Goal: Transaction & Acquisition: Purchase product/service

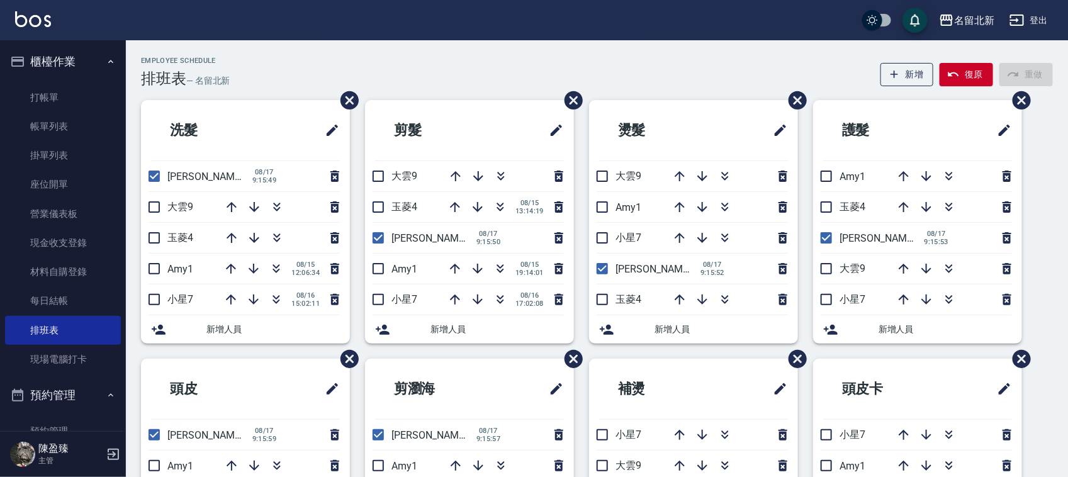
drag, startPoint x: 371, startPoint y: 214, endPoint x: 332, endPoint y: 196, distance: 42.8
click at [372, 214] on input "checkbox" at bounding box center [378, 207] width 26 height 26
checkbox input "true"
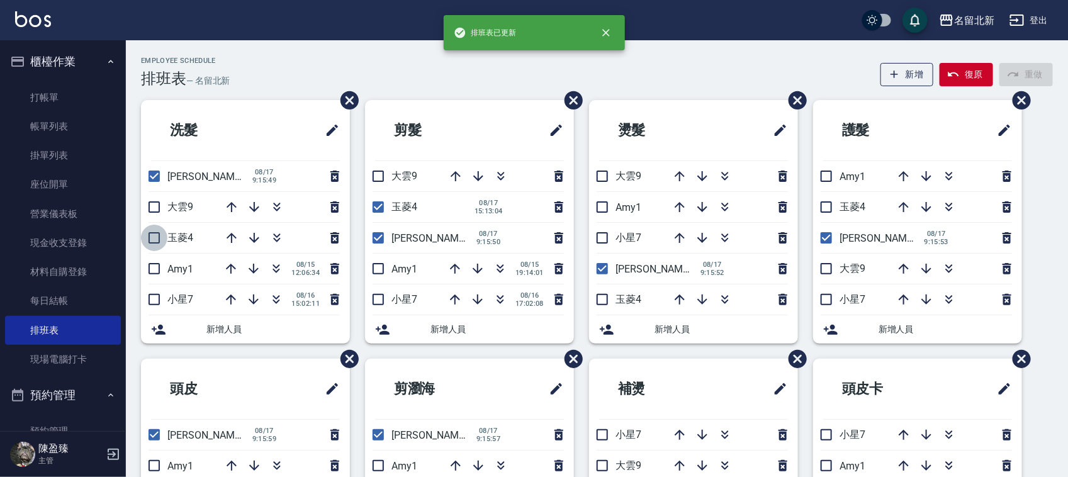
click at [161, 236] on input "checkbox" at bounding box center [154, 238] width 26 height 26
checkbox input "true"
click at [159, 180] on input "checkbox" at bounding box center [154, 176] width 26 height 26
checkbox input "false"
click at [371, 240] on input "checkbox" at bounding box center [378, 238] width 26 height 26
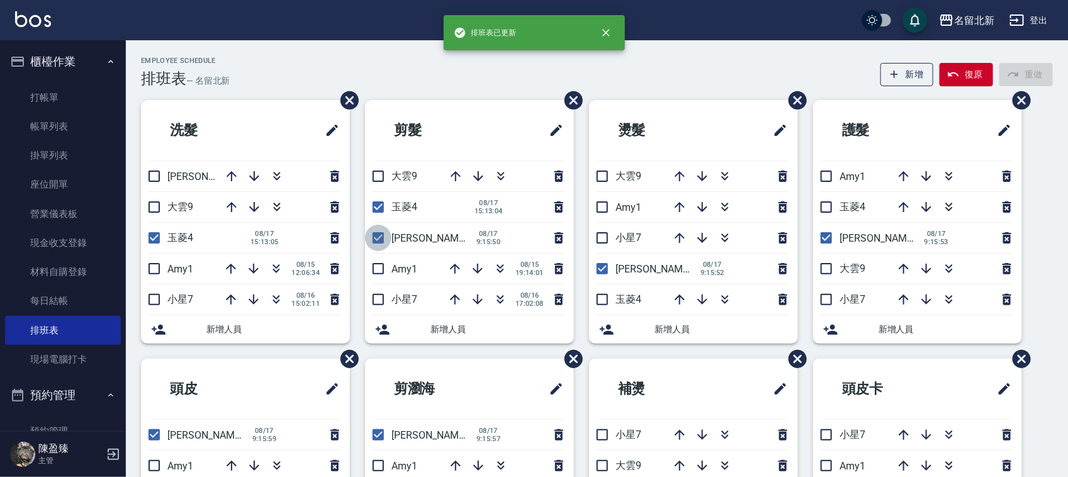
checkbox input "false"
click at [597, 273] on input "checkbox" at bounding box center [602, 269] width 26 height 26
checkbox input "false"
click at [599, 296] on input "checkbox" at bounding box center [602, 299] width 26 height 26
checkbox input "true"
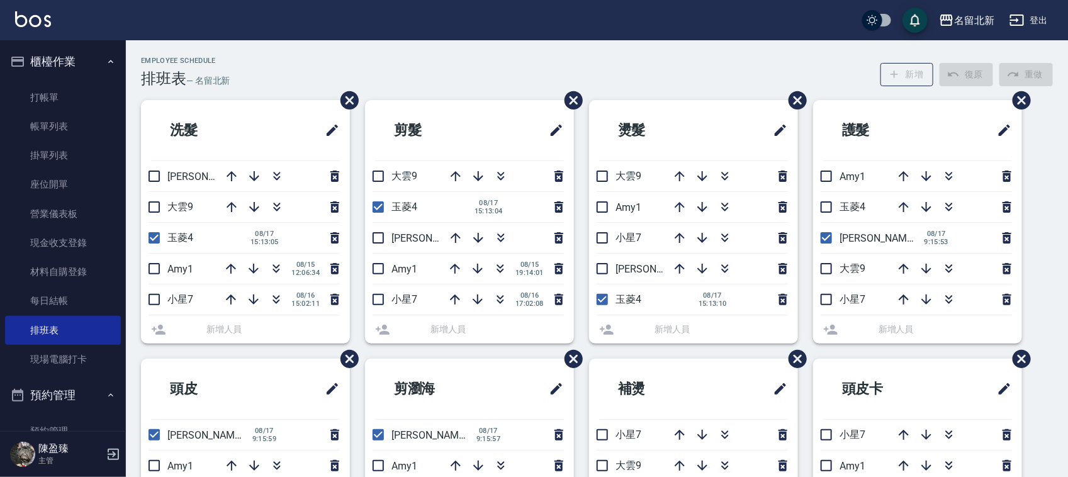
click at [823, 205] on input "checkbox" at bounding box center [826, 207] width 26 height 26
checkbox input "true"
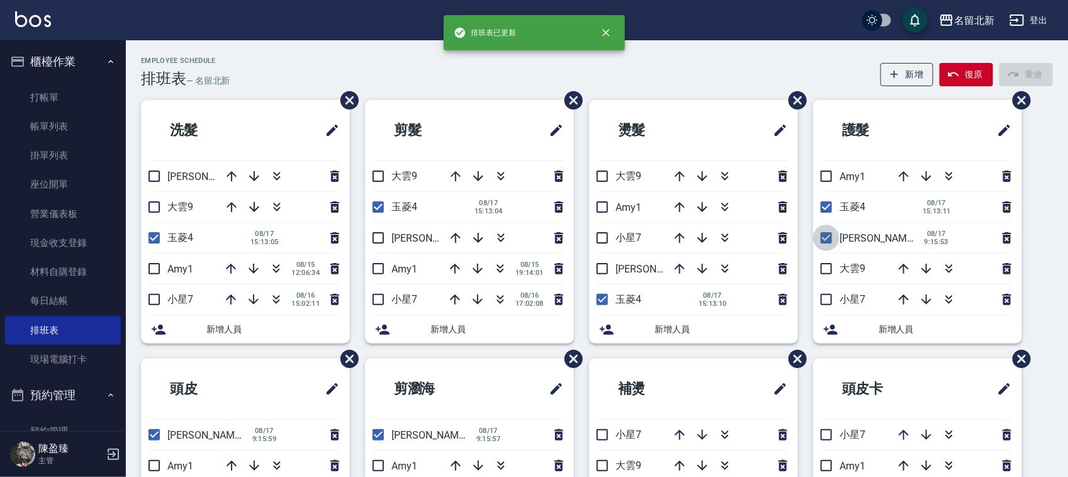
click at [828, 238] on input "checkbox" at bounding box center [826, 238] width 26 height 26
checkbox input "false"
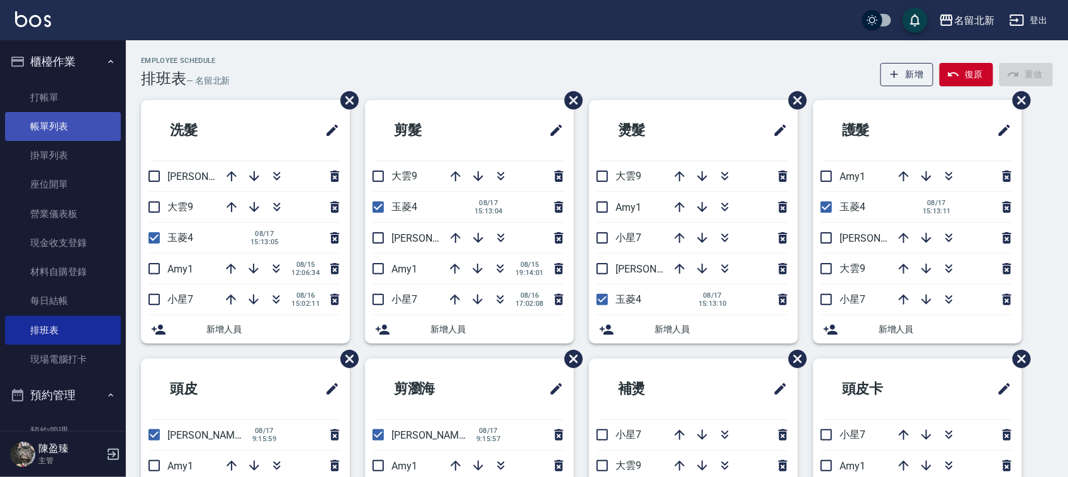
click at [28, 115] on link "帳單列表" at bounding box center [63, 126] width 116 height 29
click at [31, 118] on link "帳單列表" at bounding box center [63, 126] width 116 height 29
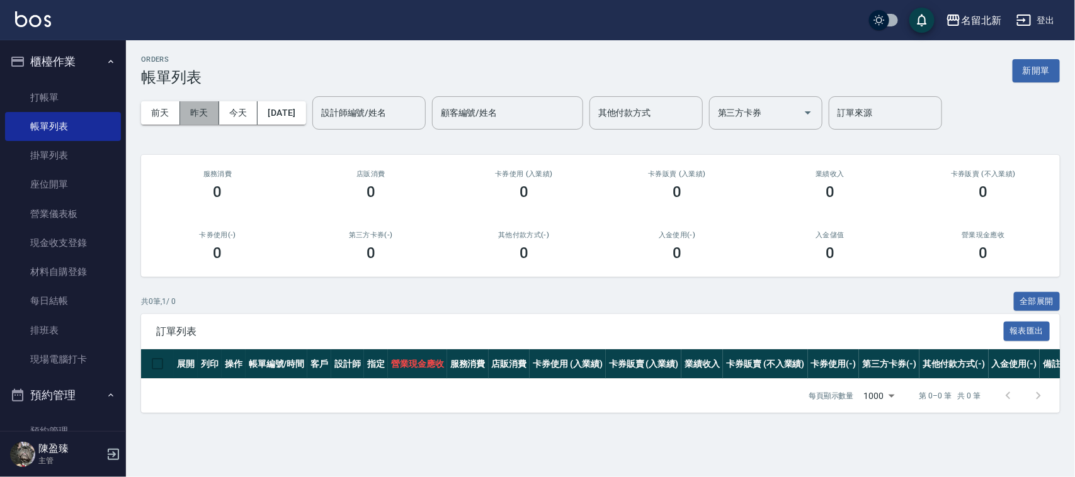
click at [183, 103] on button "昨天" at bounding box center [199, 112] width 39 height 23
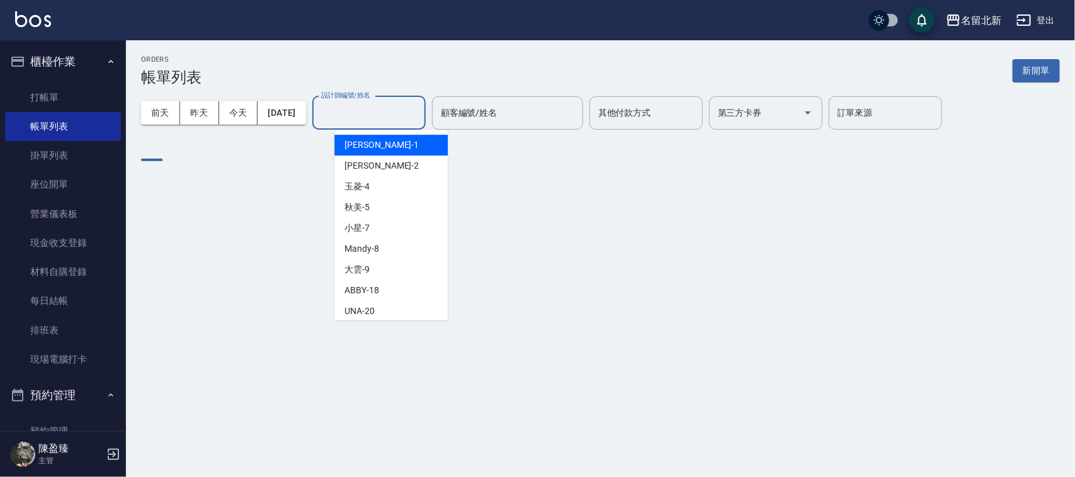
click at [354, 108] on input "設計師編號/姓名" at bounding box center [369, 113] width 102 height 22
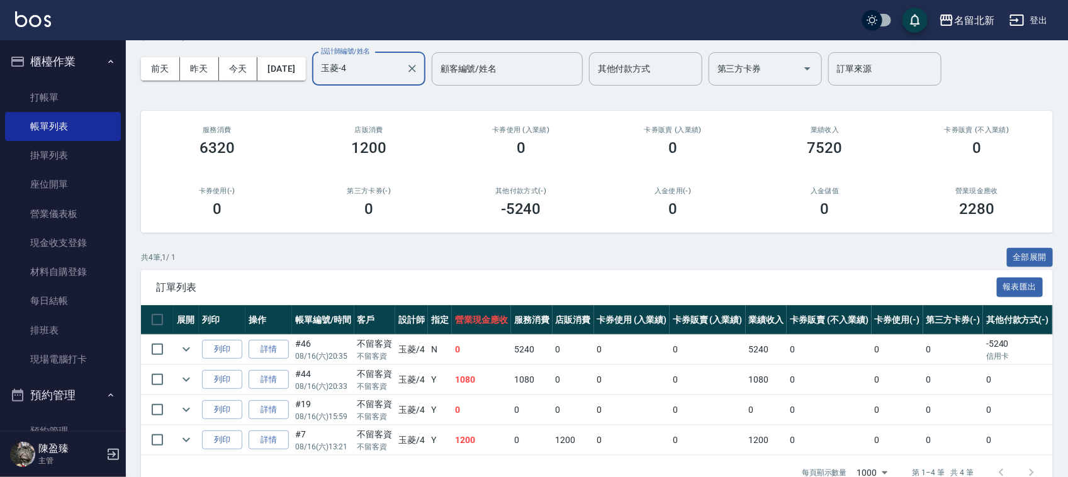
scroll to position [84, 0]
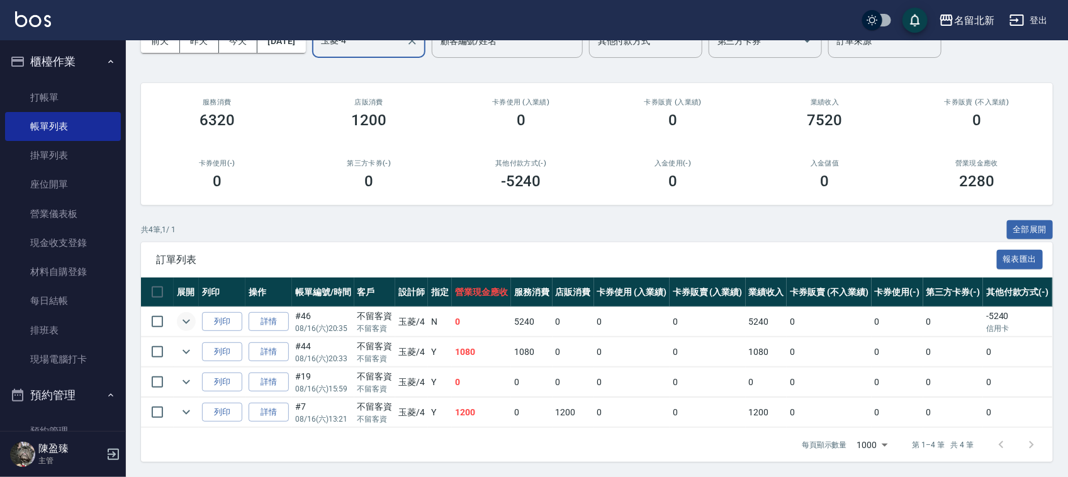
type input "玉菱-4"
click at [184, 314] on icon "expand row" at bounding box center [186, 321] width 15 height 15
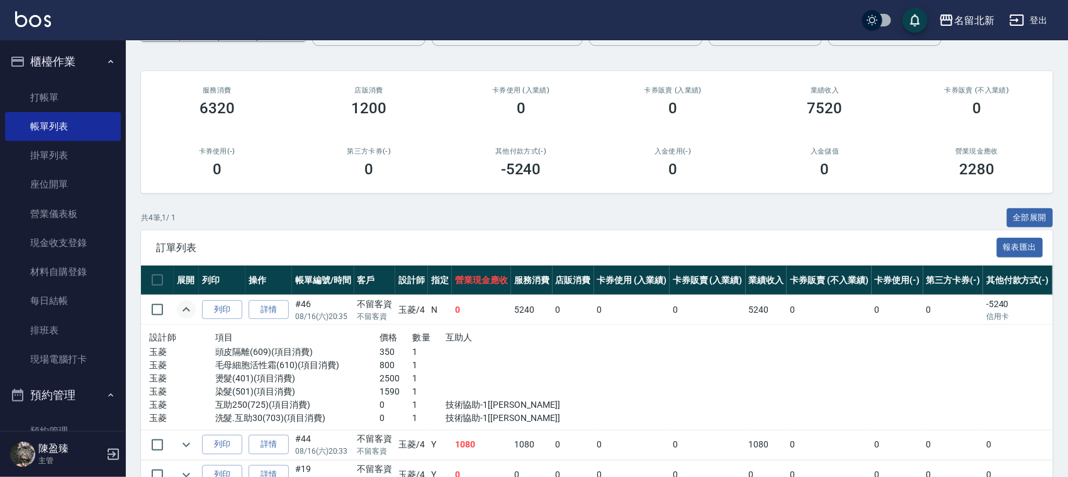
click at [274, 298] on td "詳情" at bounding box center [268, 310] width 47 height 30
click at [272, 300] on link "詳情" at bounding box center [269, 310] width 40 height 20
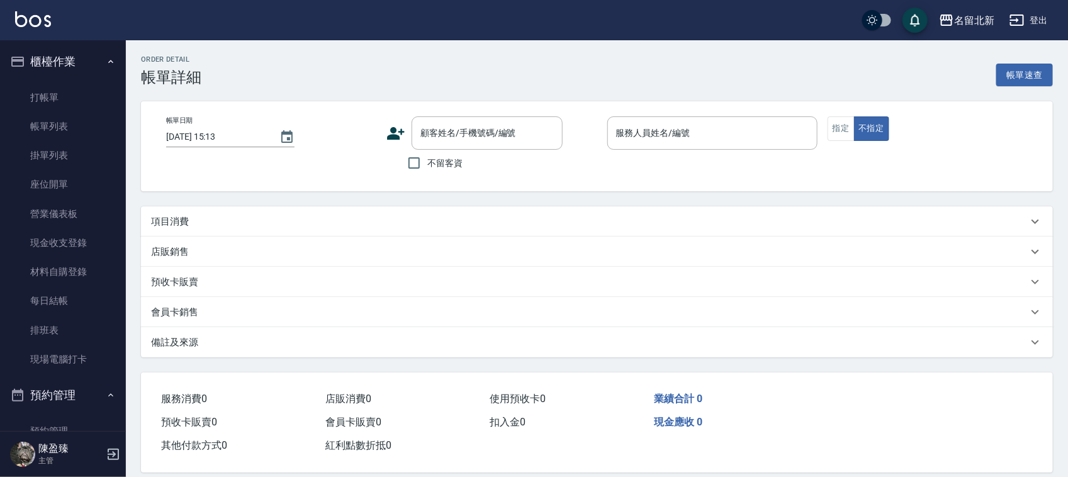
type input "[DATE] 20:35"
checkbox input "true"
type input "玉菱-4"
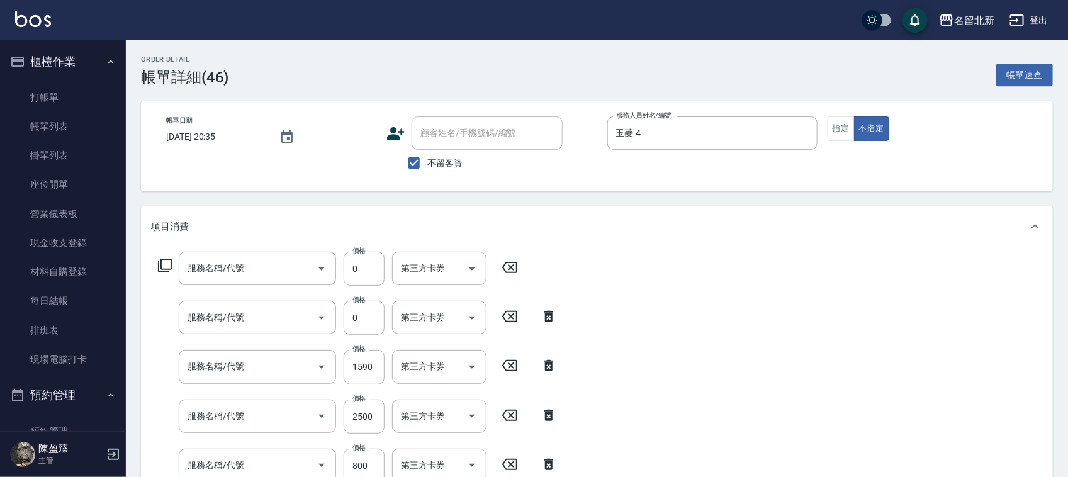
type input "洗髮.互助30(703)"
type input "互助250(725)"
type input "染髮(501)"
type input "燙髮(401)"
type input "毛母細胞活性霜(610)"
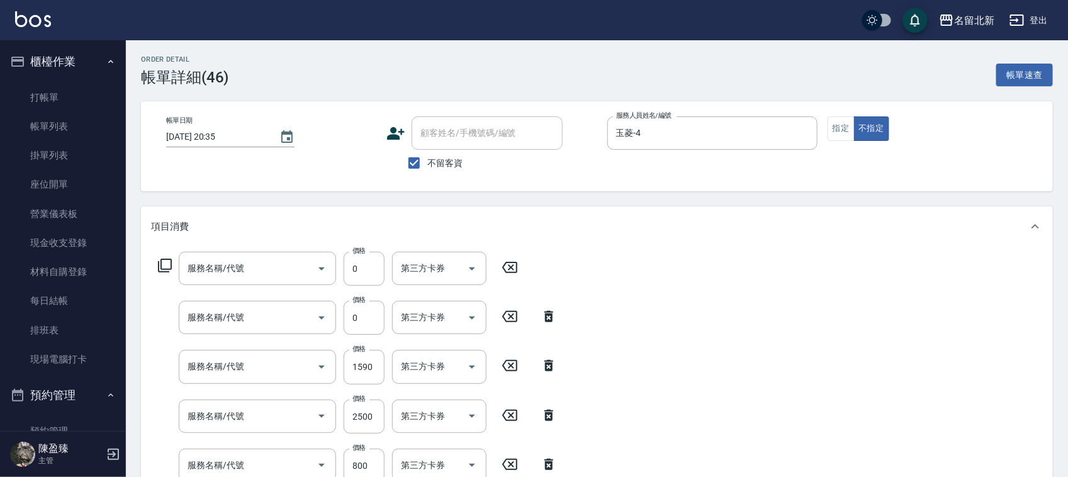
type input "頭皮隔離(609)"
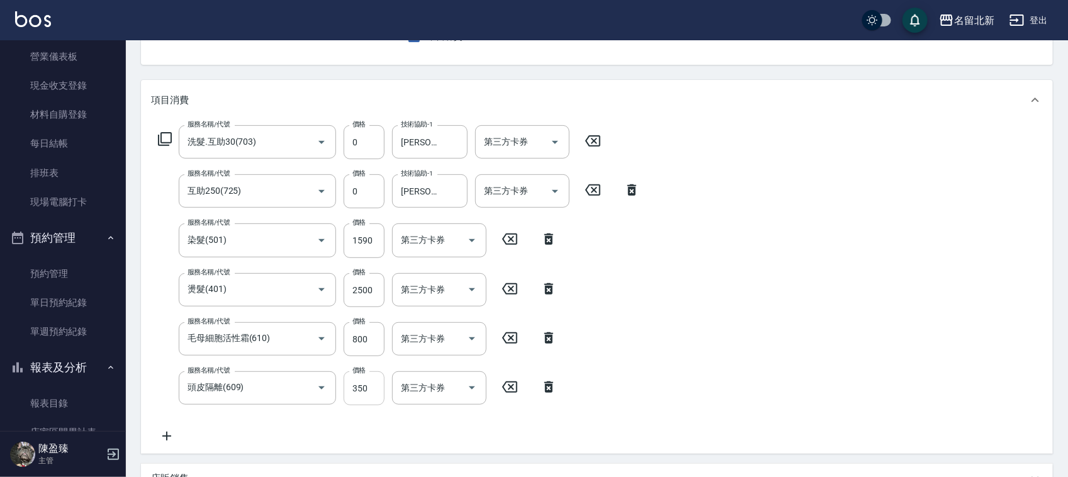
scroll to position [157, 0]
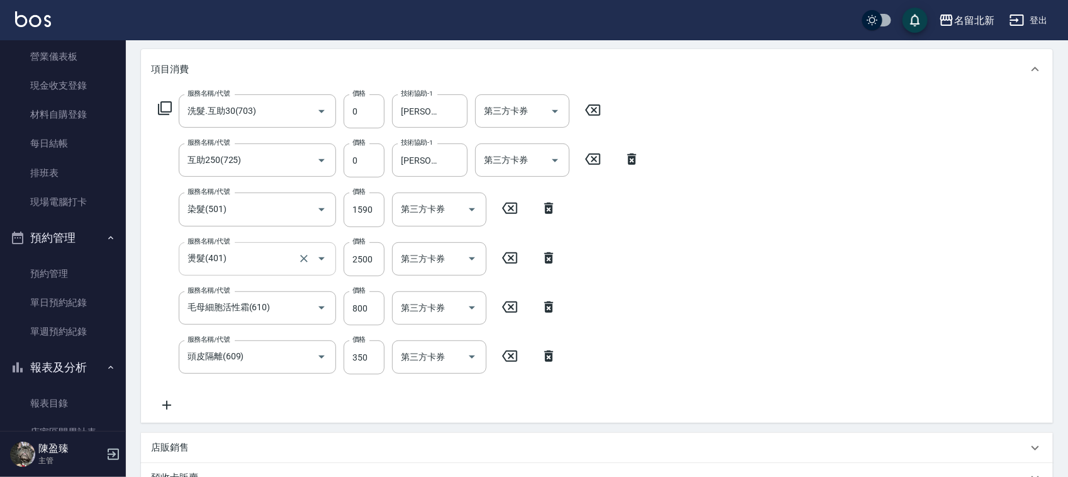
click at [278, 253] on input "燙髮(401)" at bounding box center [239, 259] width 111 height 22
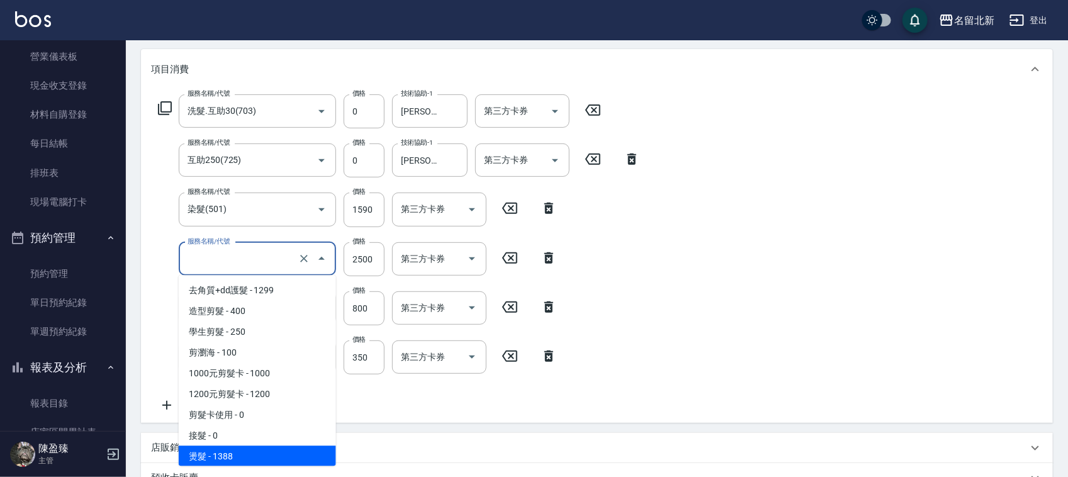
type input "0"
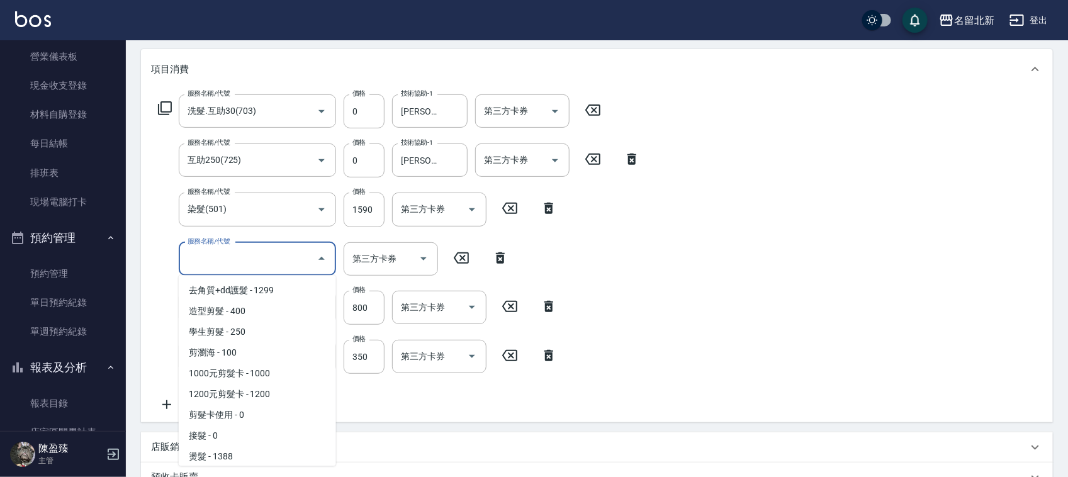
scroll to position [4, 0]
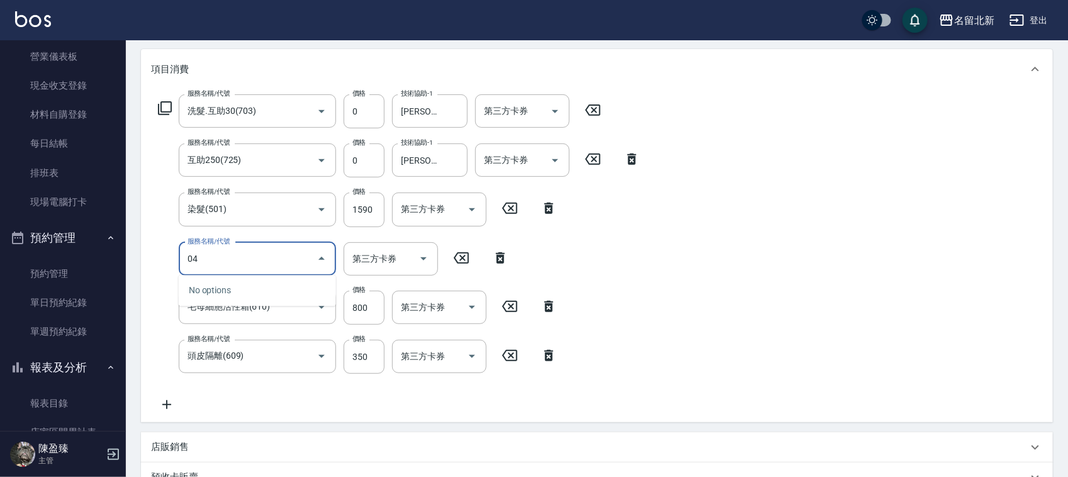
type input "0"
type input "QQ燙200(404)"
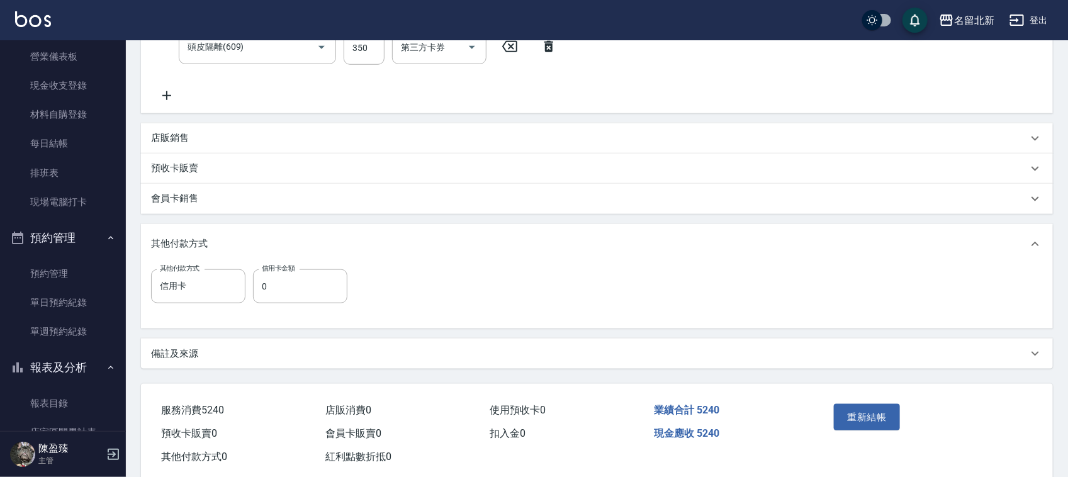
scroll to position [493, 0]
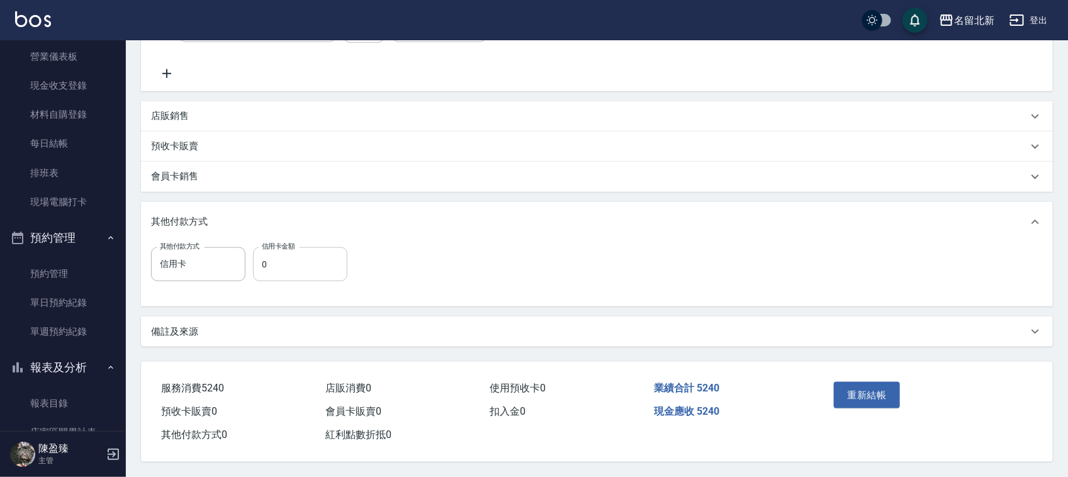
type input "2500"
click at [301, 253] on input "0" at bounding box center [300, 264] width 94 height 34
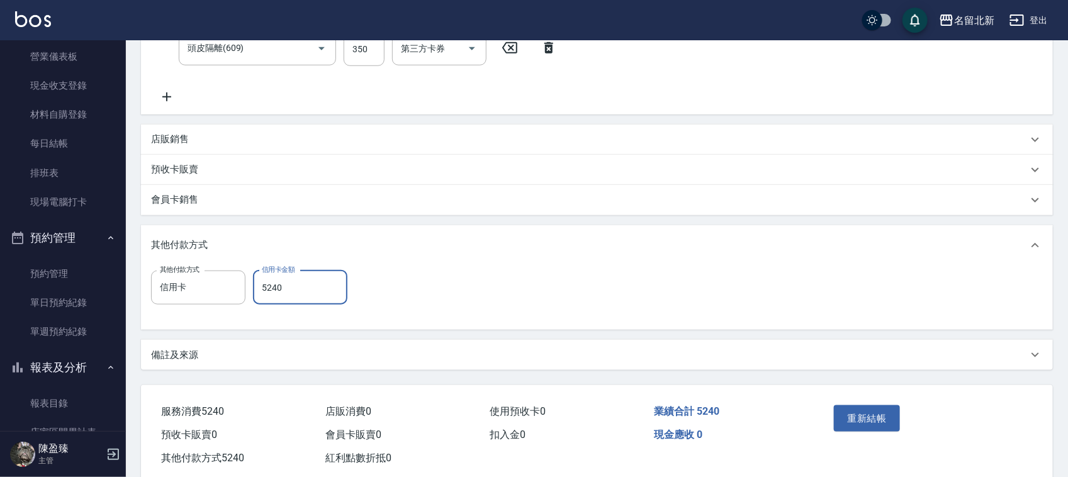
scroll to position [472, 0]
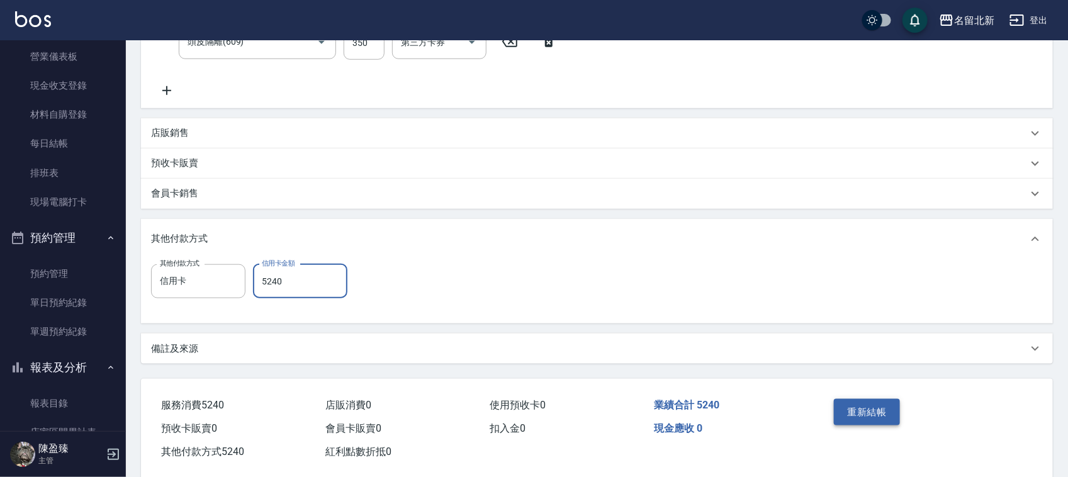
type input "5240"
click at [869, 414] on button "重新結帳" at bounding box center [867, 412] width 67 height 26
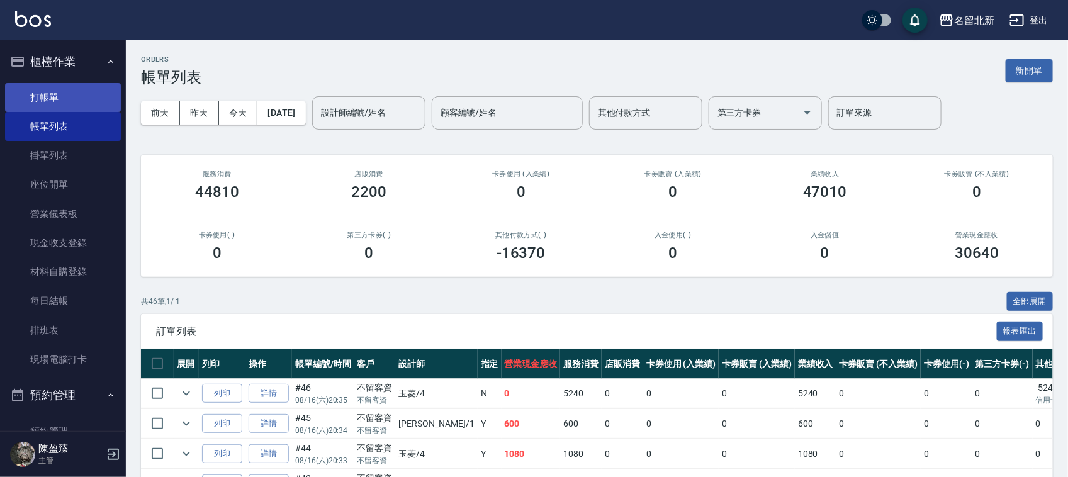
click at [52, 102] on link "打帳單" at bounding box center [63, 97] width 116 height 29
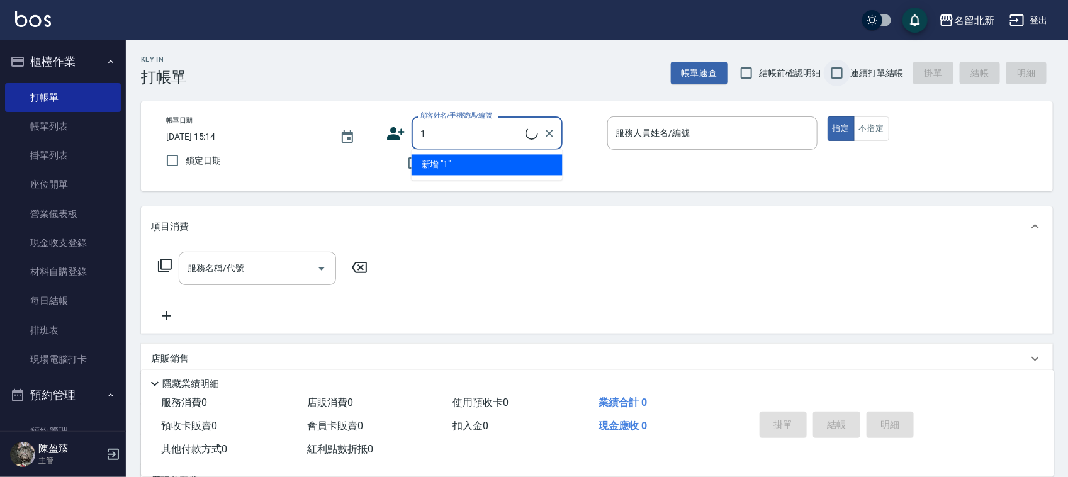
type input "1"
drag, startPoint x: 845, startPoint y: 70, endPoint x: 766, endPoint y: 88, distance: 81.4
click at [844, 70] on input "連續打單結帳" at bounding box center [837, 73] width 26 height 26
checkbox input "true"
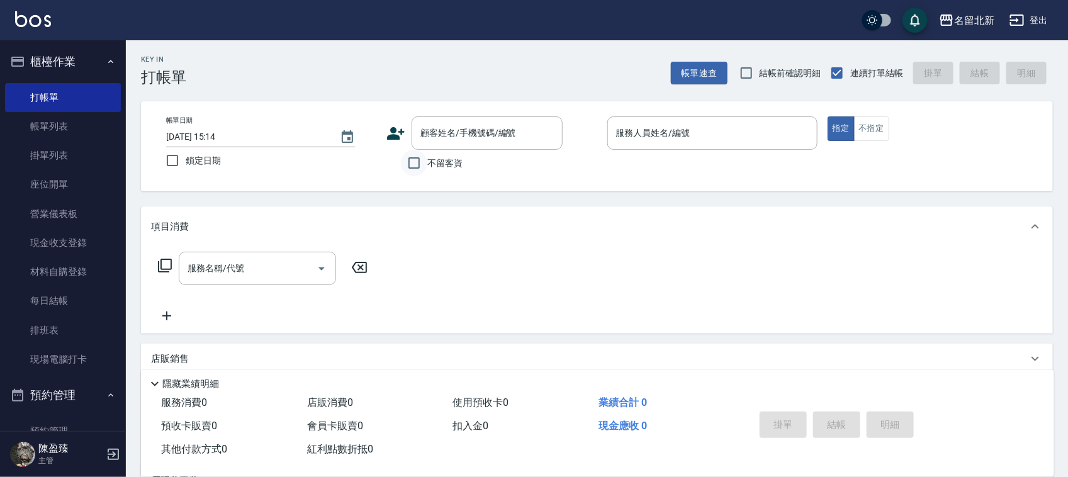
drag, startPoint x: 434, startPoint y: 149, endPoint x: 416, endPoint y: 169, distance: 27.2
click at [429, 153] on div "顧客姓名/手機號碼/編號 顧客姓名/手機號碼/編號 不留客資" at bounding box center [492, 146] width 210 height 60
click at [416, 169] on input "不留客資" at bounding box center [414, 163] width 26 height 26
checkbox input "true"
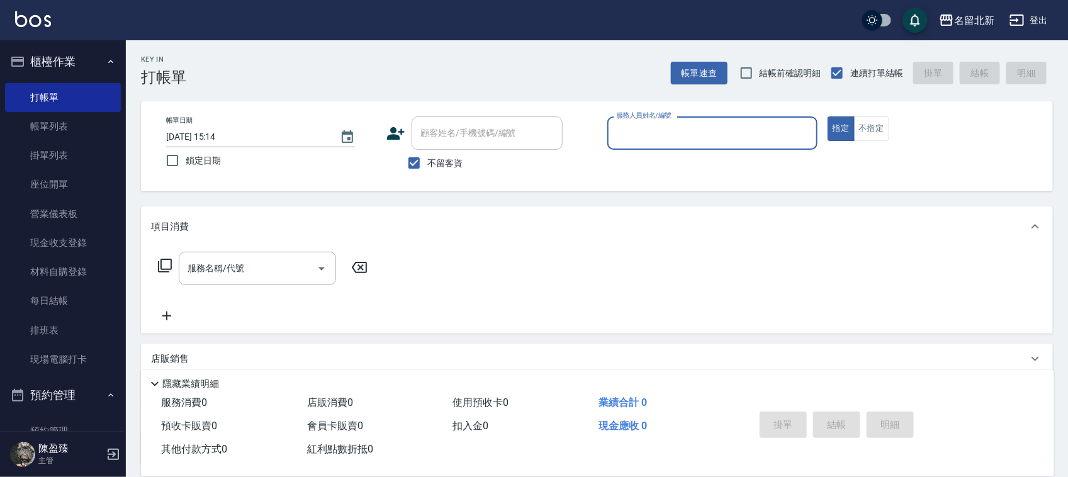
click at [718, 139] on input "服務人員姓名/編號" at bounding box center [712, 133] width 199 height 22
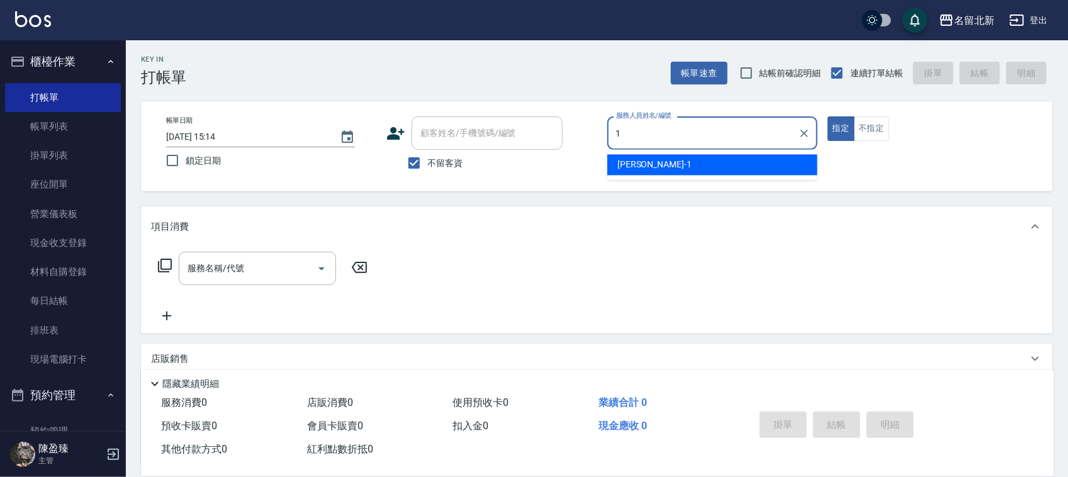
type input "[PERSON_NAME]-1"
type button "true"
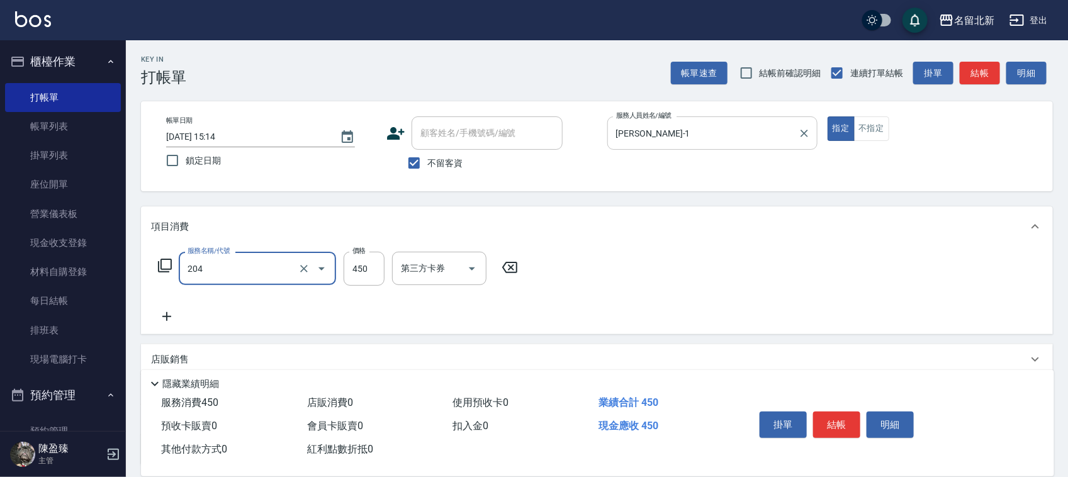
type input "髮質調理洗髮(204)"
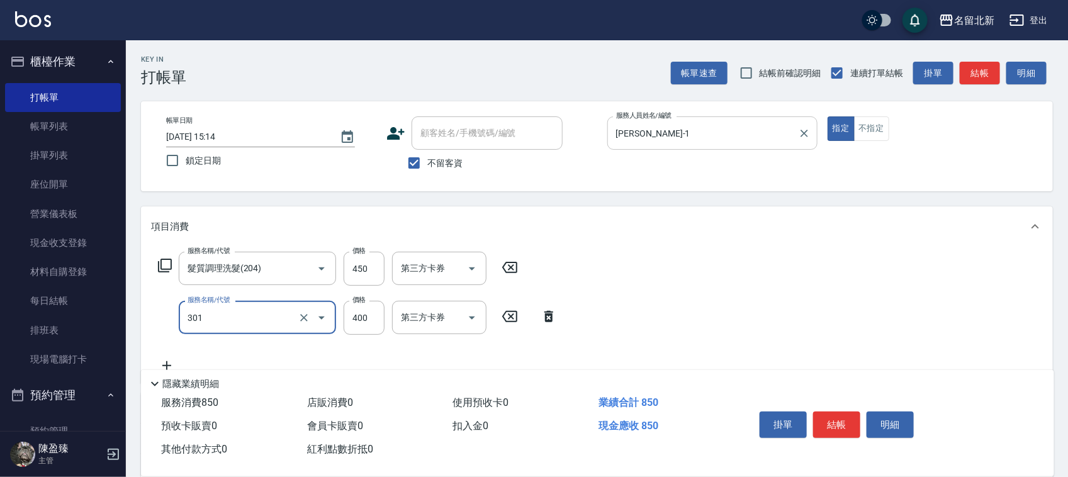
type input "造型剪髮(301)"
type input "350"
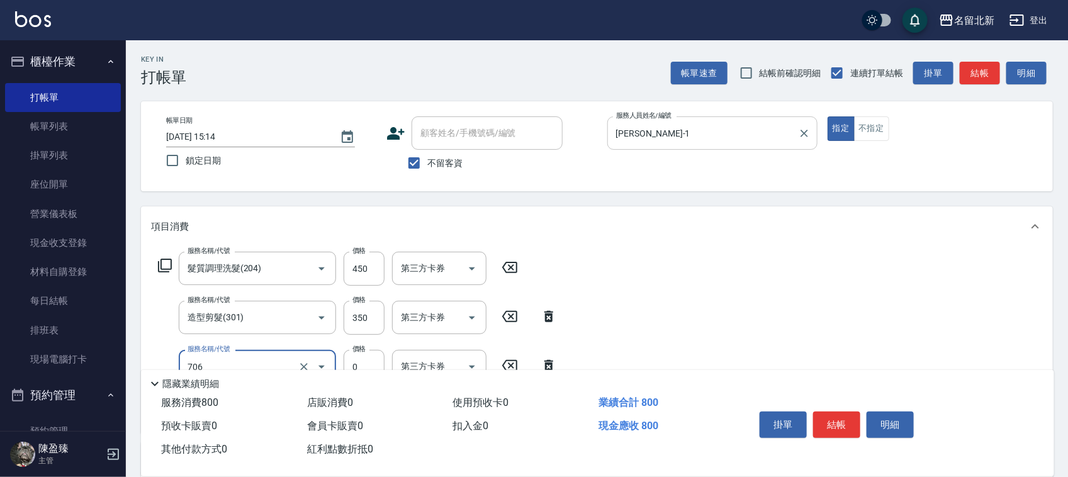
type input "互助60(706)"
type input "[PERSON_NAME]-33"
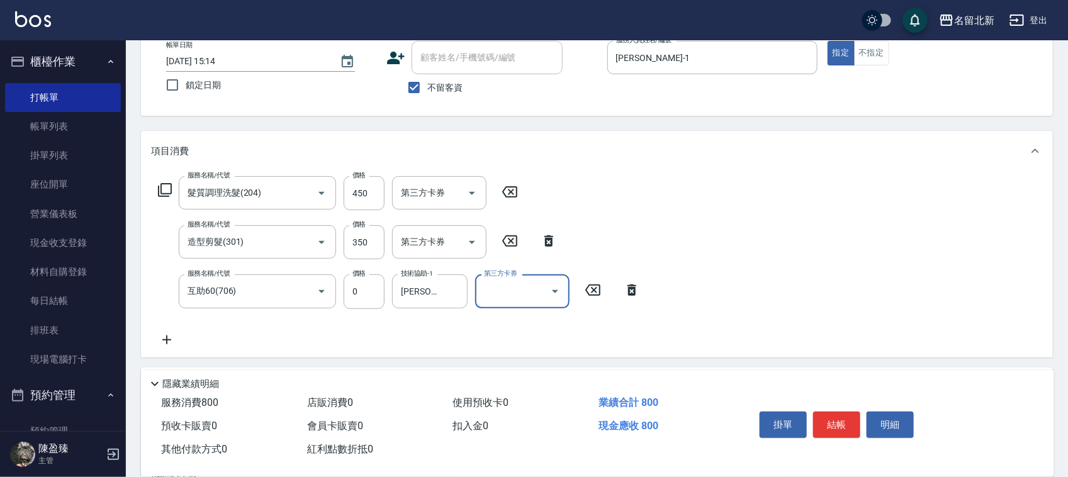
scroll to position [206, 0]
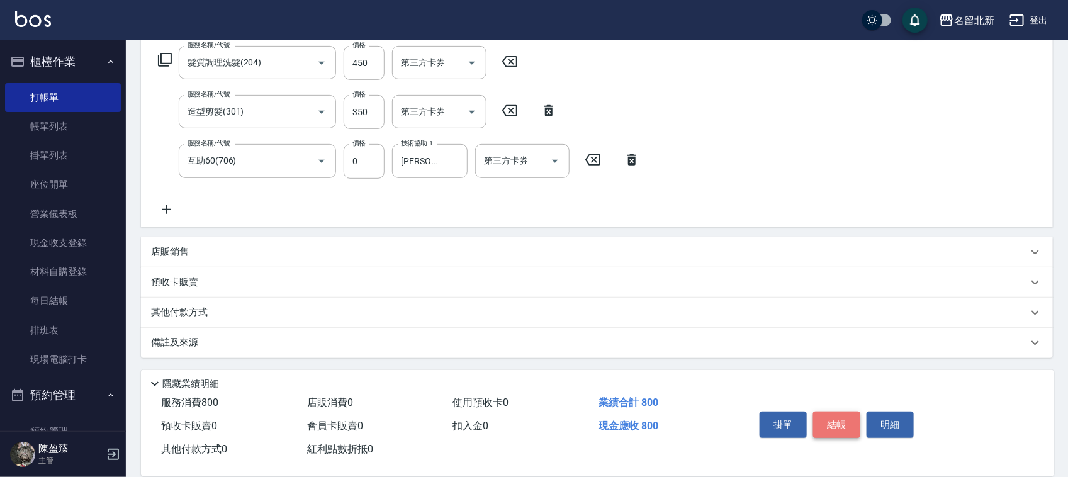
click at [828, 417] on button "結帳" at bounding box center [836, 425] width 47 height 26
type input "[DATE] 15:15"
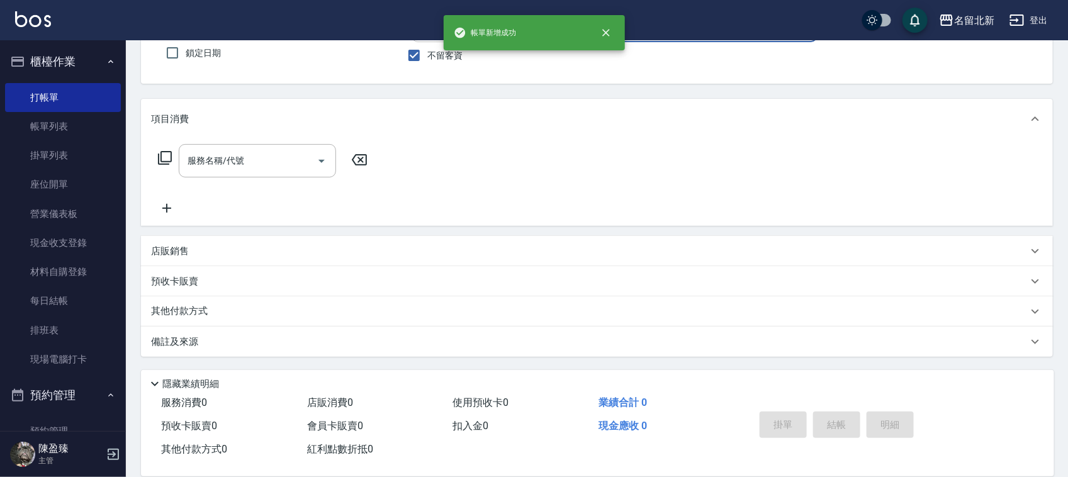
scroll to position [107, 0]
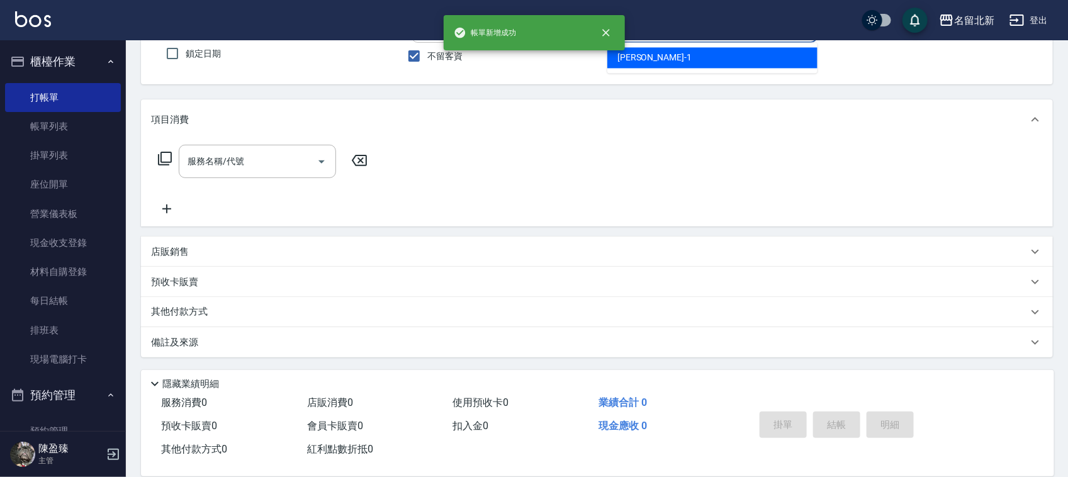
type input "[PERSON_NAME]-1"
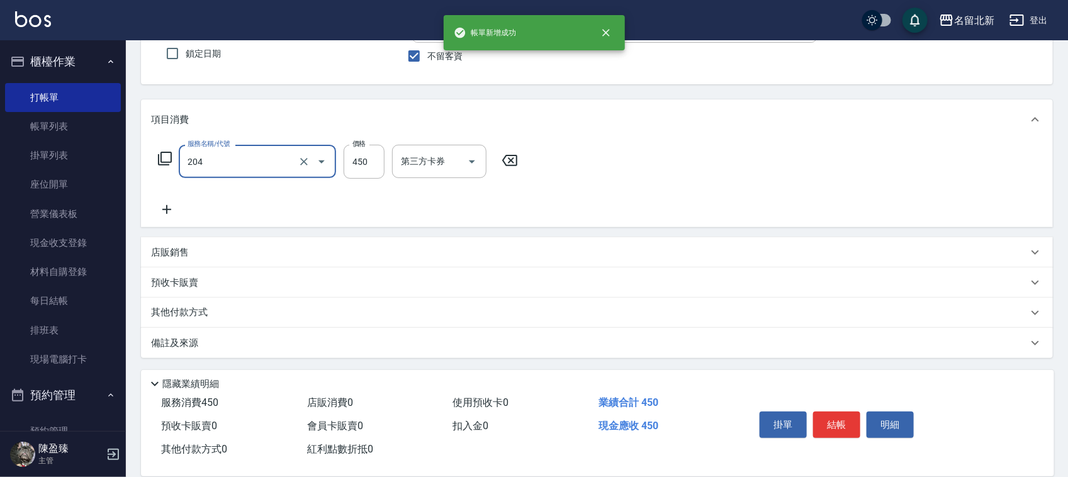
type input "髮質調理洗髮(204)"
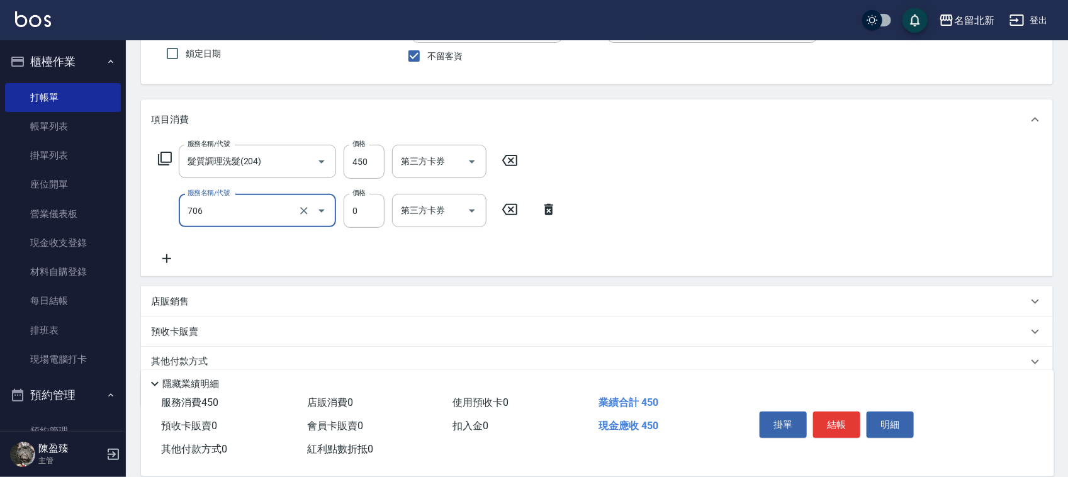
type input "互助60(706)"
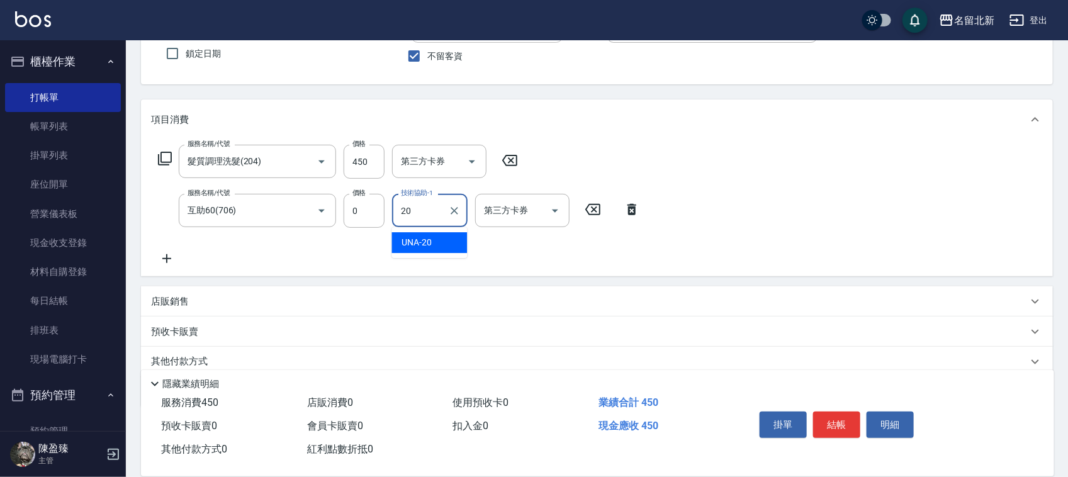
type input "UNA-20"
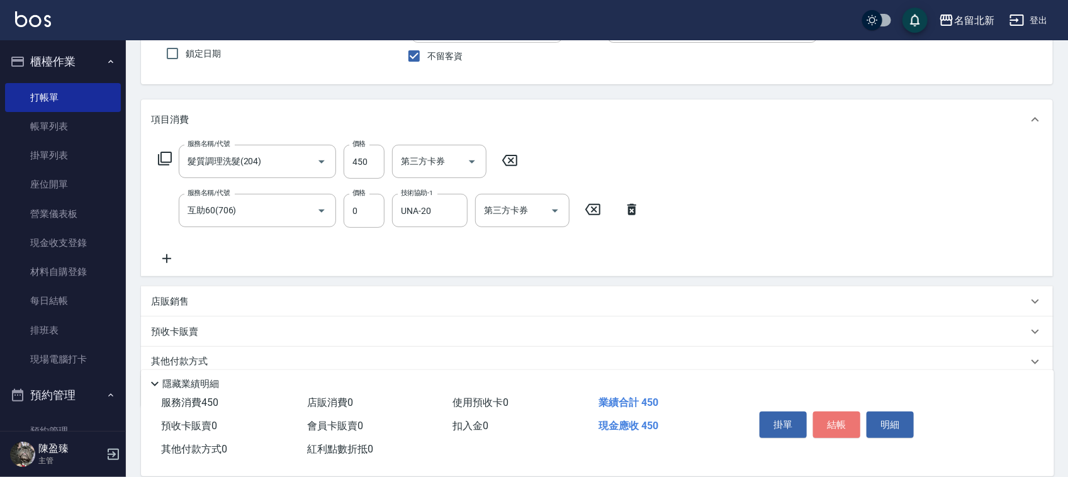
drag, startPoint x: 820, startPoint y: 416, endPoint x: 827, endPoint y: 413, distance: 7.6
click at [827, 414] on button "結帳" at bounding box center [836, 425] width 47 height 26
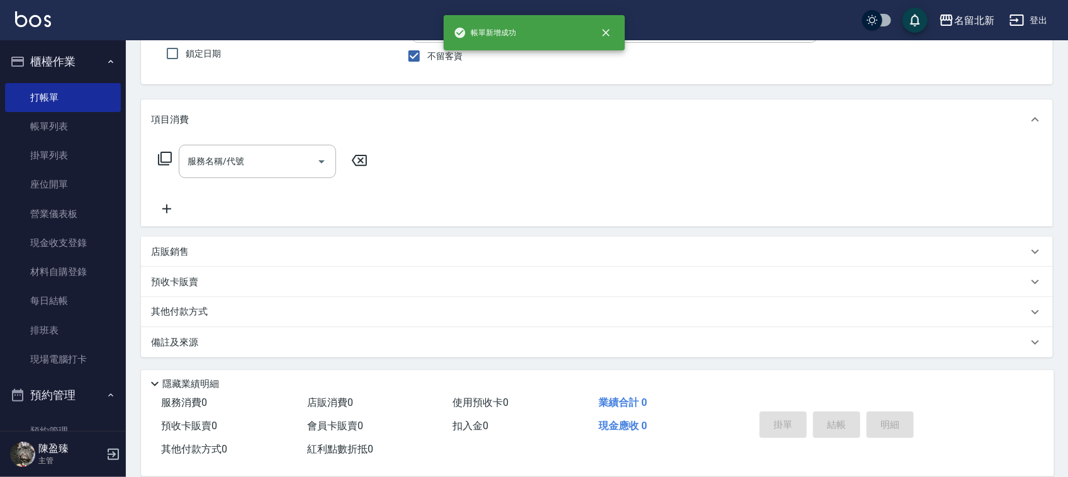
type input "[PERSON_NAME]-1"
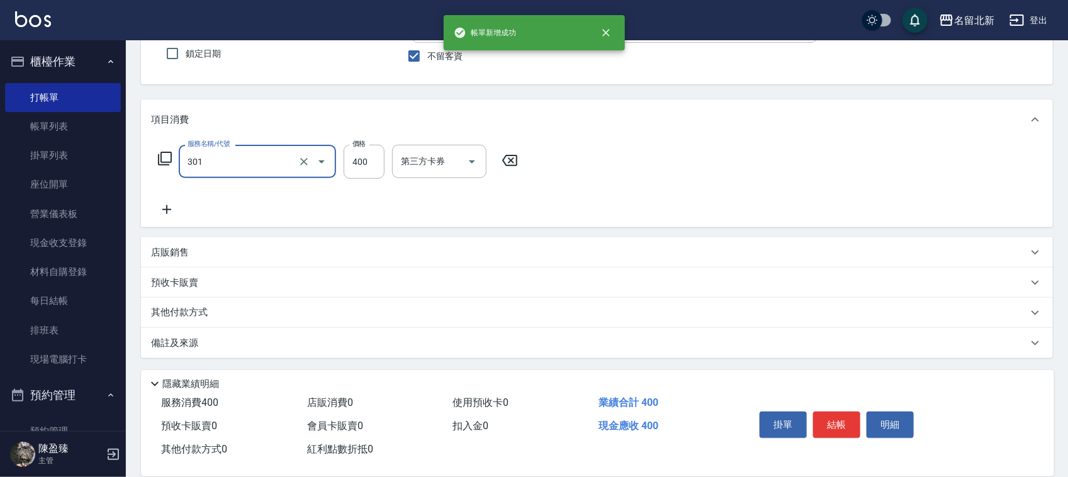
type input "造型剪髮(301)"
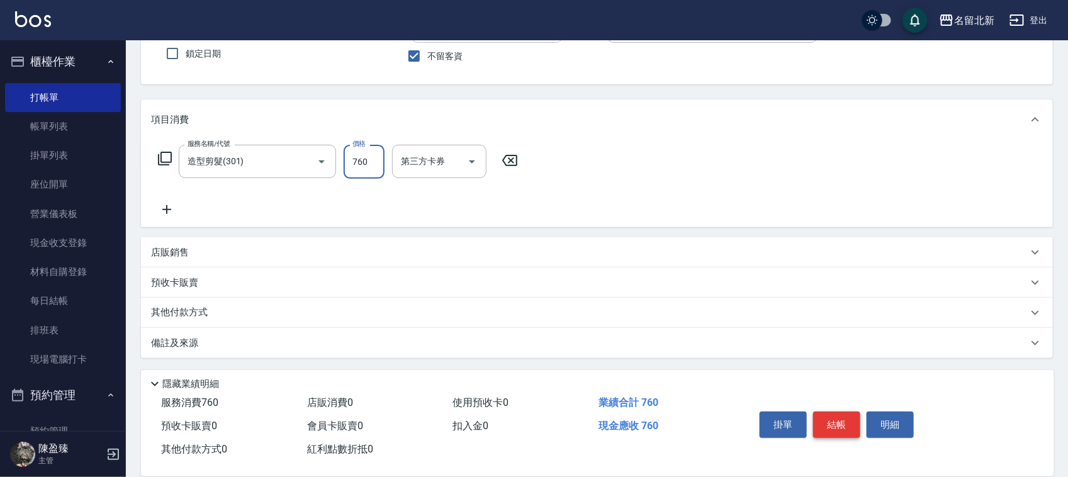
type input "760"
click at [828, 412] on button "結帳" at bounding box center [836, 425] width 47 height 26
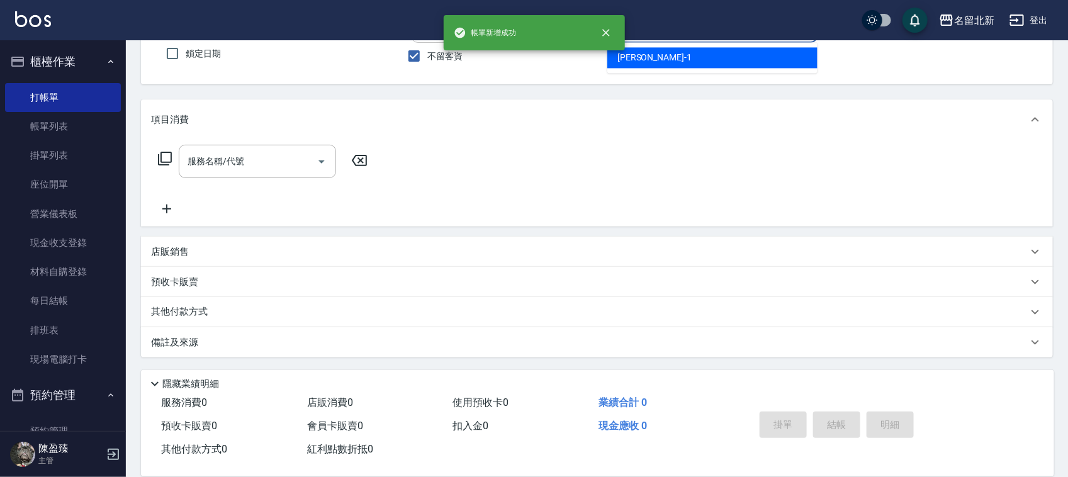
type input "[PERSON_NAME]-1"
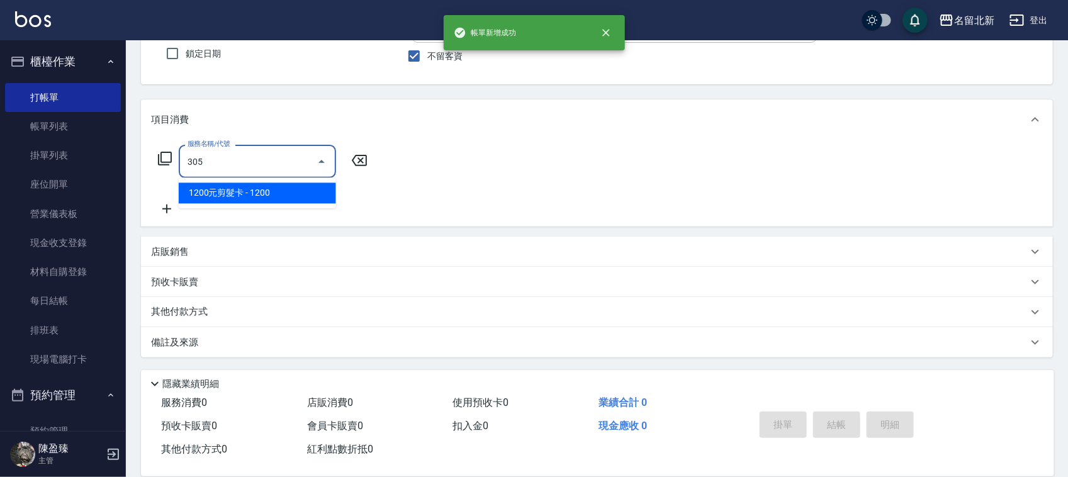
type input "1200元剪髮卡(305)"
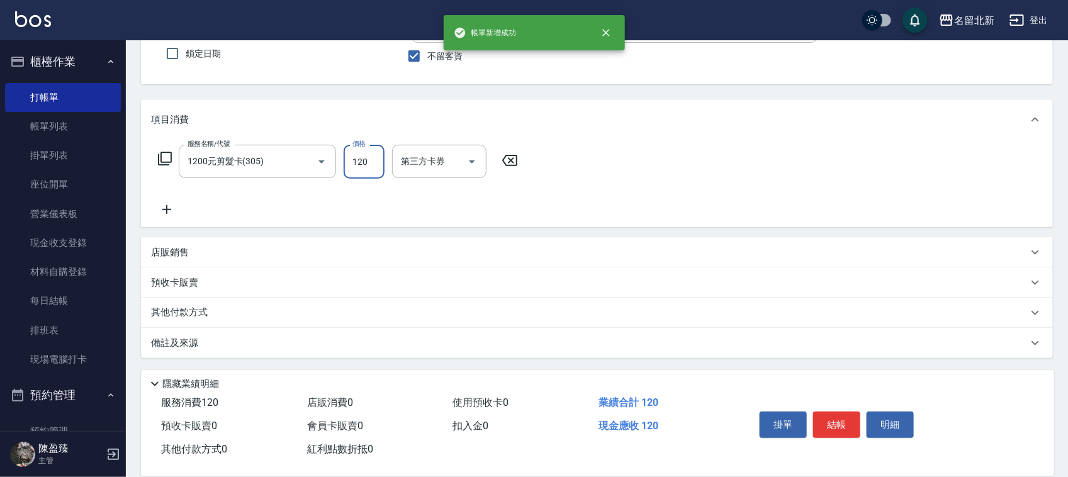
type input "1200"
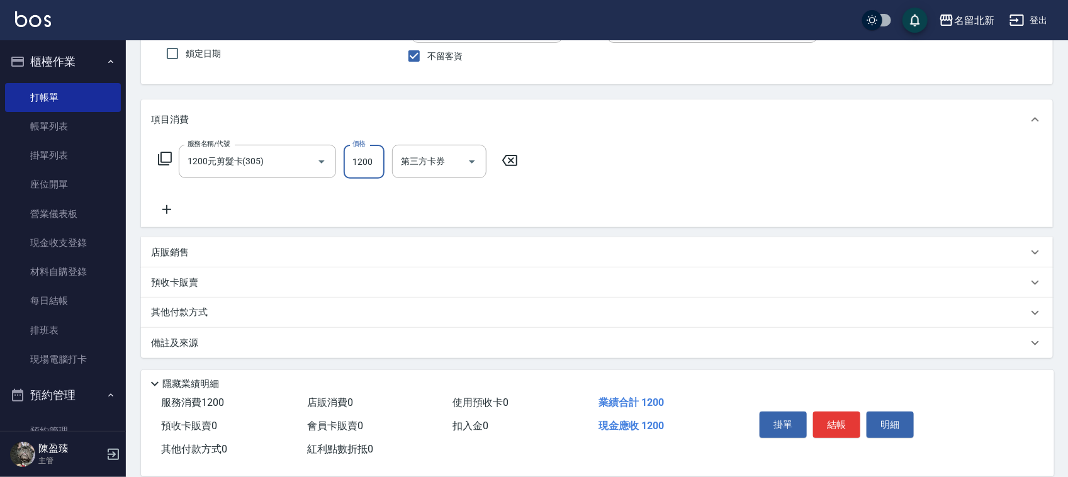
scroll to position [108, 0]
click at [197, 306] on p "其他付款方式" at bounding box center [182, 312] width 63 height 14
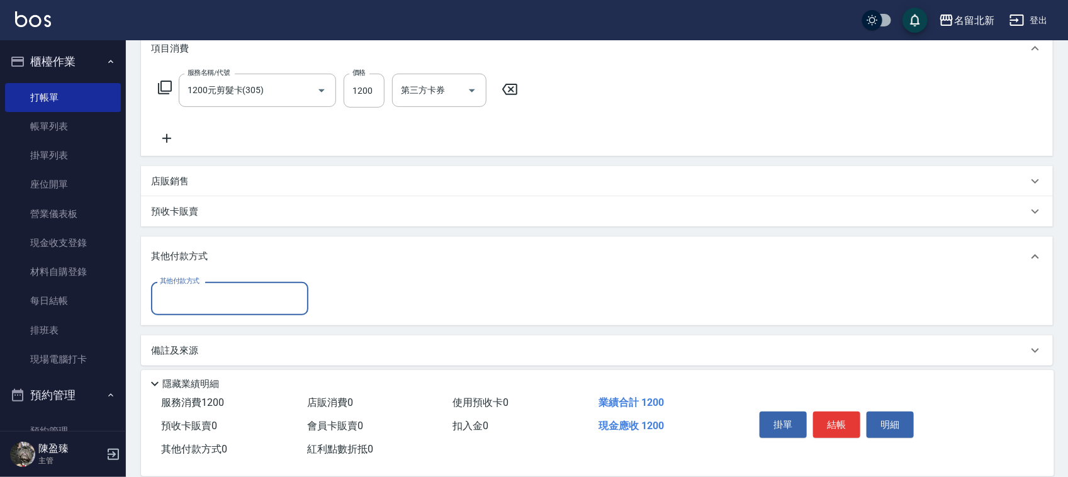
scroll to position [180, 0]
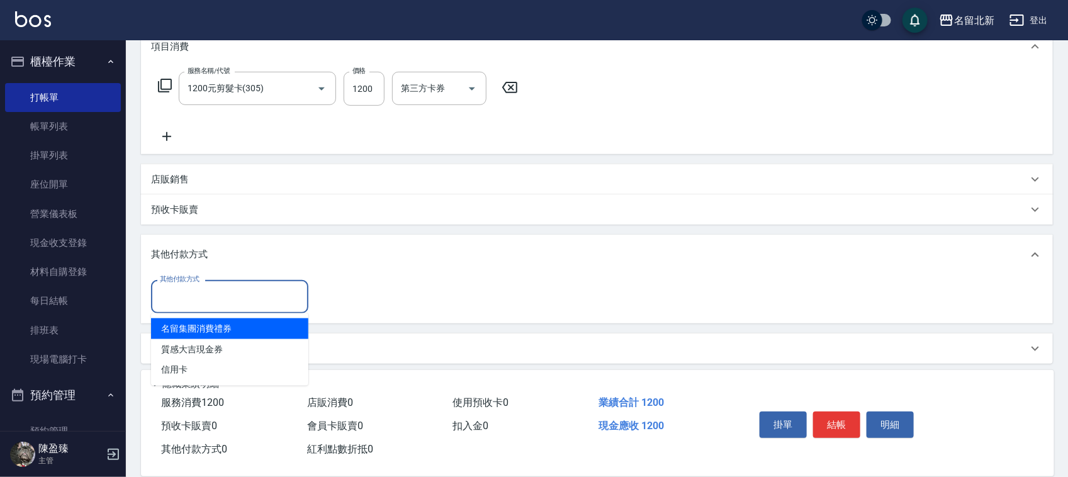
click at [175, 306] on input "其他付款方式" at bounding box center [230, 297] width 146 height 22
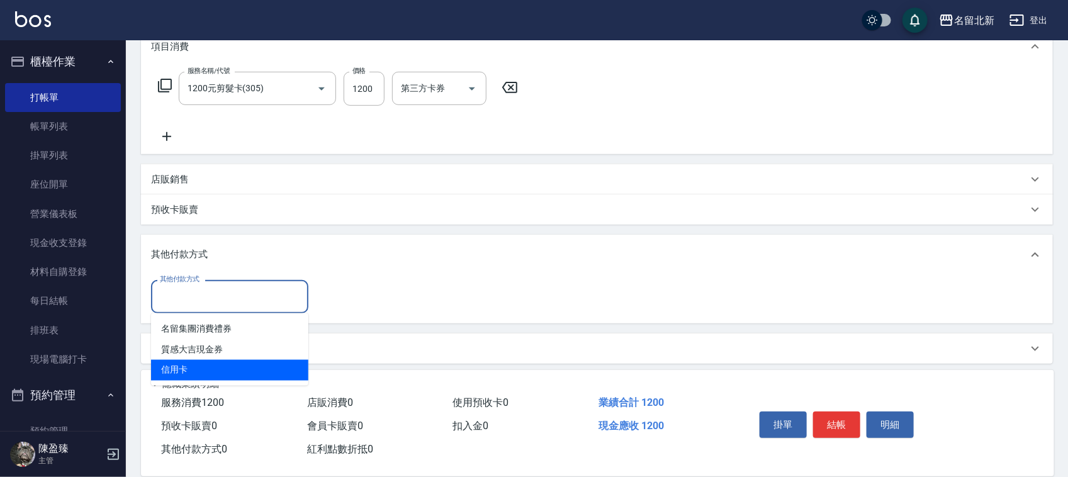
click at [190, 365] on span "信用卡" at bounding box center [229, 370] width 157 height 21
type input "信用卡"
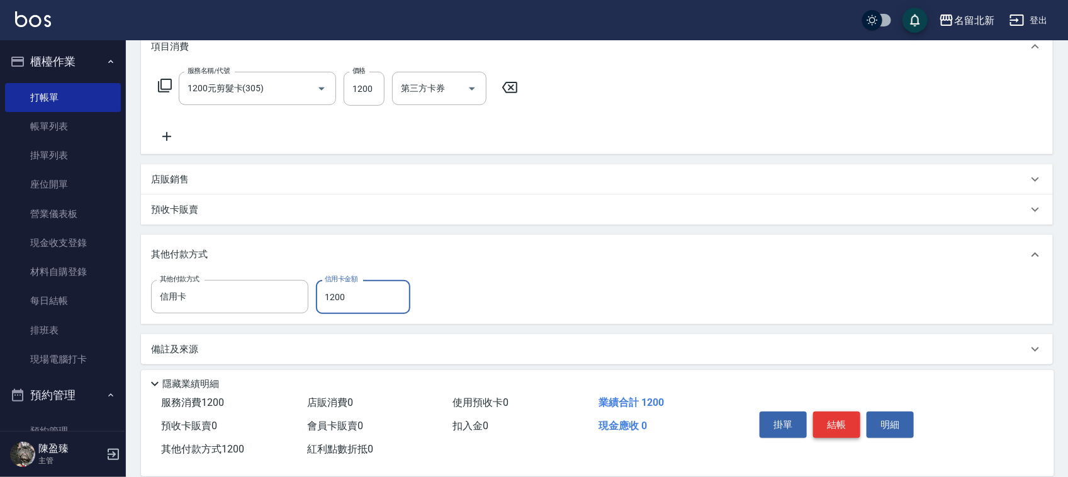
type input "1200"
click at [834, 419] on button "結帳" at bounding box center [836, 425] width 47 height 26
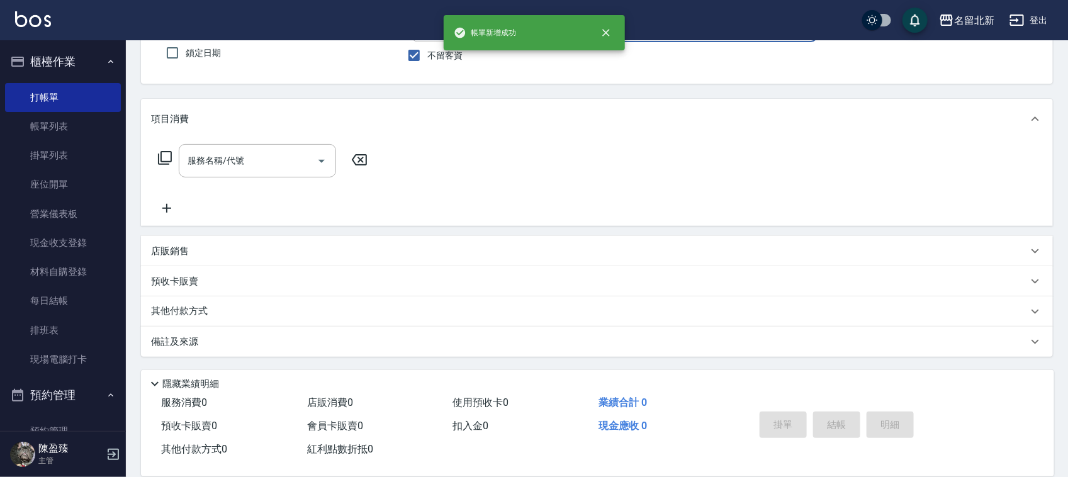
scroll to position [0, 0]
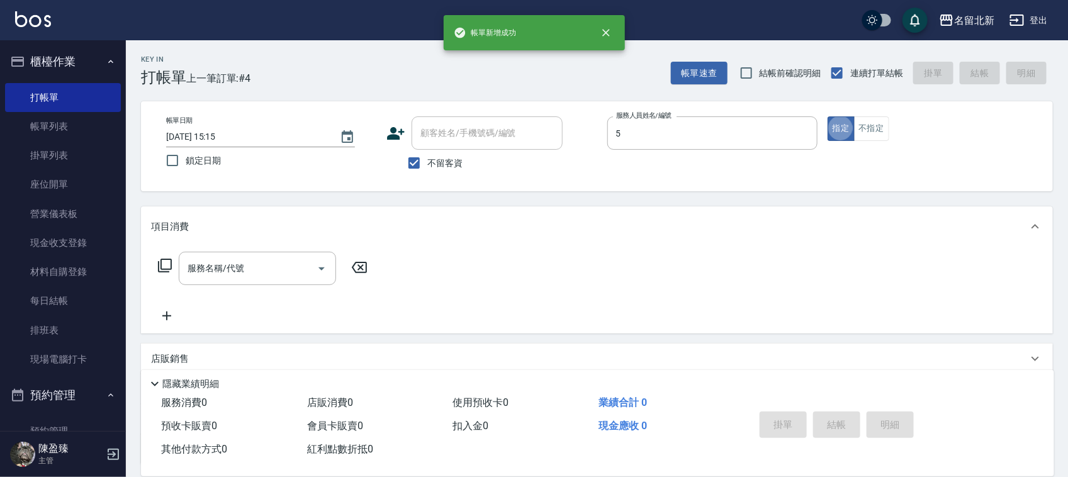
type input "秋美-5"
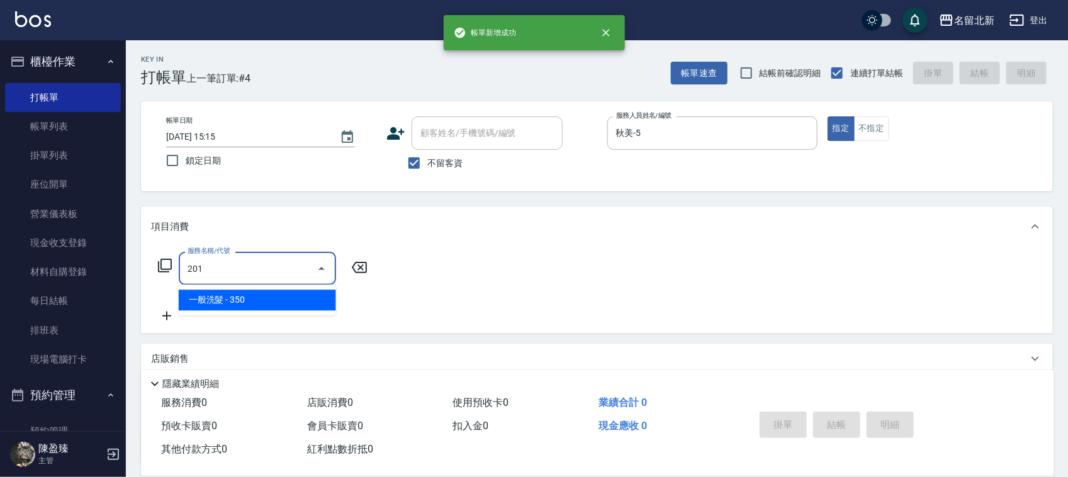
type input "一般洗髮(201)"
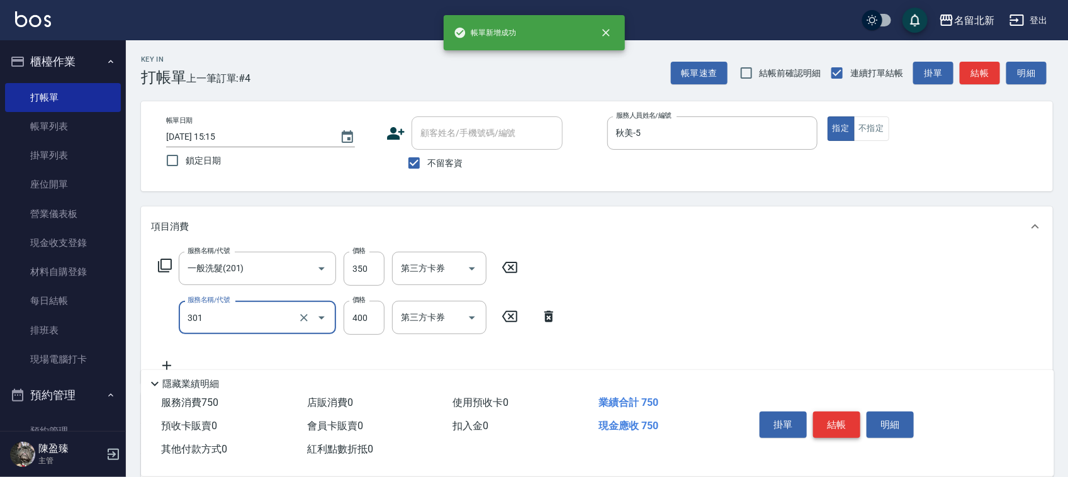
type input "造型剪髮(301)"
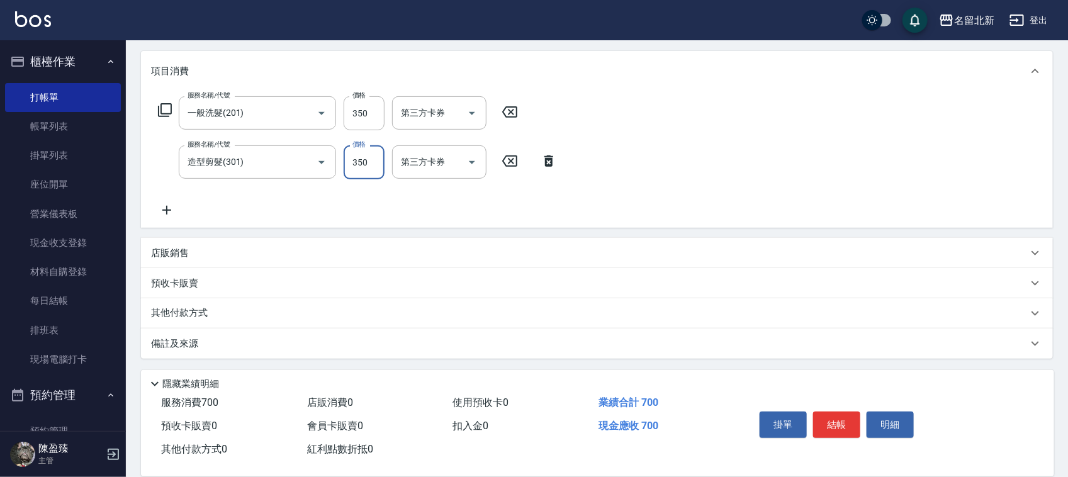
scroll to position [156, 0]
type input "350"
click at [203, 312] on p "其他付款方式" at bounding box center [182, 313] width 63 height 14
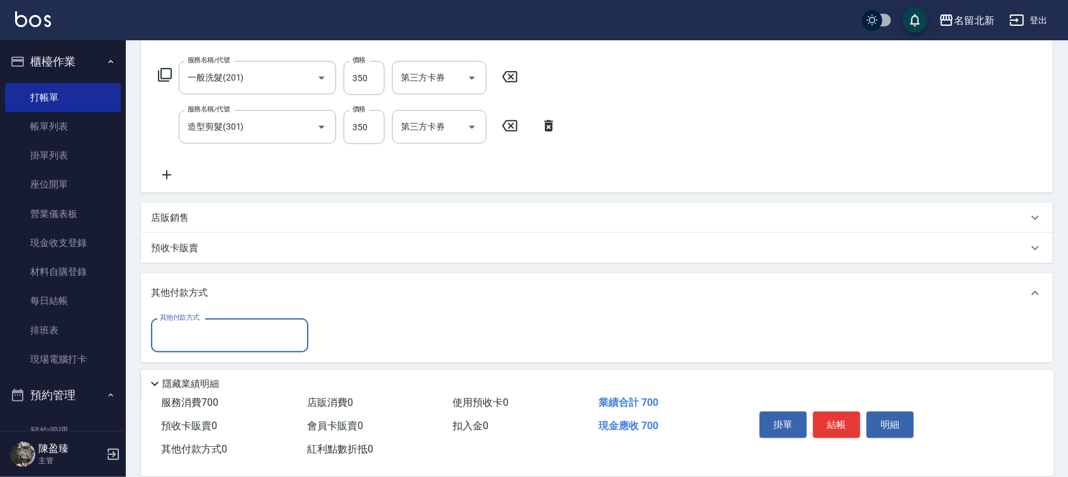
scroll to position [225, 0]
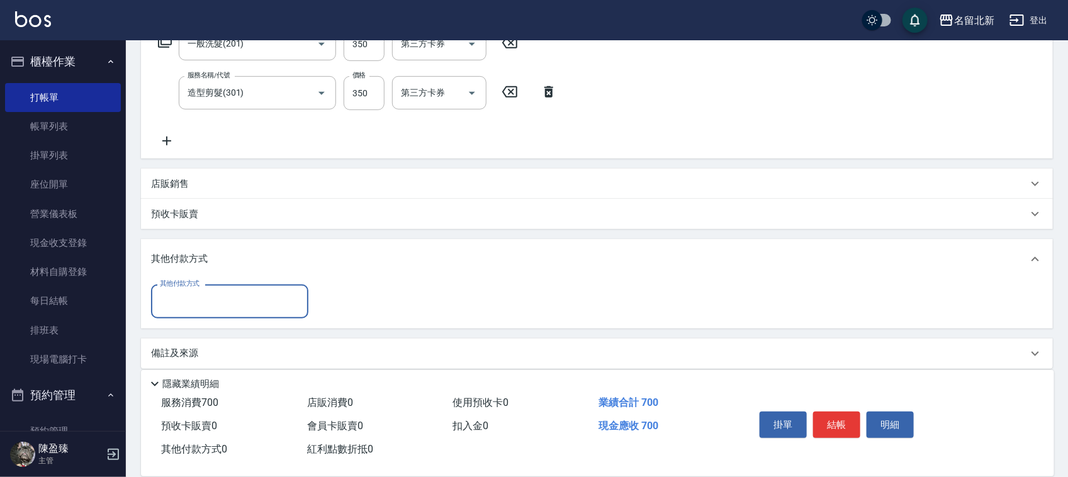
drag, startPoint x: 181, startPoint y: 296, endPoint x: 183, endPoint y: 310, distance: 13.4
click at [180, 303] on input "其他付款方式" at bounding box center [230, 301] width 146 height 22
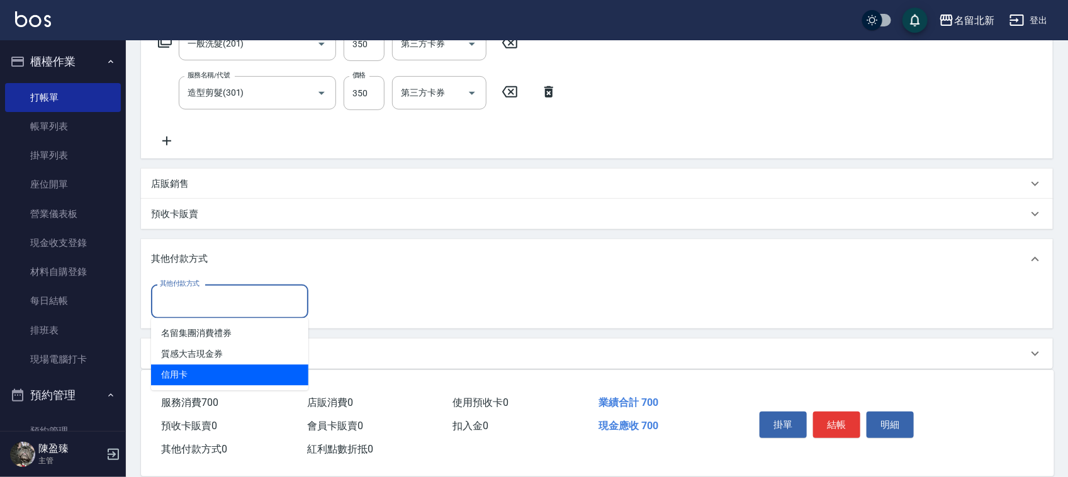
click at [195, 370] on span "信用卡" at bounding box center [229, 375] width 157 height 21
type input "信用卡"
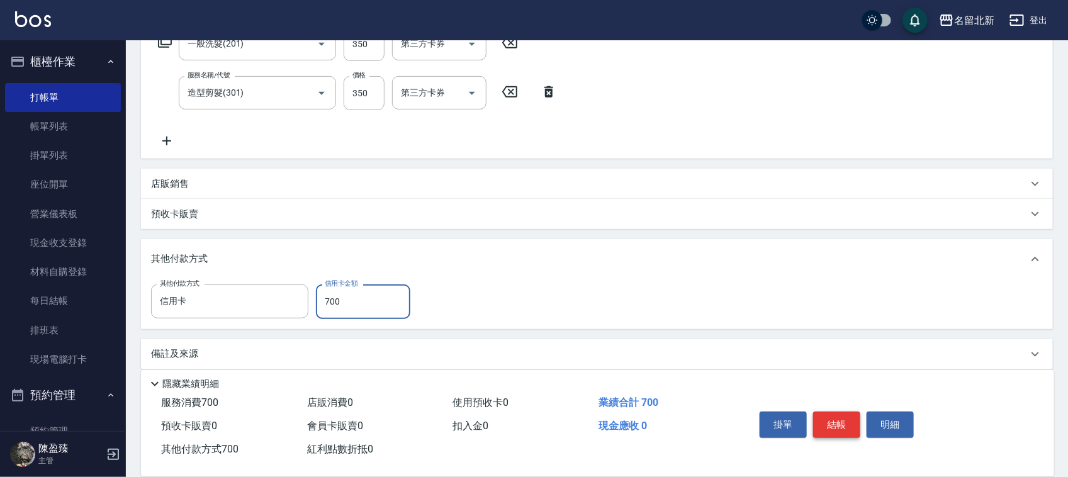
type input "700"
click at [835, 425] on button "結帳" at bounding box center [836, 425] width 47 height 26
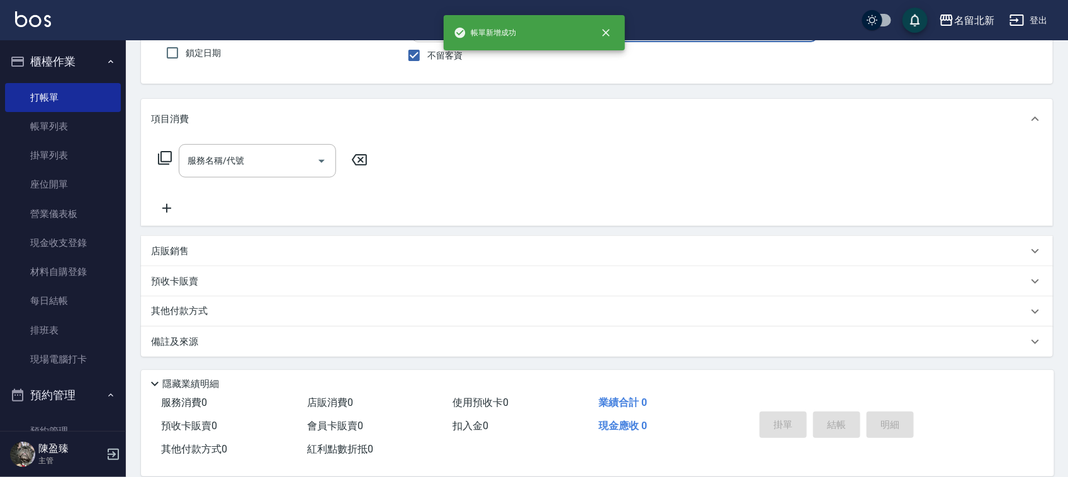
scroll to position [0, 0]
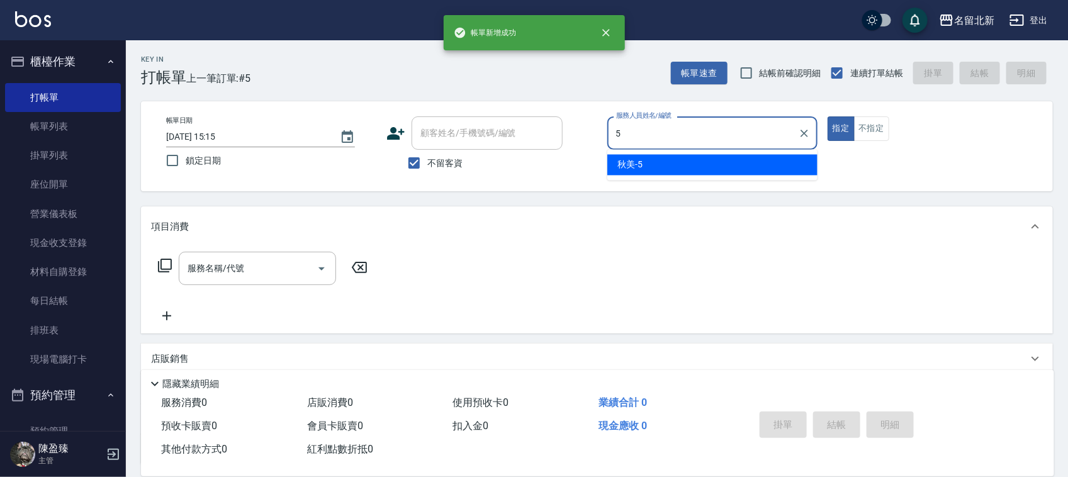
type input "秋美-5"
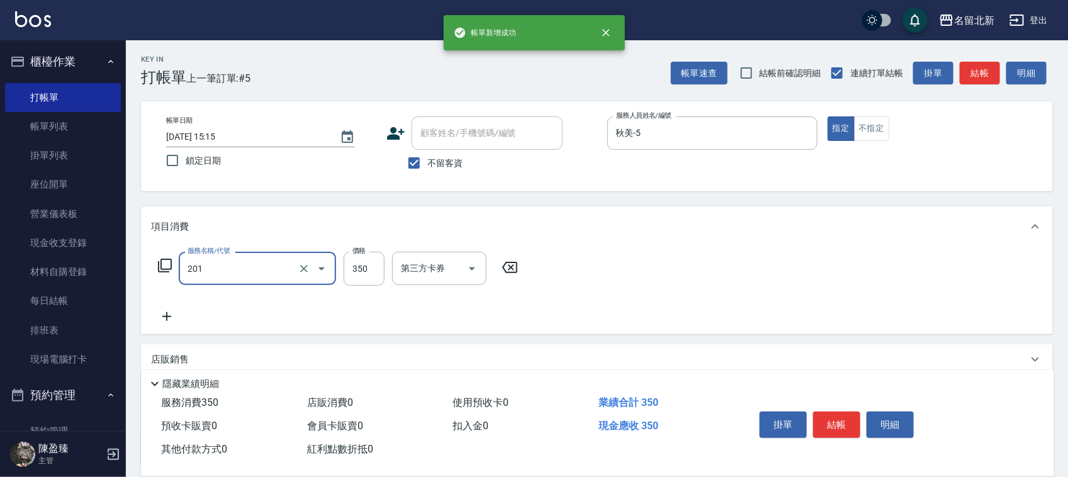
type input "一般洗髮(201)"
type input "100"
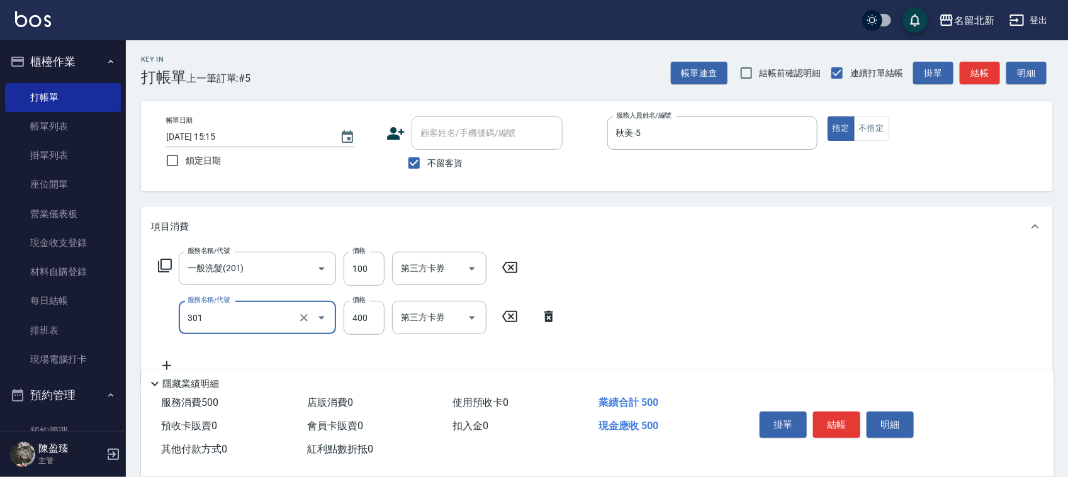
type input "造型剪髮(301)"
type input "380"
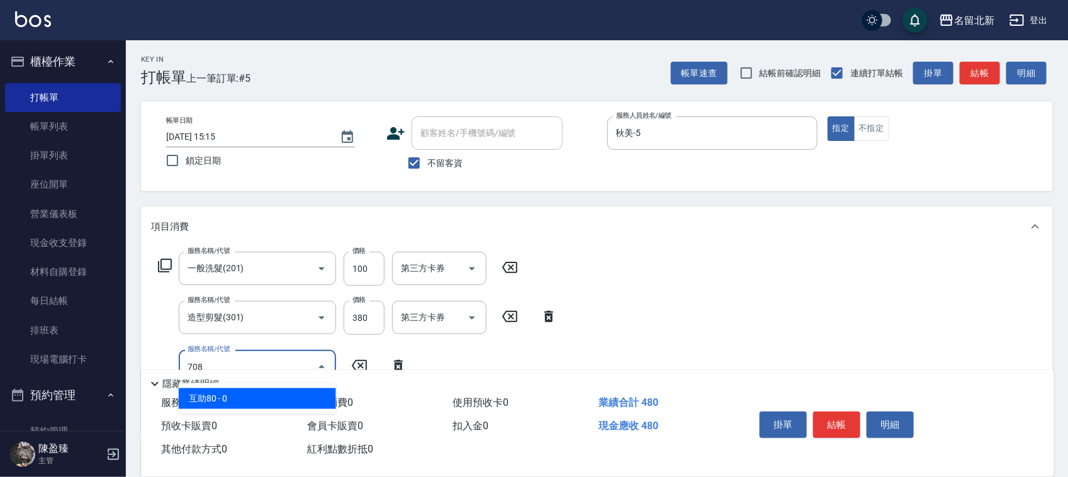
type input "互助80(708)"
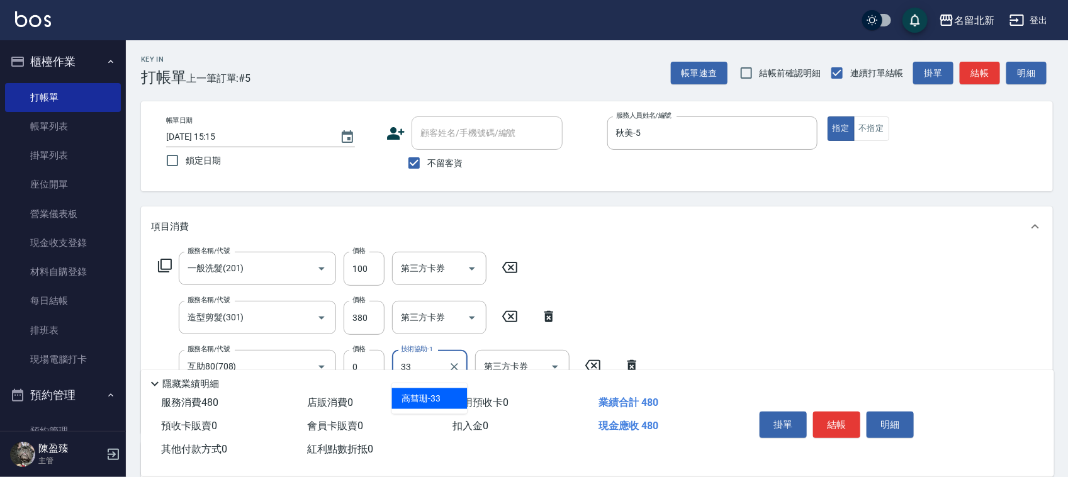
type input "[PERSON_NAME]-33"
click at [835, 420] on button "結帳" at bounding box center [836, 425] width 47 height 26
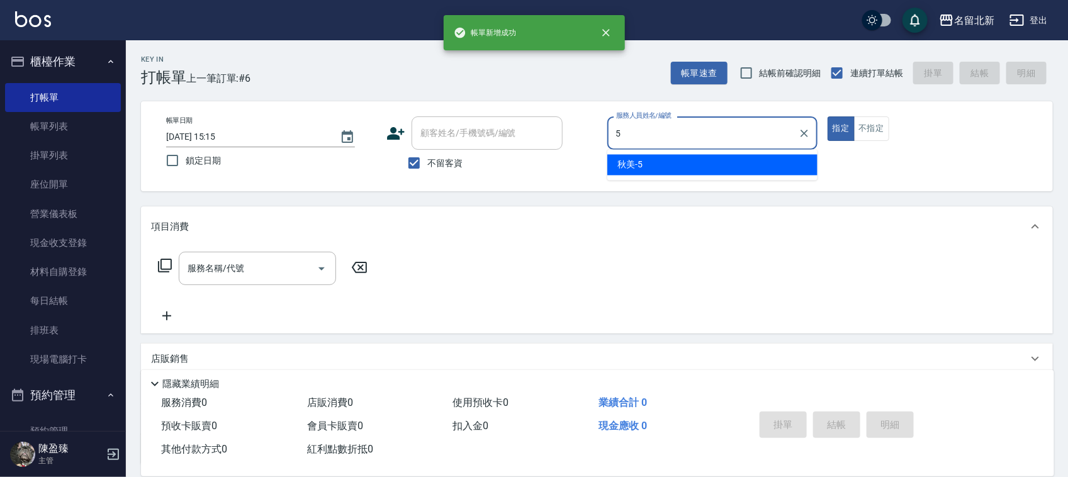
type input "秋美-5"
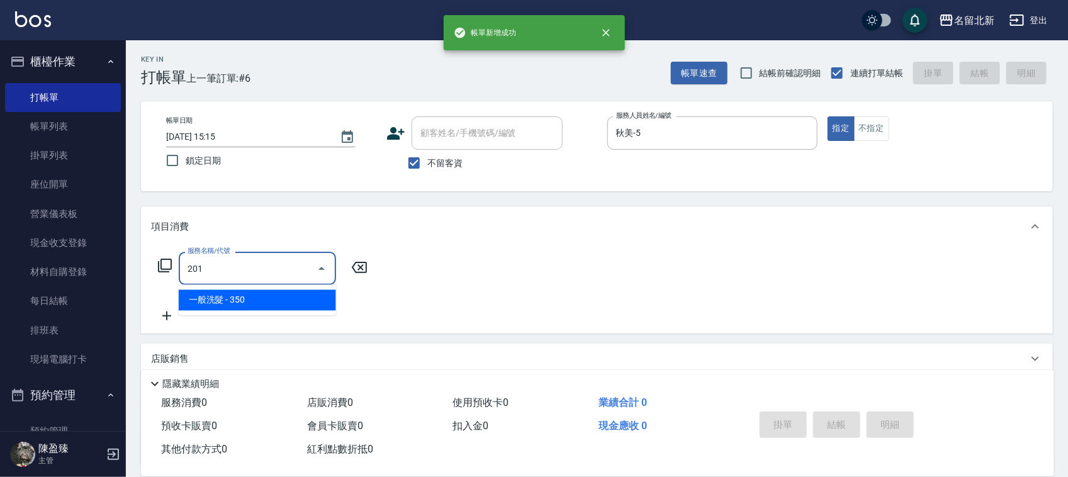
type input "一般洗髮(201)"
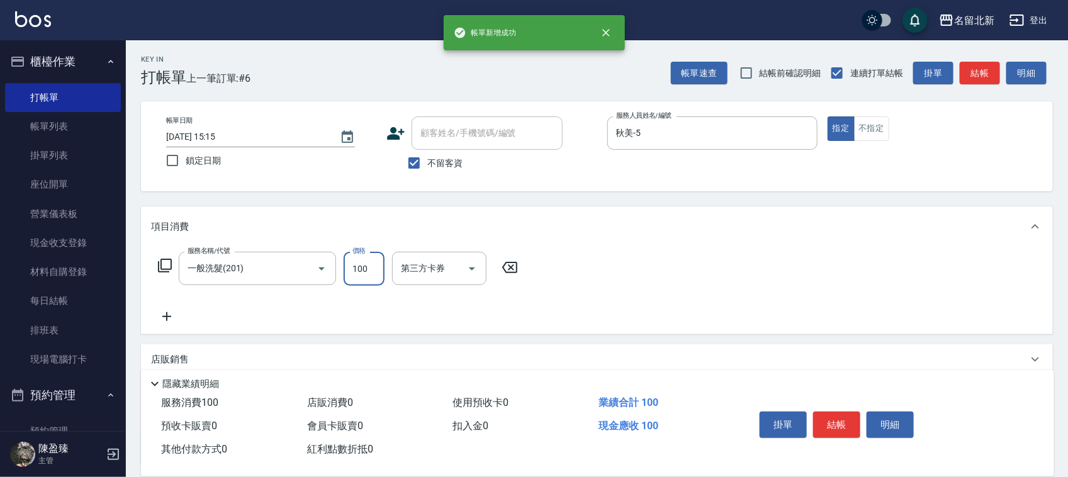
type input "100"
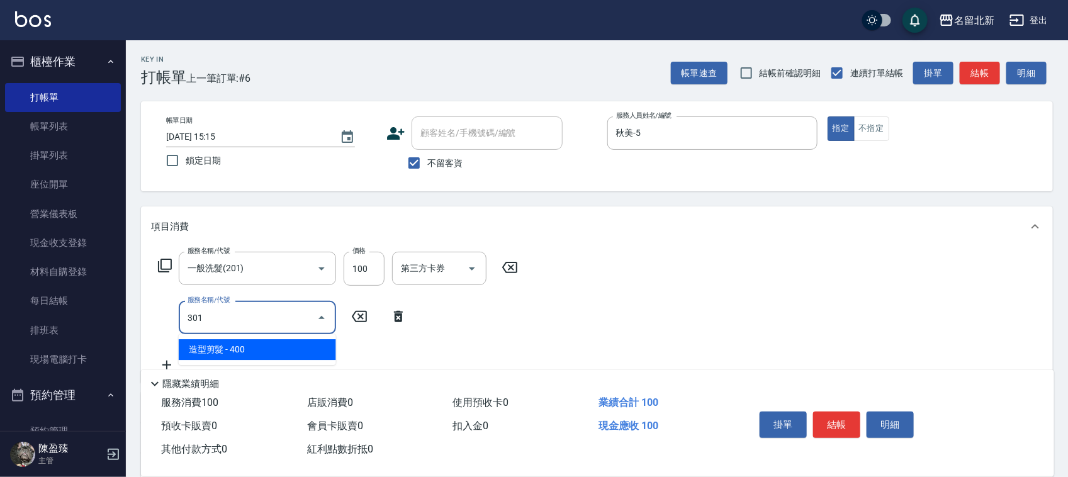
type input "造型剪髮(301)"
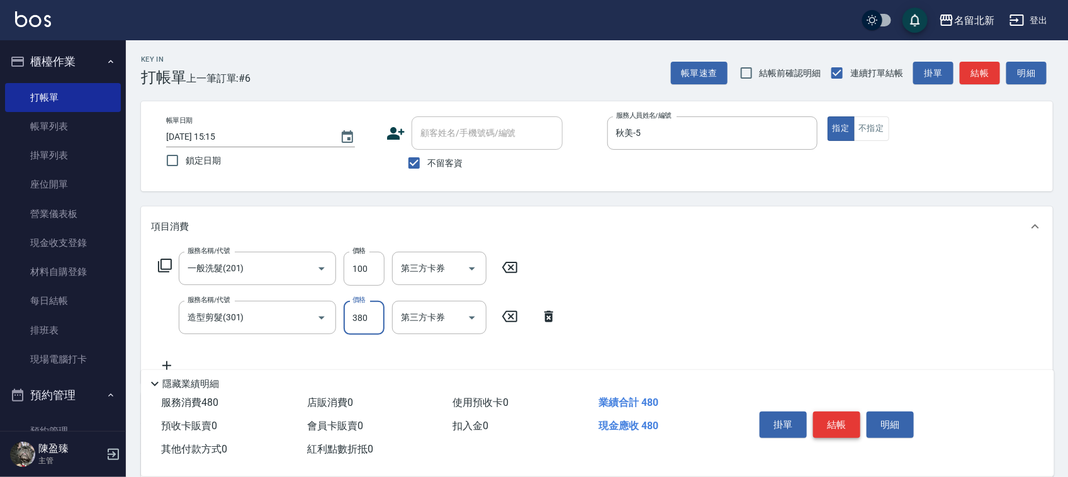
type input "380"
click at [835, 419] on button "結帳" at bounding box center [836, 425] width 47 height 26
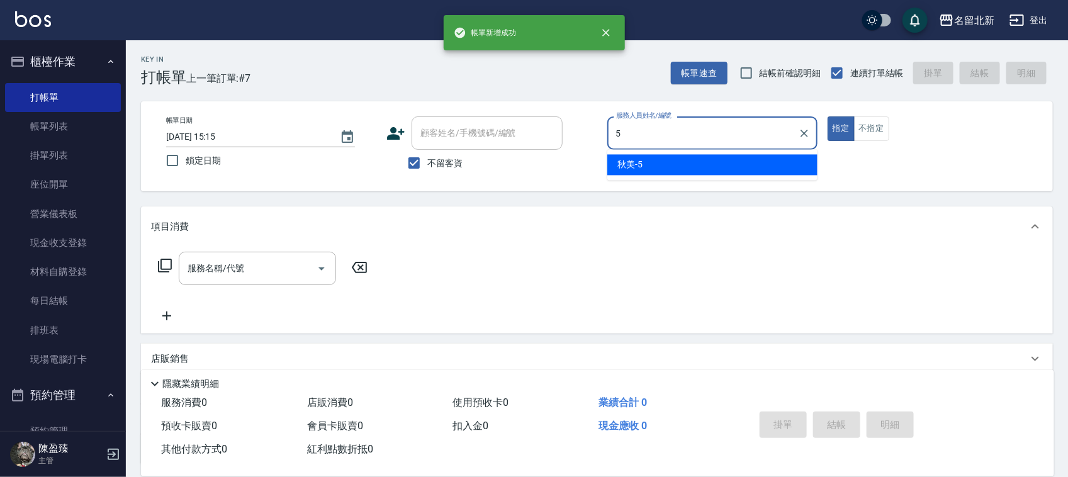
type input "秋美-5"
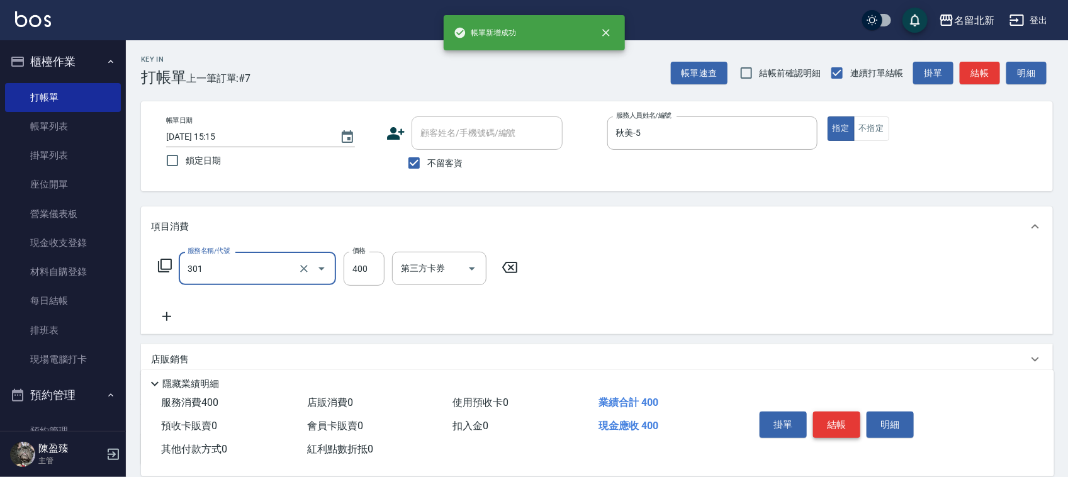
type input "造型剪髮(301)"
type input "350"
click at [835, 417] on button "結帳" at bounding box center [836, 425] width 47 height 26
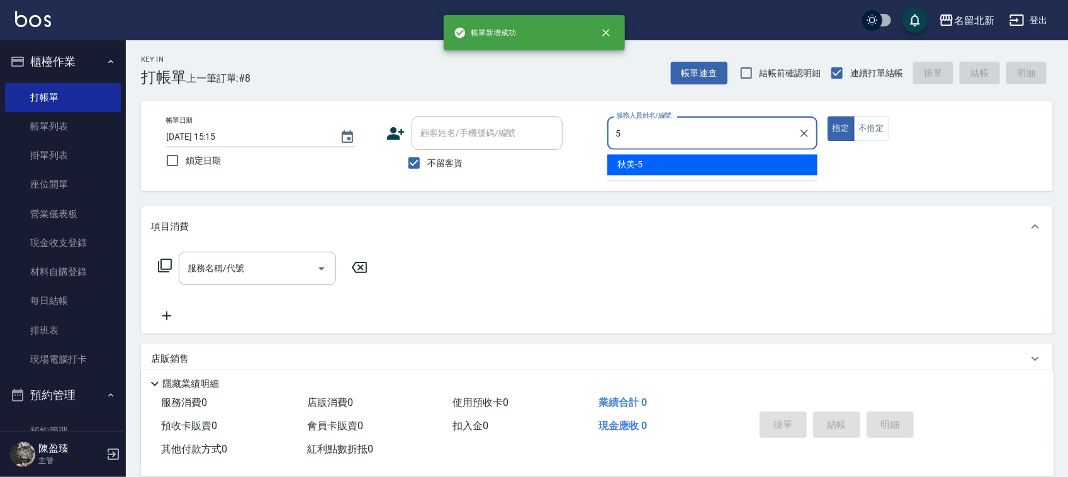
type input "秋美-5"
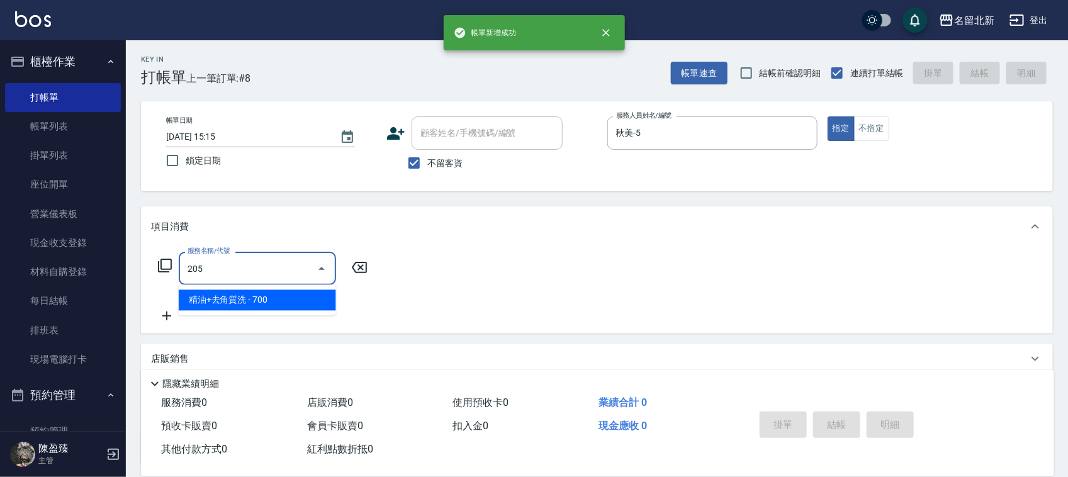
type input "精油+去角質洗(205)"
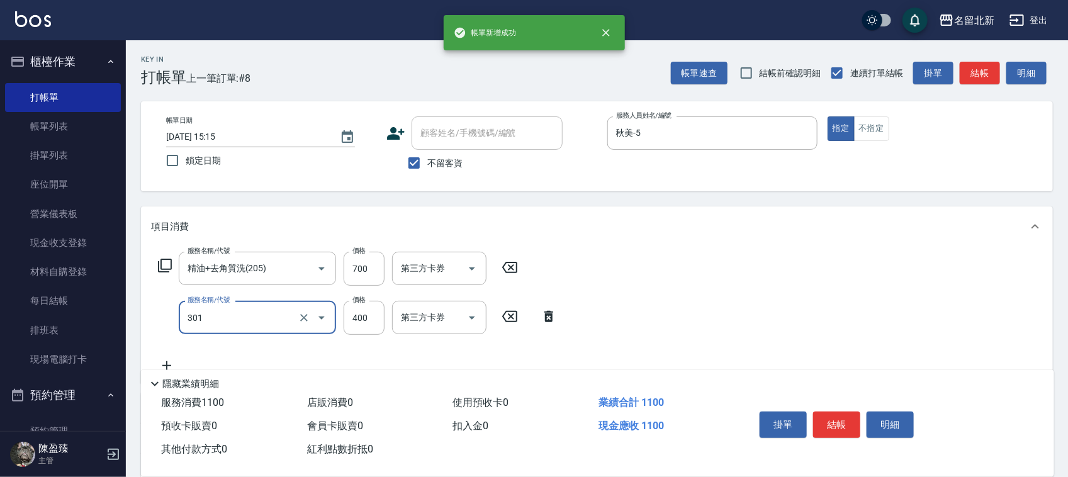
type input "造型剪髮(301)"
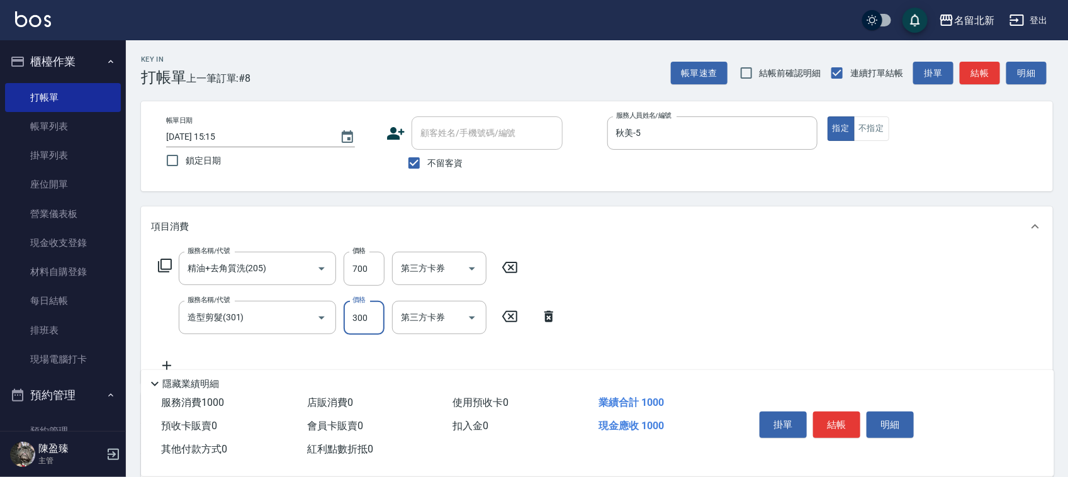
type input "300"
type input "互助70(707)"
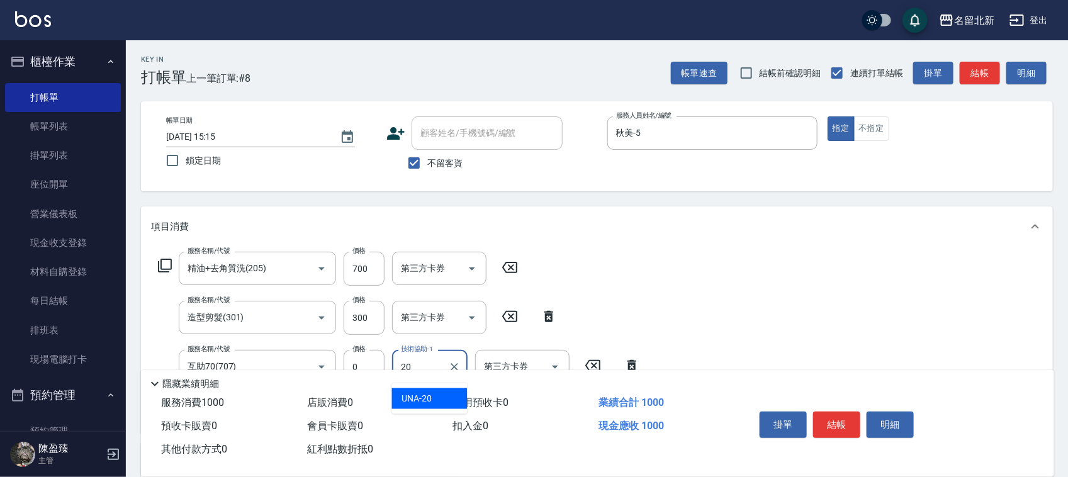
type input "UNA-20"
click at [835, 416] on button "結帳" at bounding box center [836, 425] width 47 height 26
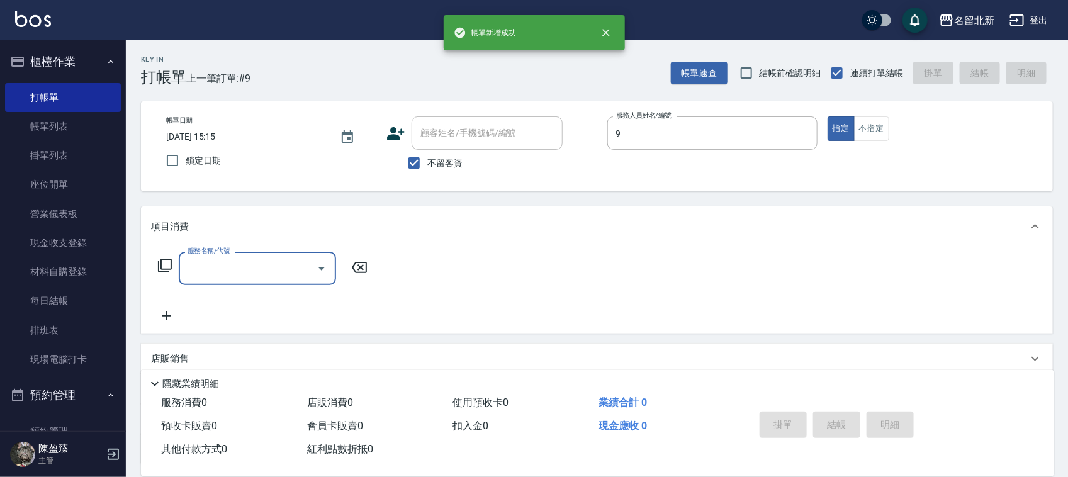
type input "大雲-9"
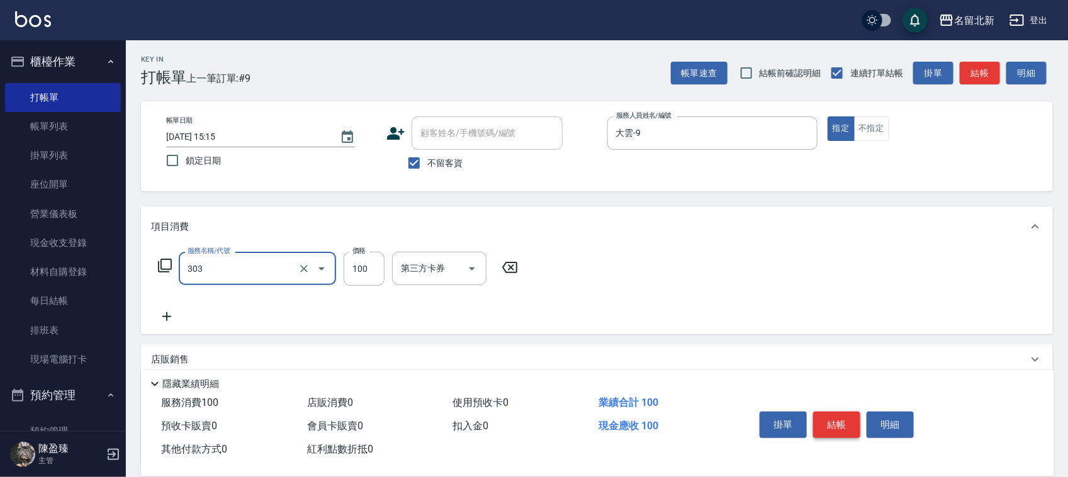
type input "剪瀏海(303)"
click at [840, 412] on button "結帳" at bounding box center [836, 425] width 47 height 26
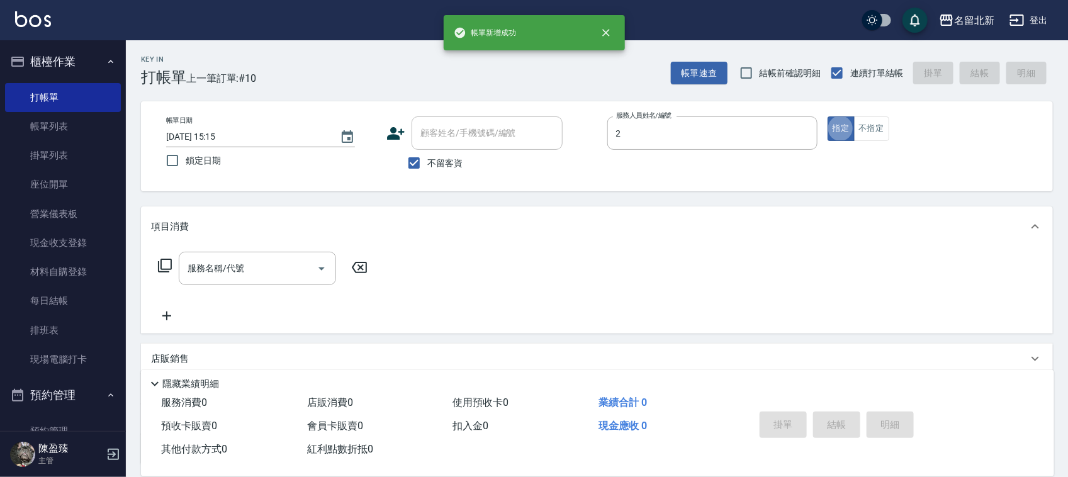
type input "[PERSON_NAME]-2"
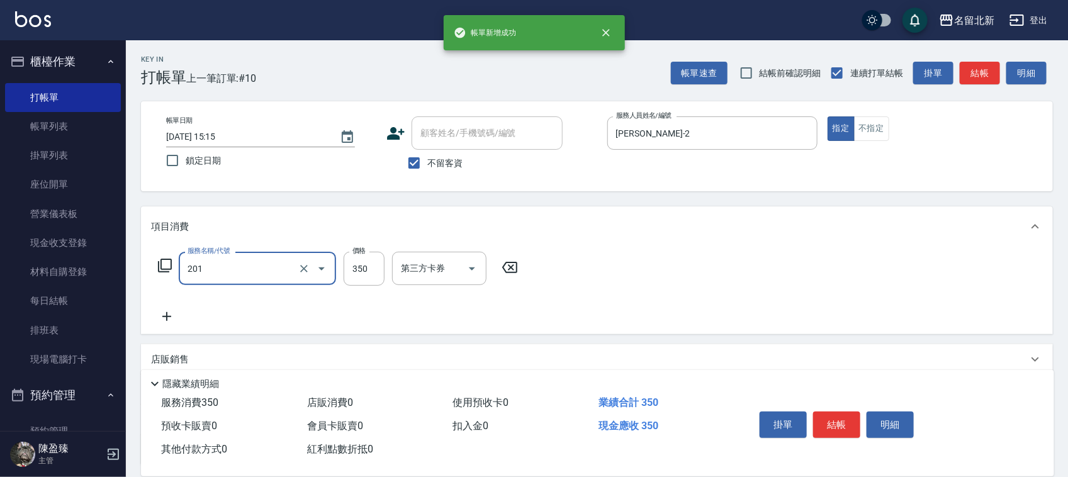
type input "一般洗髮(201)"
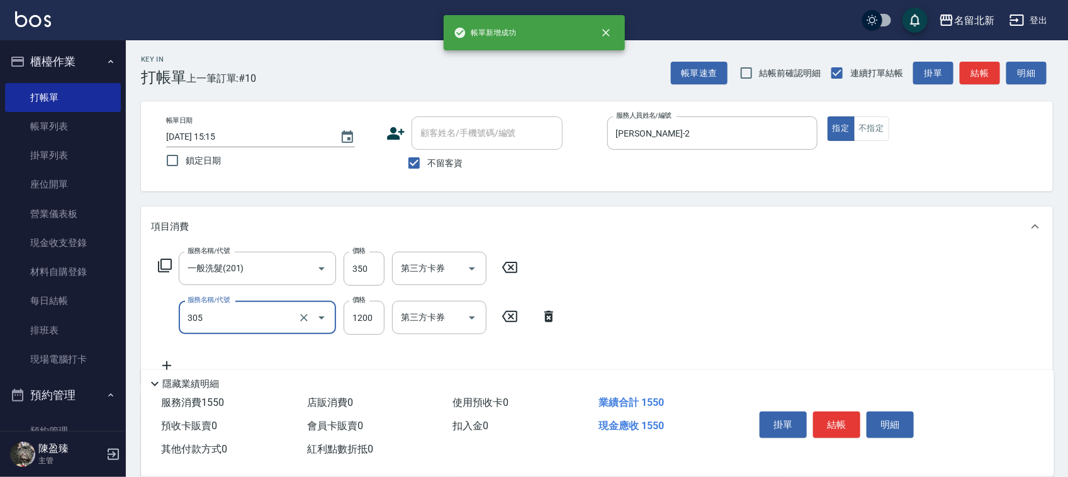
type input "1200元剪髮卡(305)"
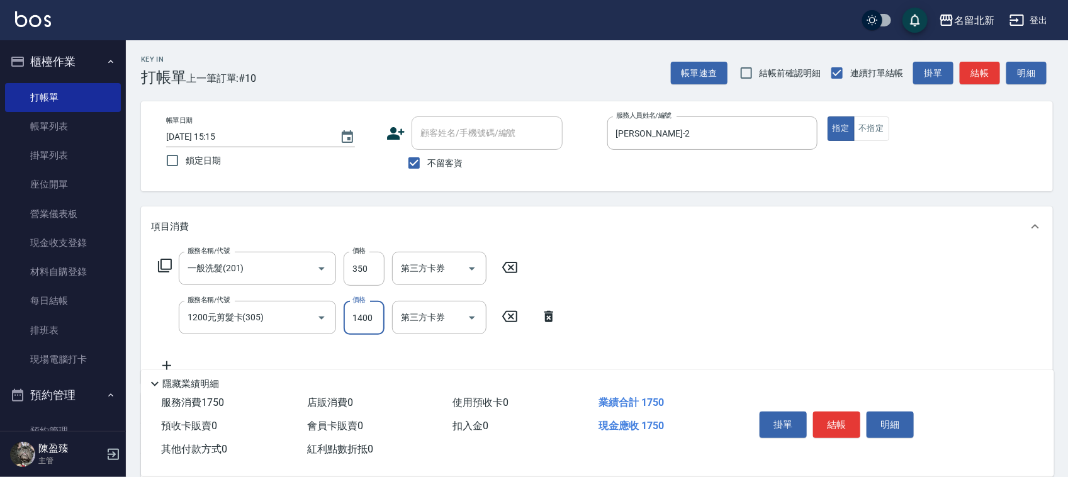
type input "1400"
type input "精油洗.互助40(704)"
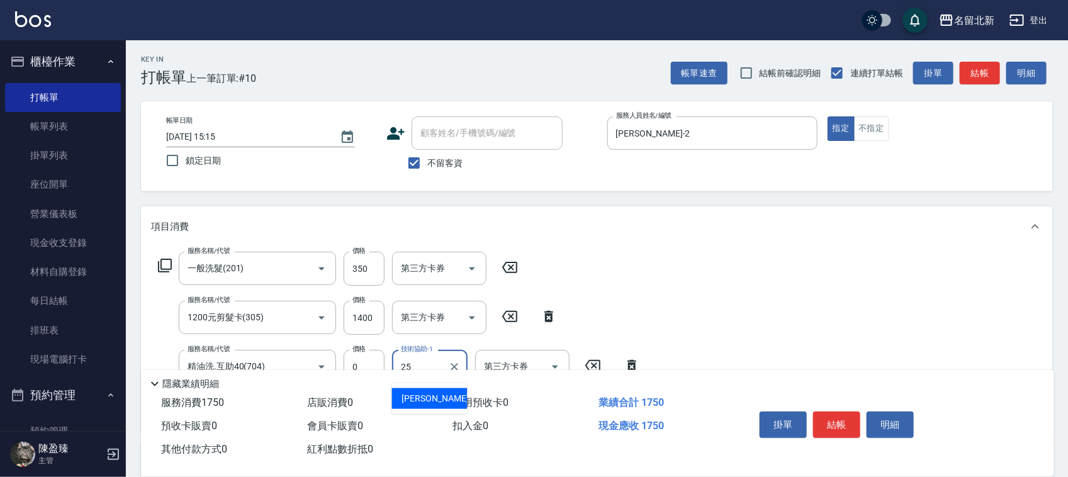
type input "禎禎-25"
type input "互助10(701)"
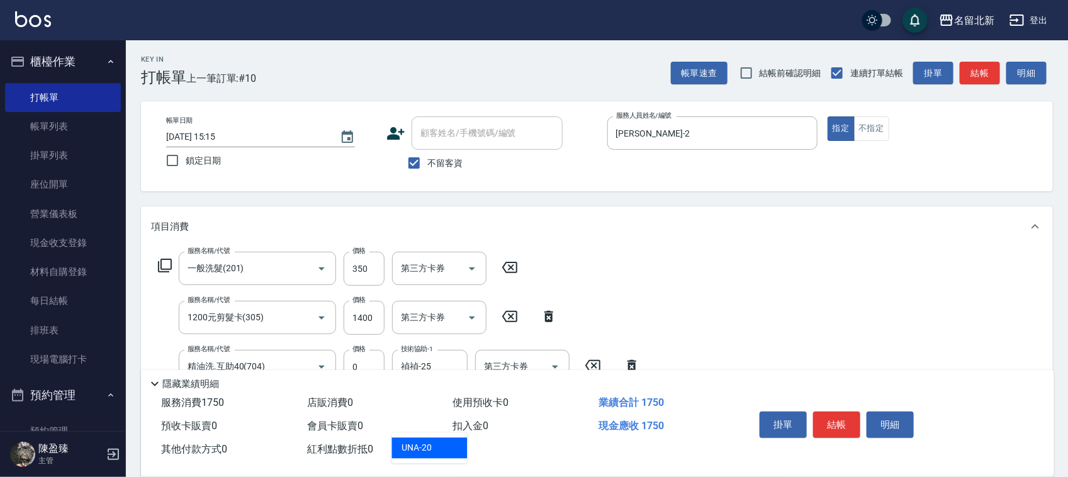
type input "UNA-20"
click at [840, 412] on button "結帳" at bounding box center [836, 425] width 47 height 26
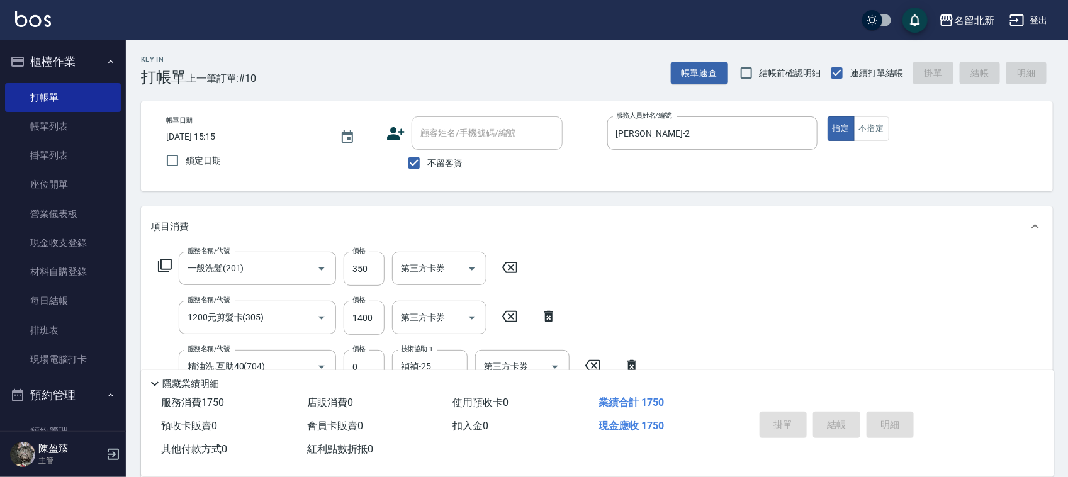
type input "[DATE] 15:16"
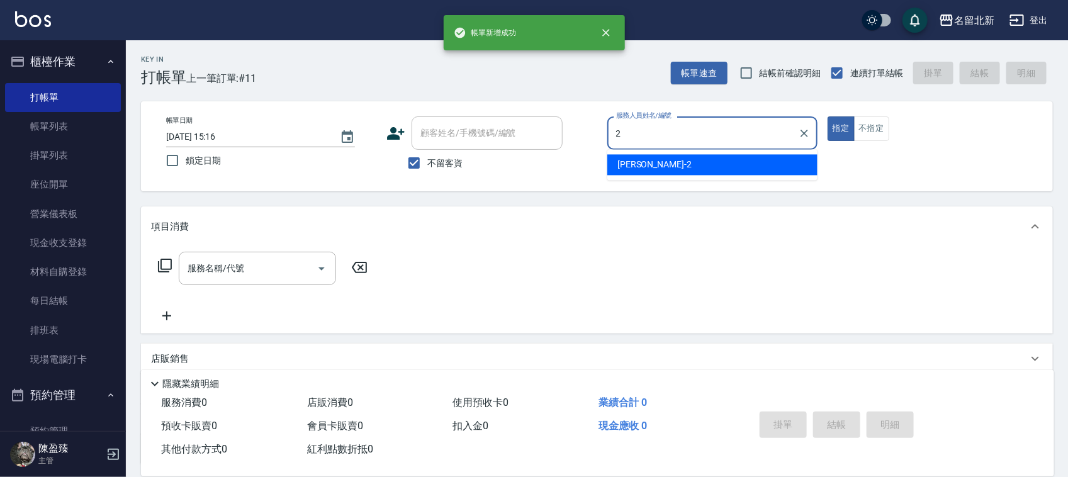
type input "[PERSON_NAME]-2"
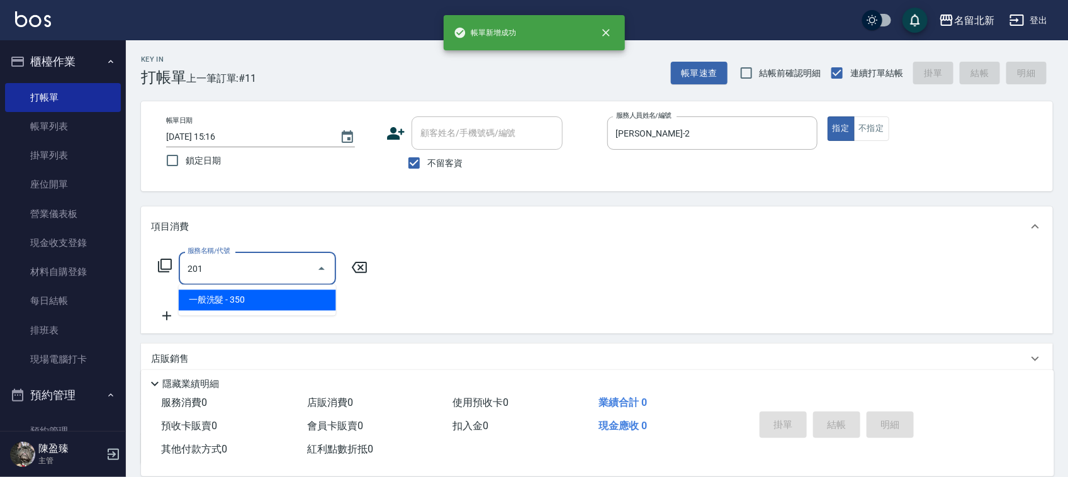
type input "一般洗髮(201)"
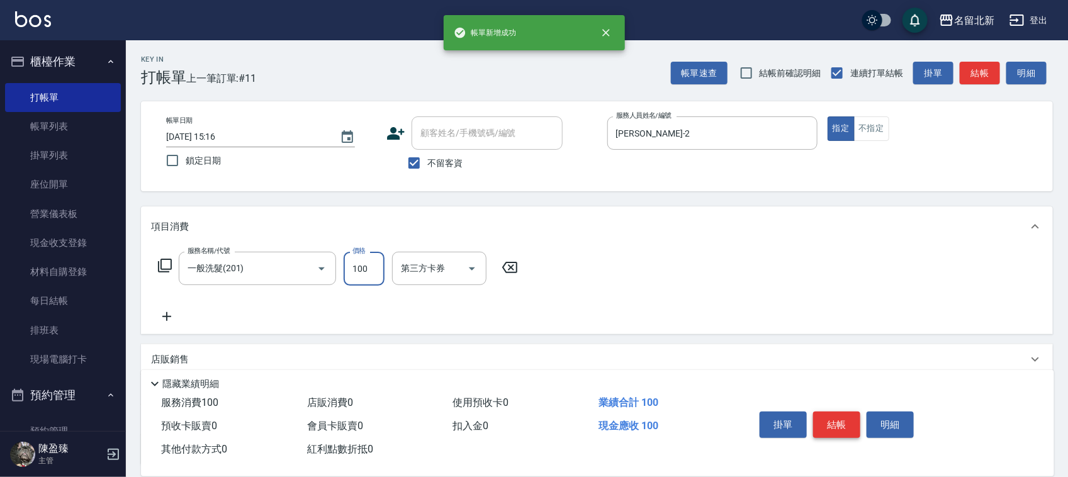
type input "100"
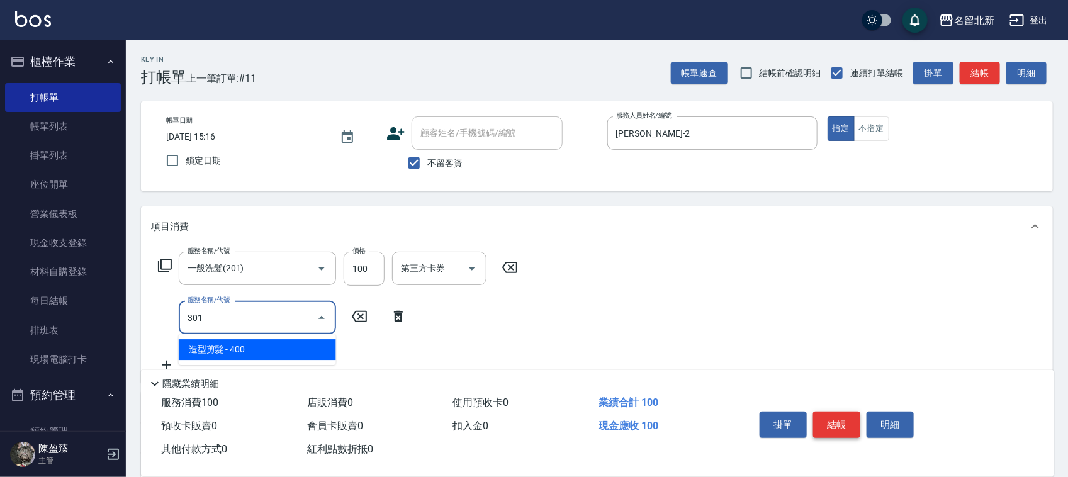
type input "造型剪髮(301)"
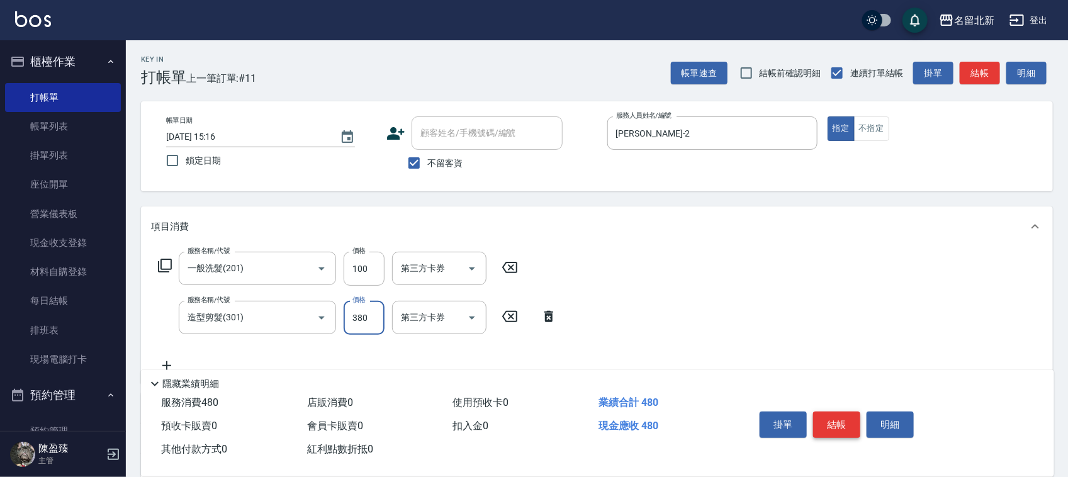
type input "380"
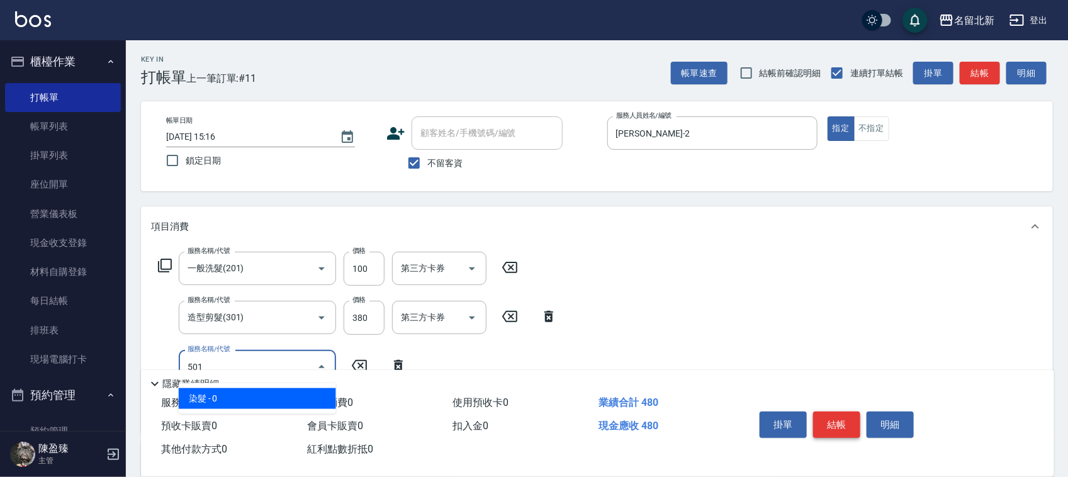
type input "染髮(501)"
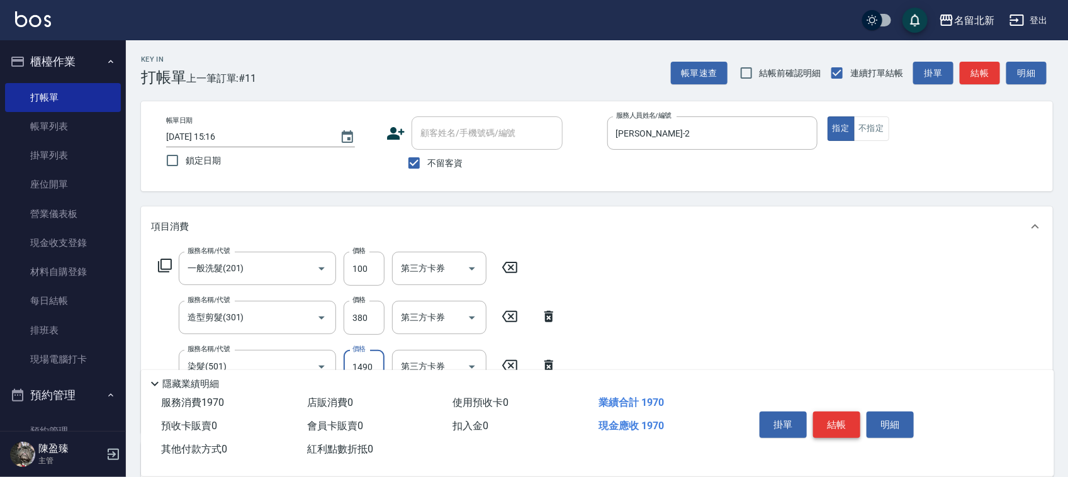
type input "1490"
type input "頭皮隔離(609)"
type input "互助100(710)"
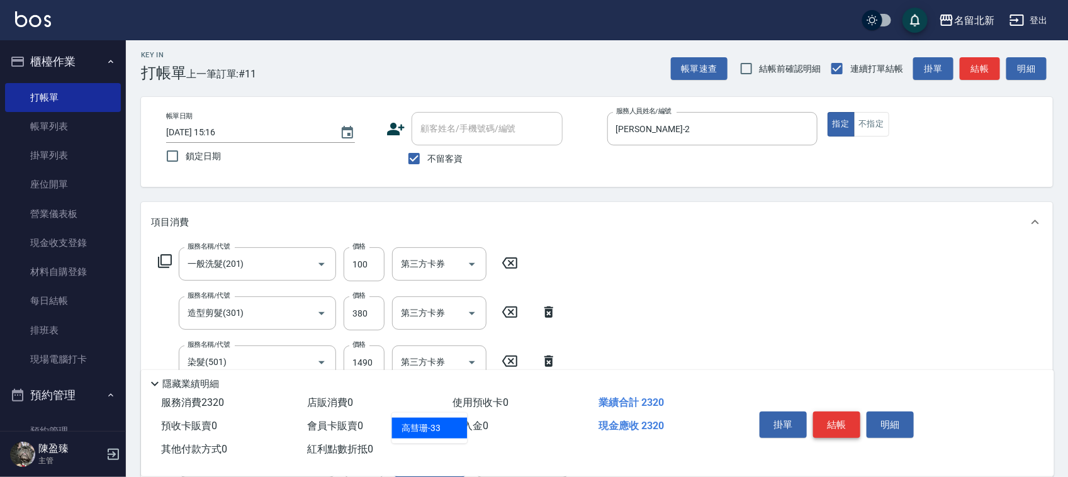
type input "[PERSON_NAME]-33"
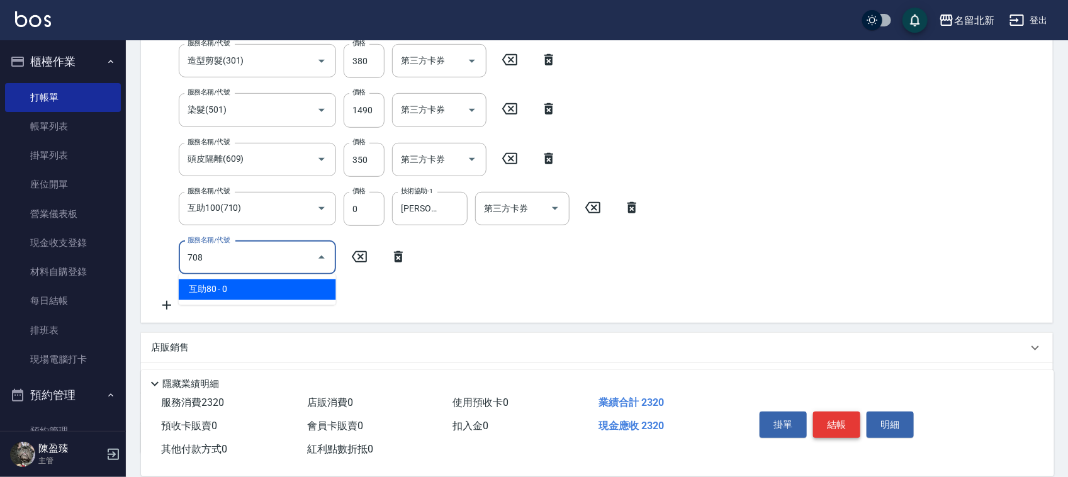
type input "互助80(708)"
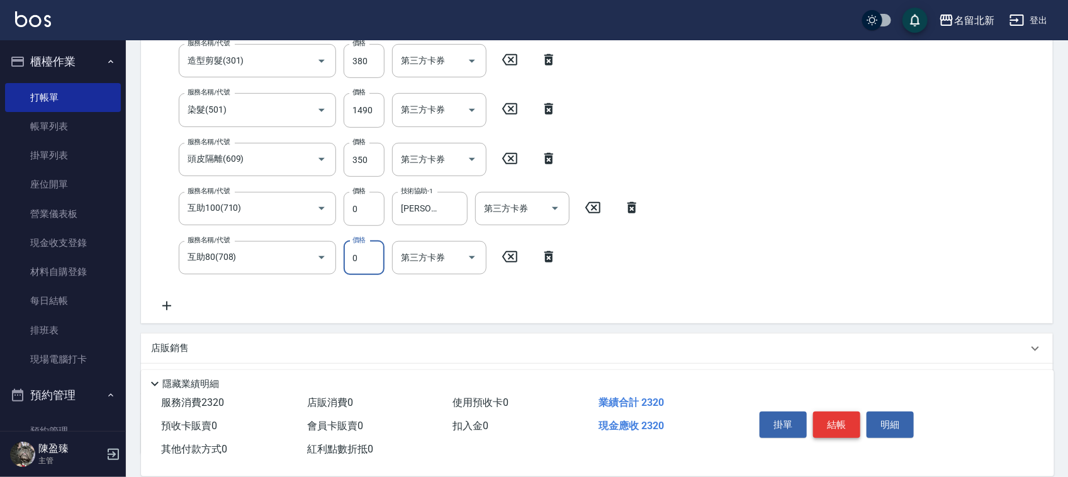
scroll to position [252, 0]
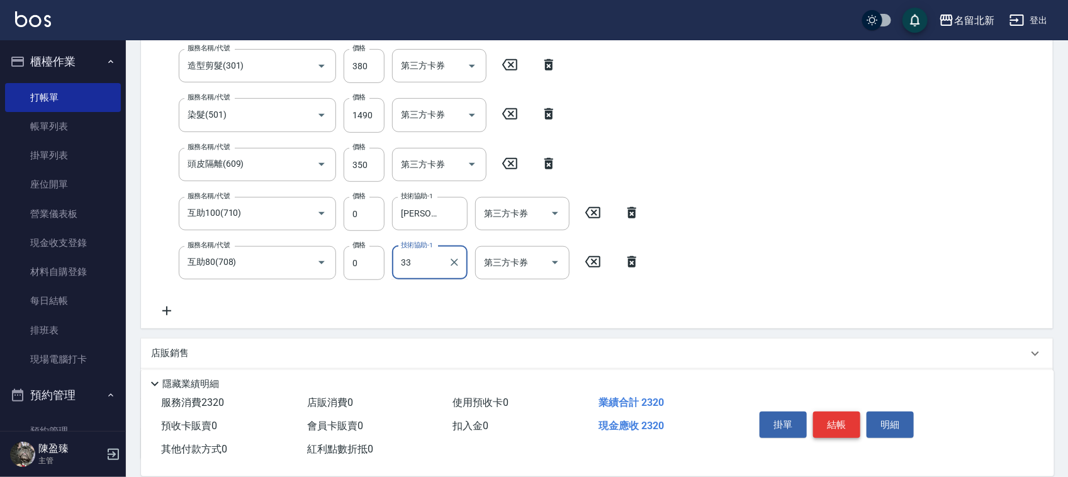
type input "[PERSON_NAME]-33"
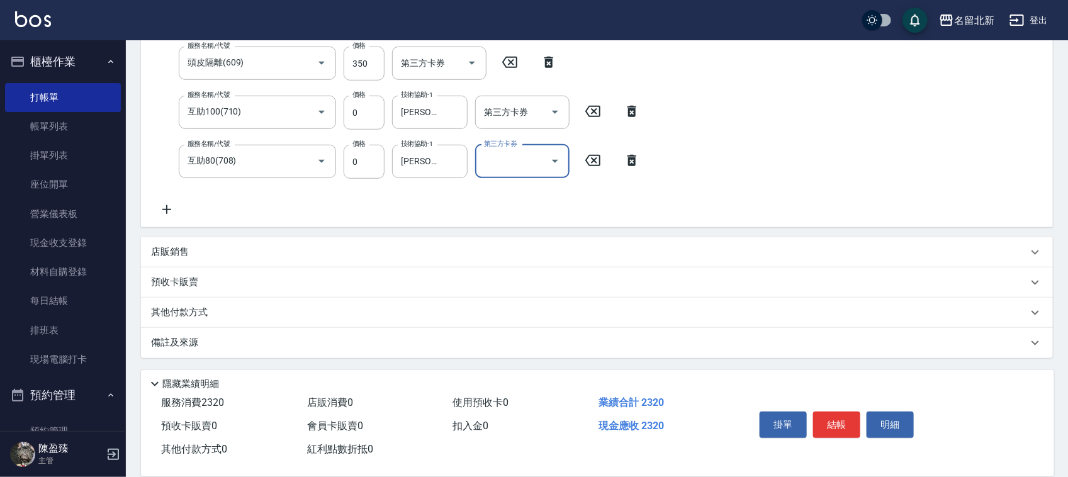
click at [178, 309] on p "其他付款方式" at bounding box center [182, 313] width 63 height 14
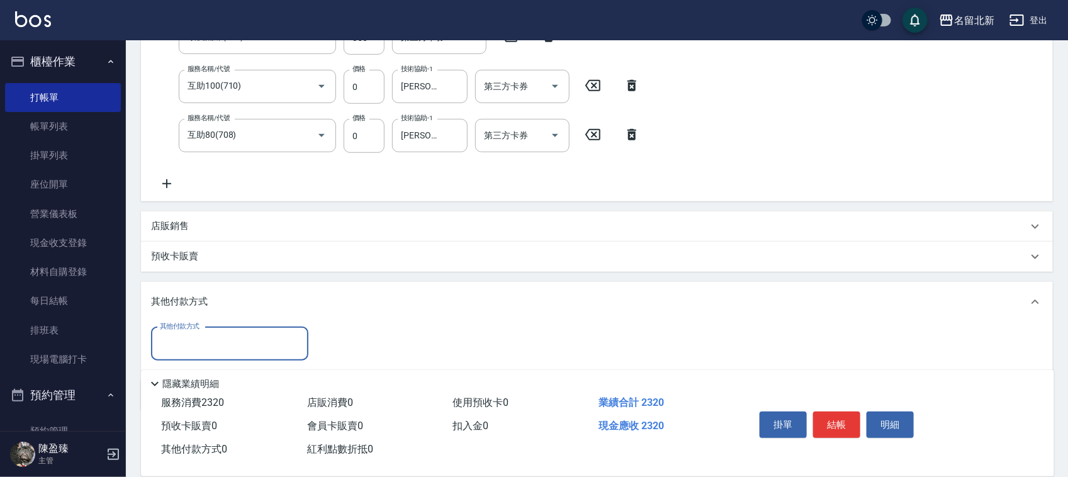
scroll to position [0, 0]
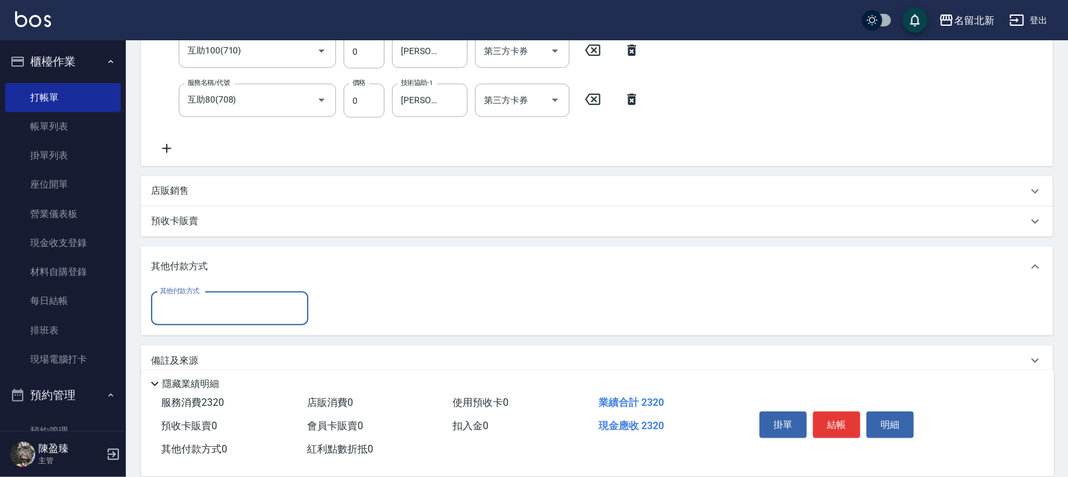
drag, startPoint x: 171, startPoint y: 302, endPoint x: 174, endPoint y: 312, distance: 10.0
click at [171, 303] on input "其他付款方式" at bounding box center [230, 309] width 146 height 22
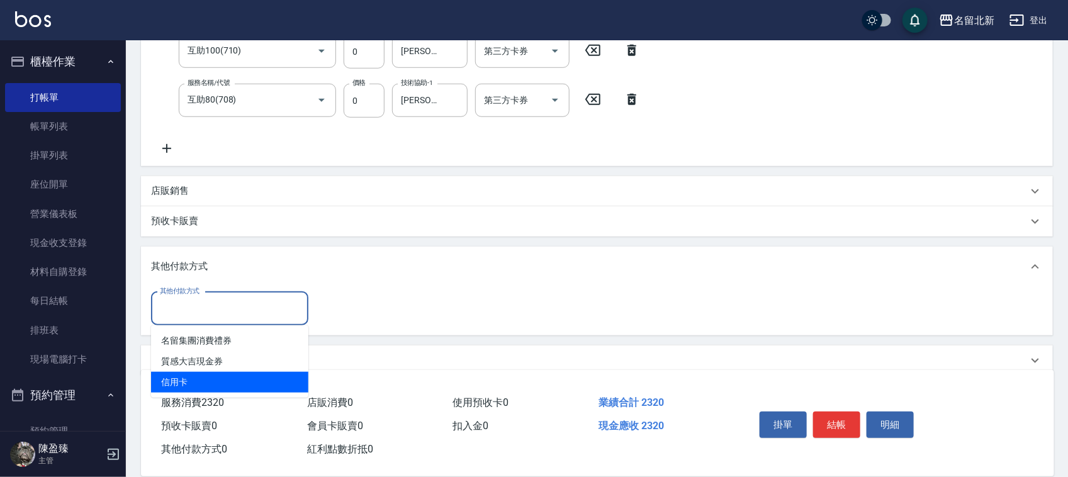
click at [197, 376] on span "信用卡" at bounding box center [229, 382] width 157 height 21
type input "信用卡"
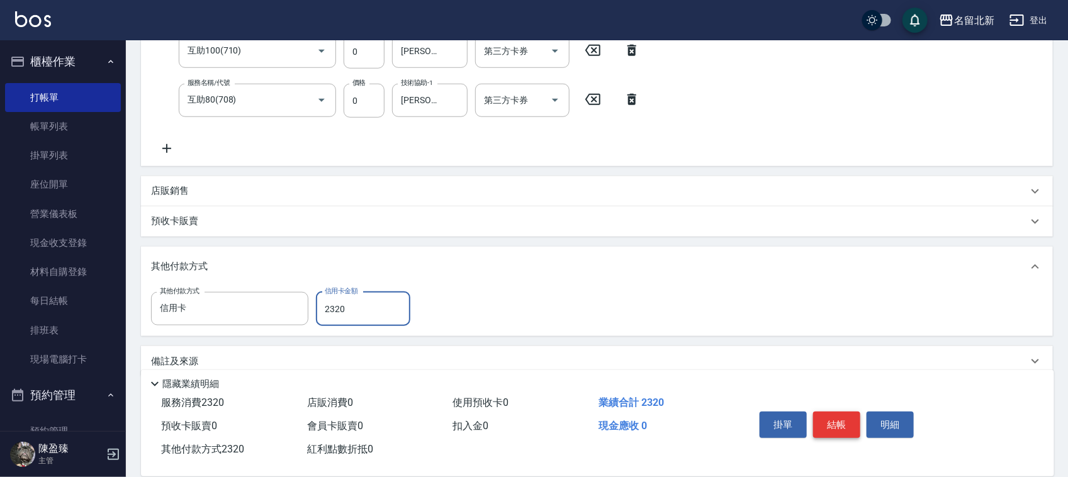
type input "2320"
click at [827, 412] on button "結帳" at bounding box center [836, 425] width 47 height 26
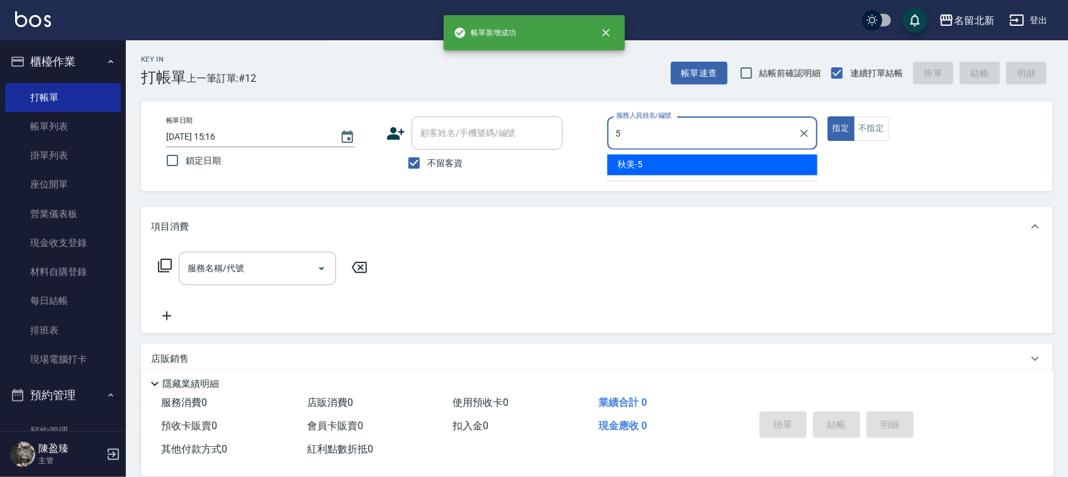
type input "秋美-5"
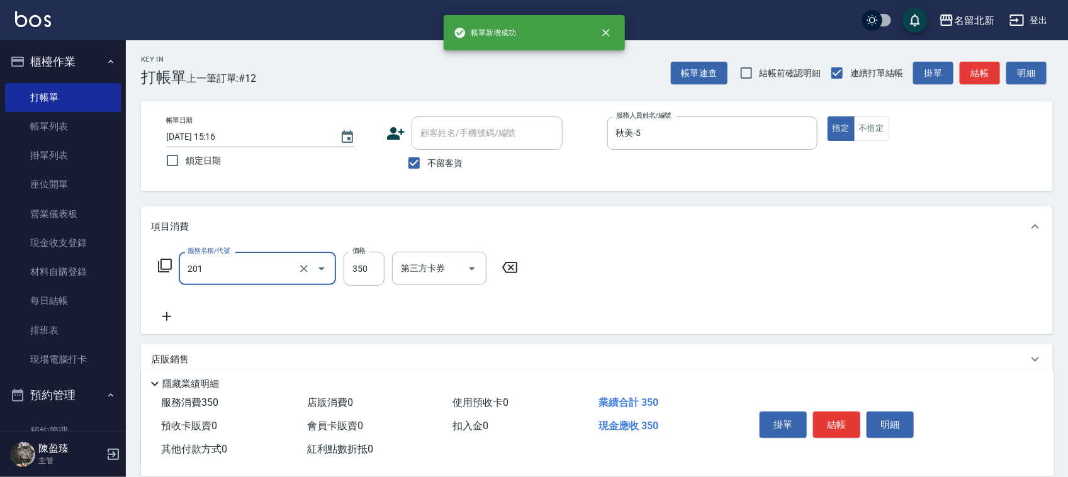
type input "一般洗髮(201)"
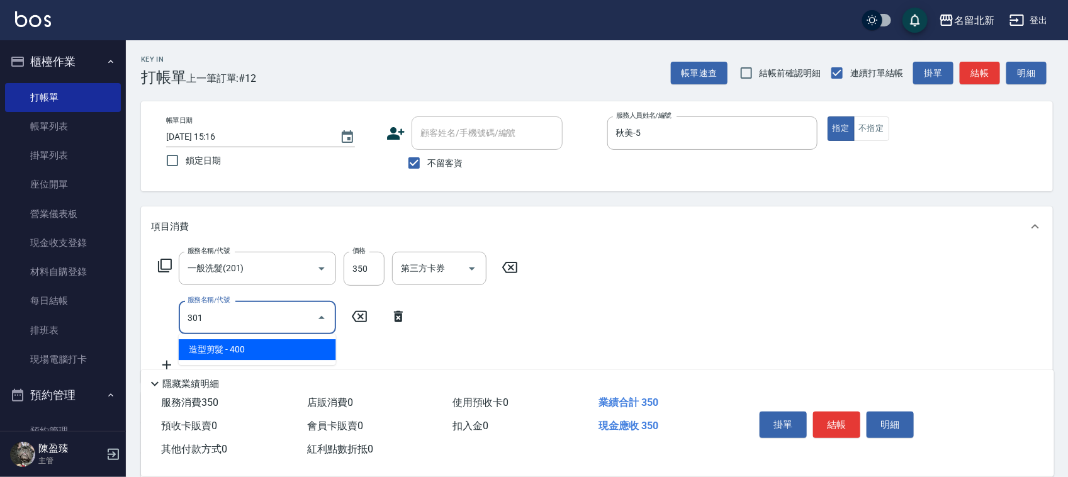
type input "造型剪髮(301)"
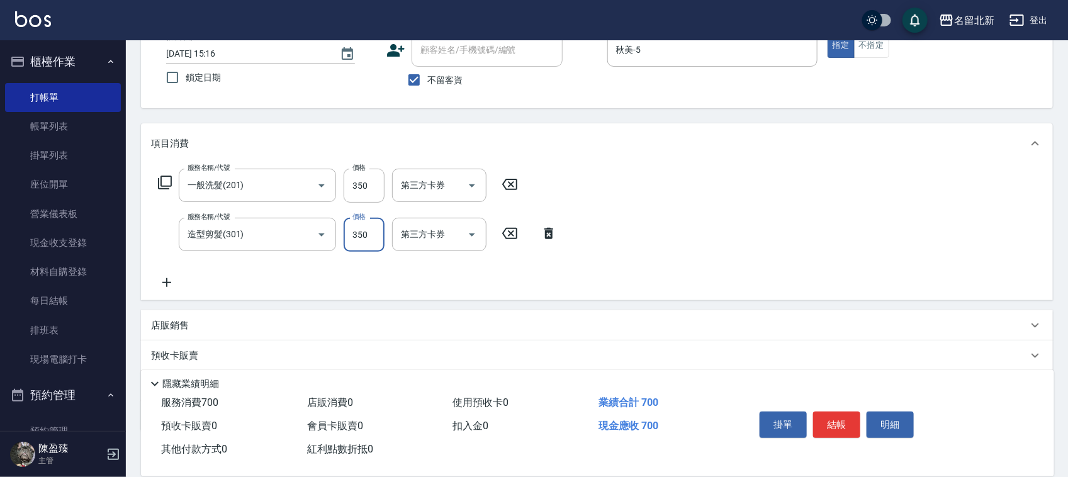
scroll to position [156, 0]
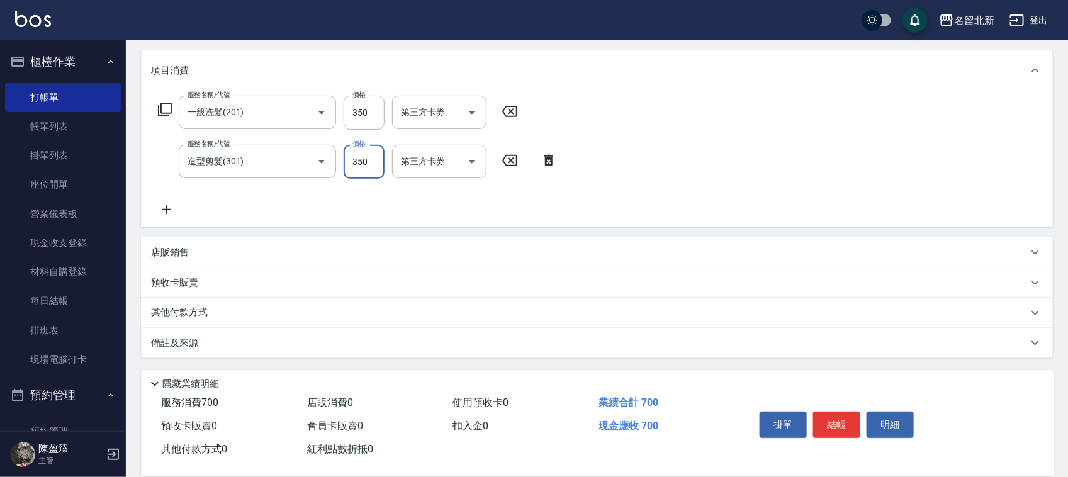
type input "350"
click at [180, 312] on p "其他付款方式" at bounding box center [182, 313] width 63 height 14
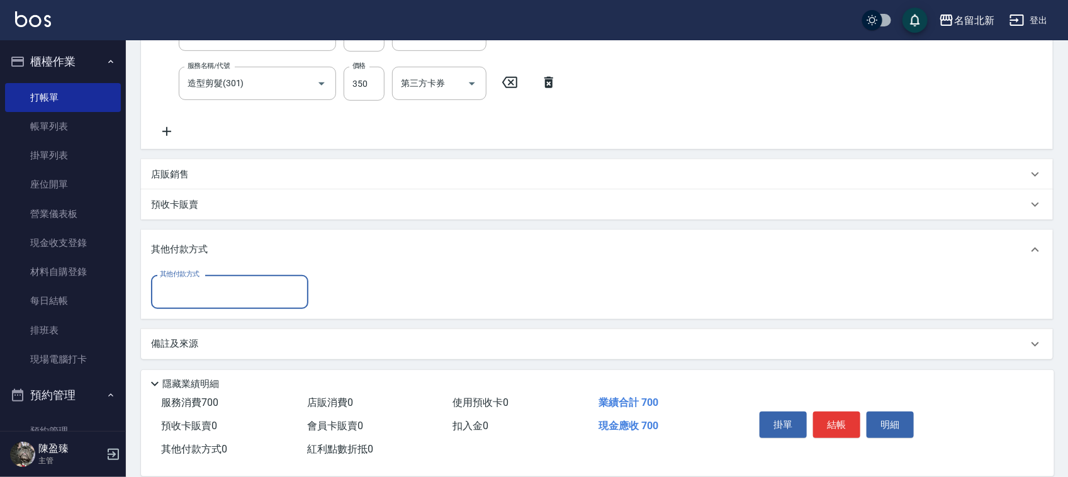
scroll to position [235, 0]
click at [170, 296] on input "其他付款方式" at bounding box center [230, 291] width 146 height 22
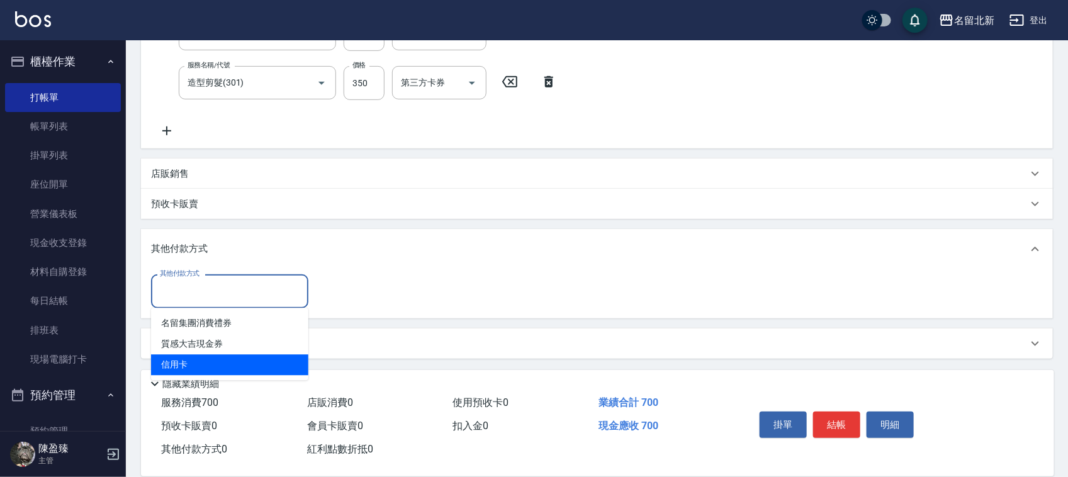
click at [177, 363] on span "信用卡" at bounding box center [229, 365] width 157 height 21
type input "信用卡"
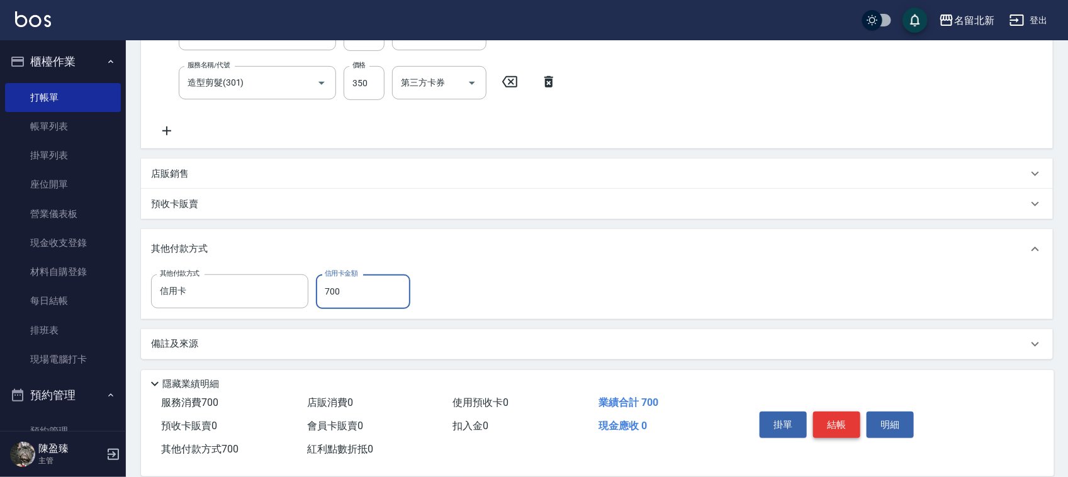
type input "700"
click at [841, 417] on button "結帳" at bounding box center [836, 425] width 47 height 26
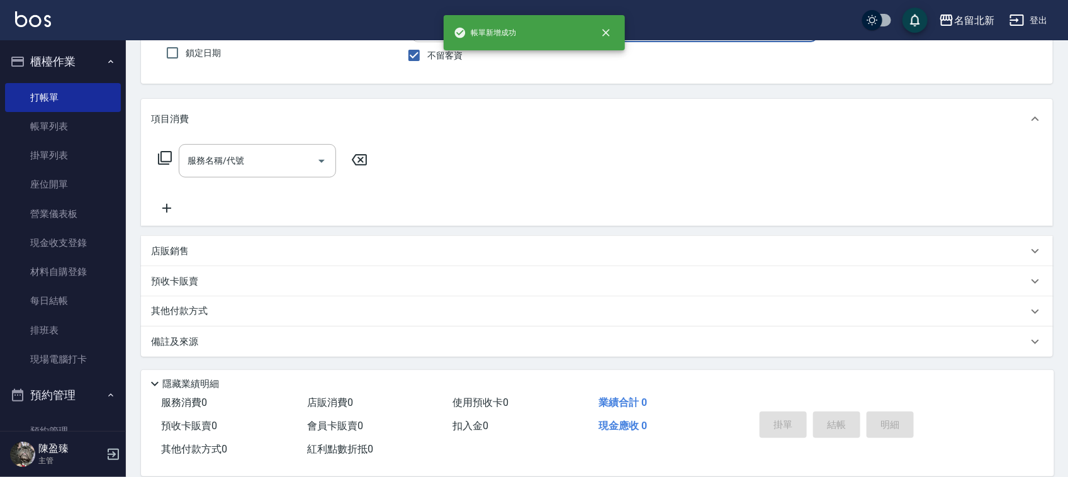
scroll to position [0, 0]
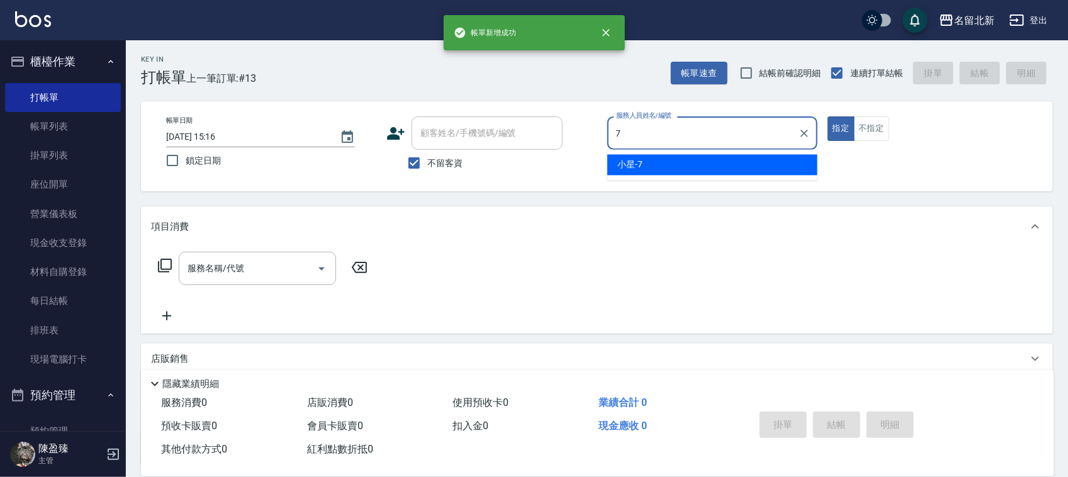
type input "小星-7"
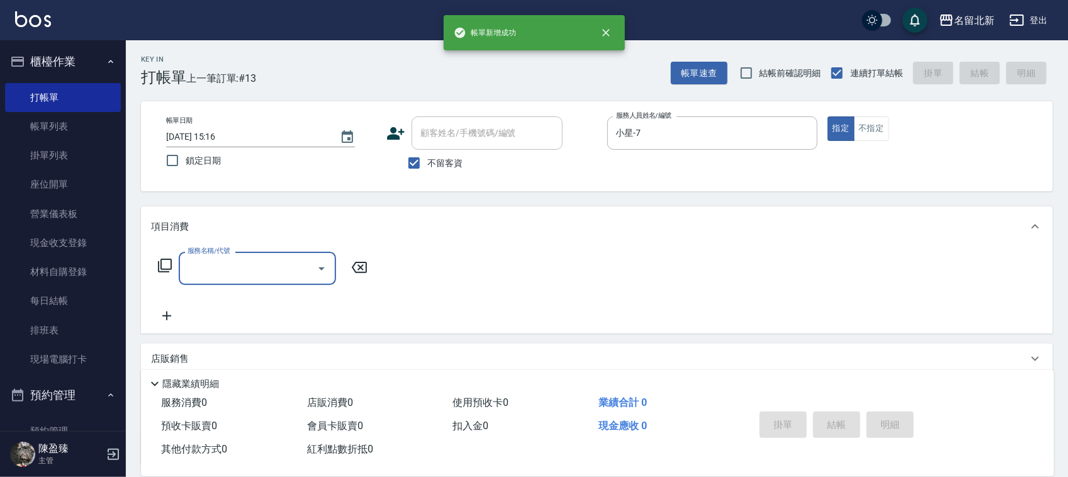
type input "2"
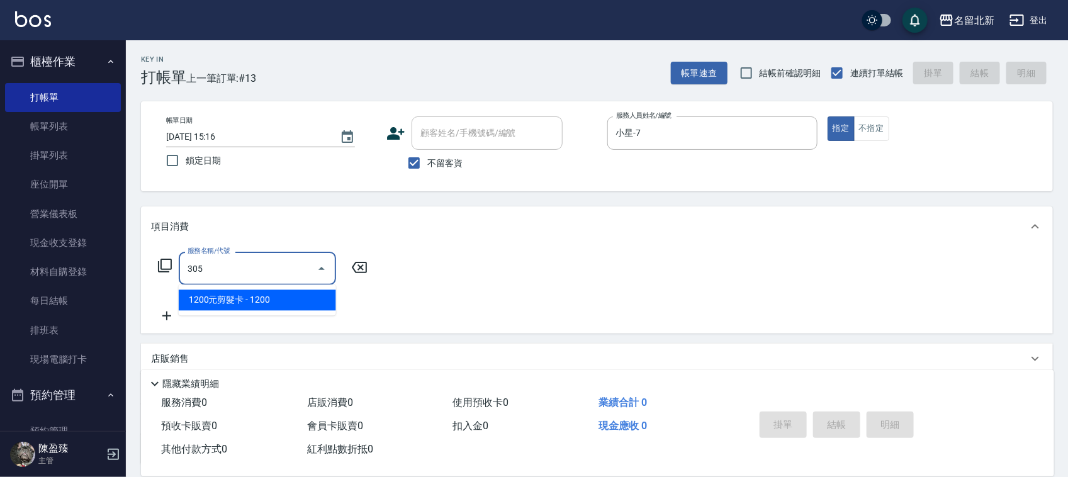
type input "1200元剪髮卡(305)"
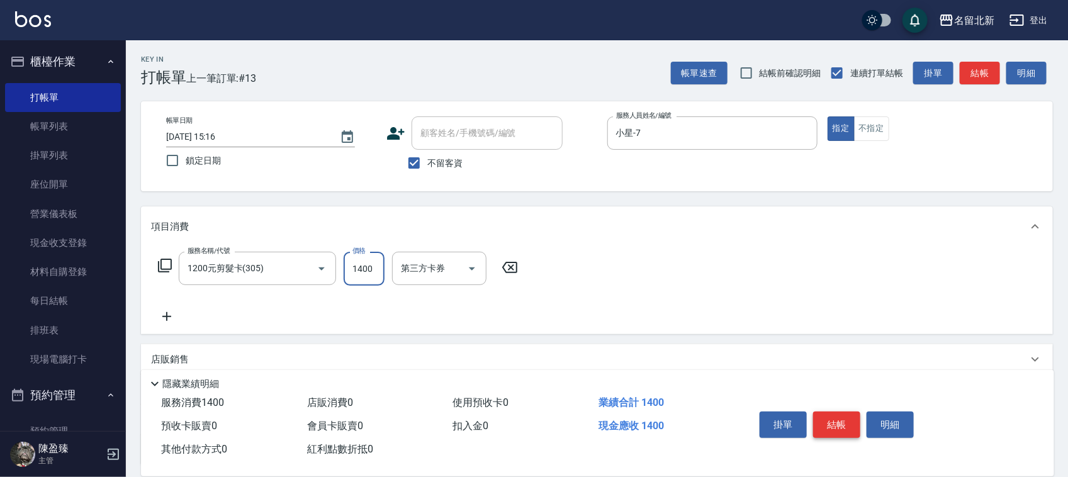
type input "1400"
click at [844, 427] on button "結帳" at bounding box center [836, 425] width 47 height 26
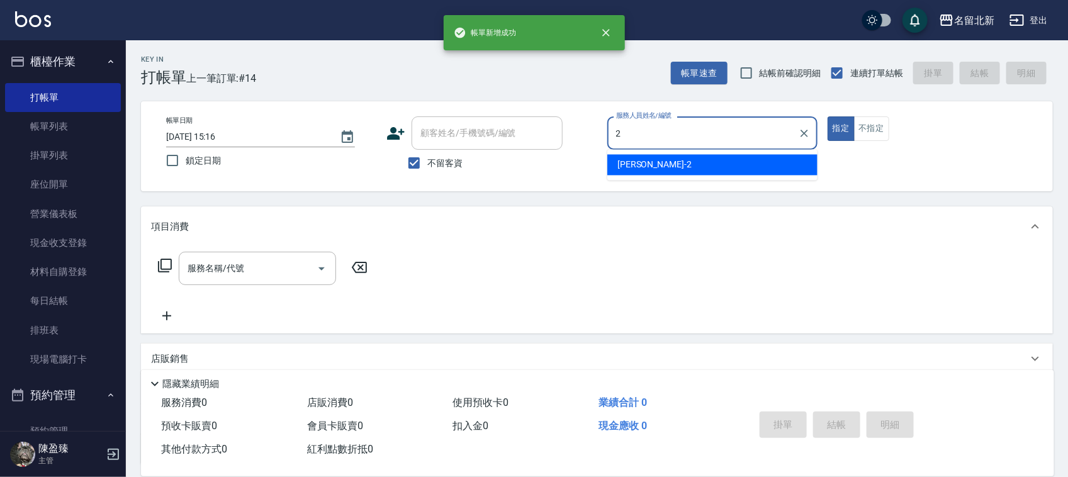
type input "[PERSON_NAME]-2"
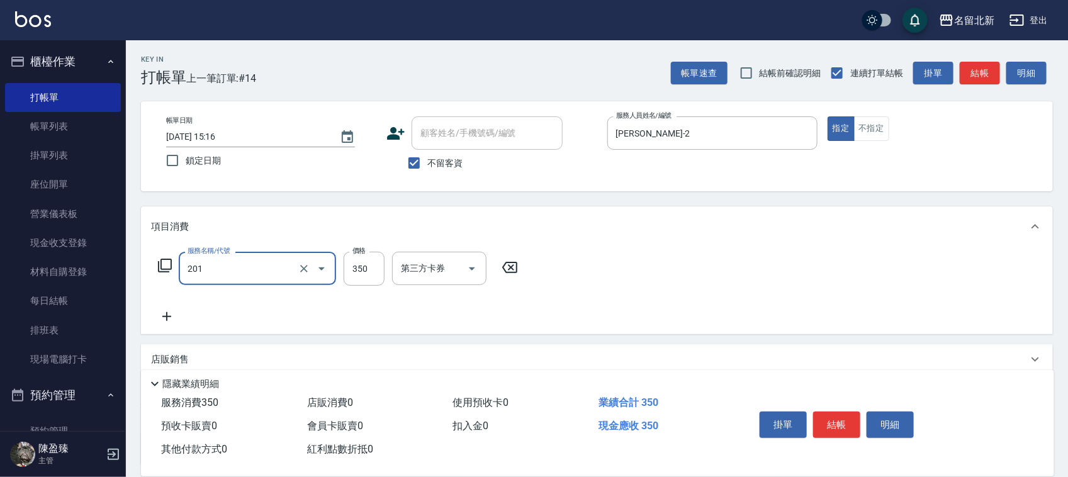
type input "一般洗髮(201)"
type input "100"
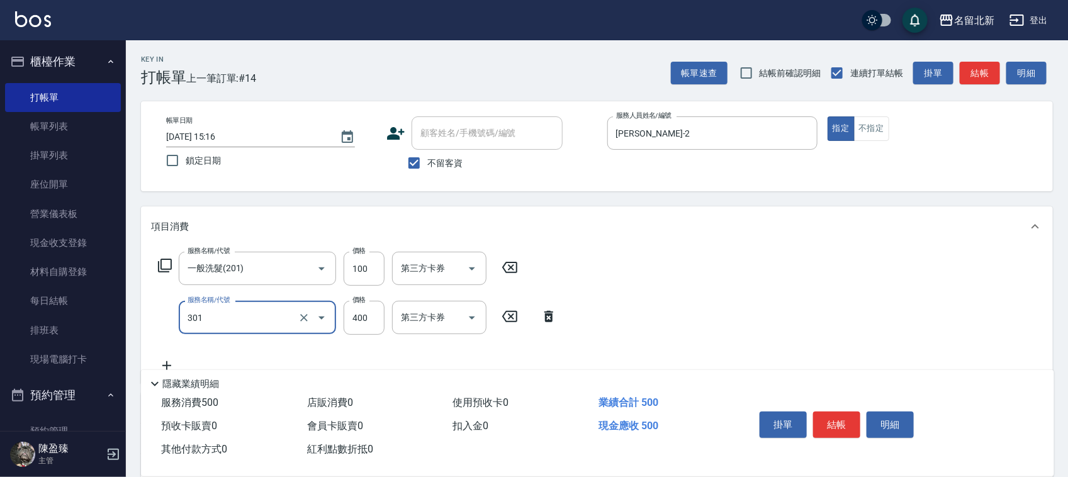
type input "造型剪髮(301)"
type input "100"
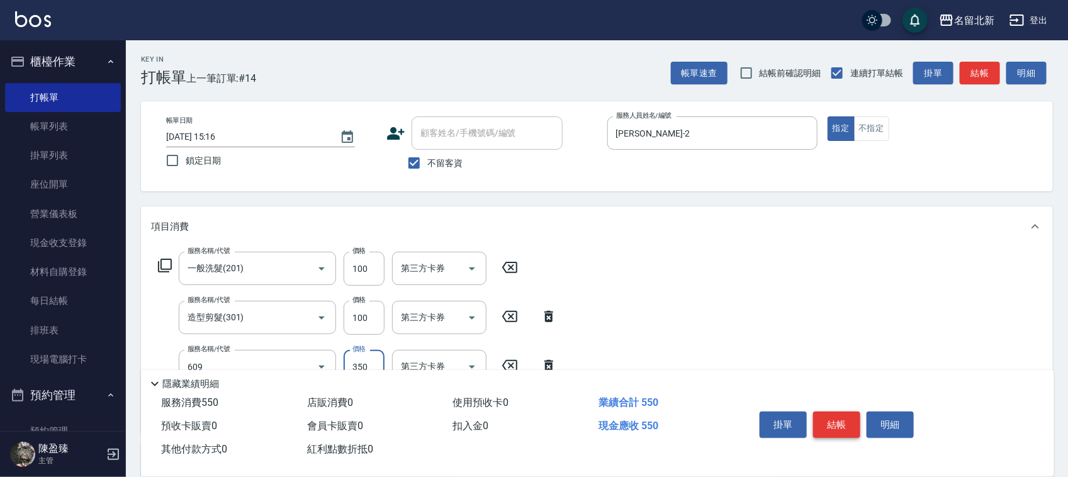
type input "頭皮隔離(609)"
type input "使用護髮卡(601)"
type input "590"
type input "入公司(p01)"
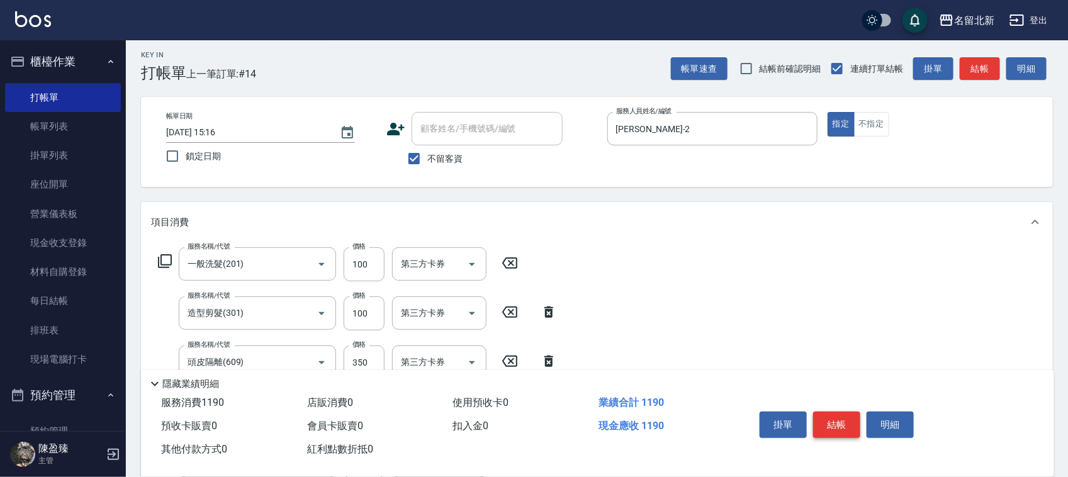
scroll to position [257, 0]
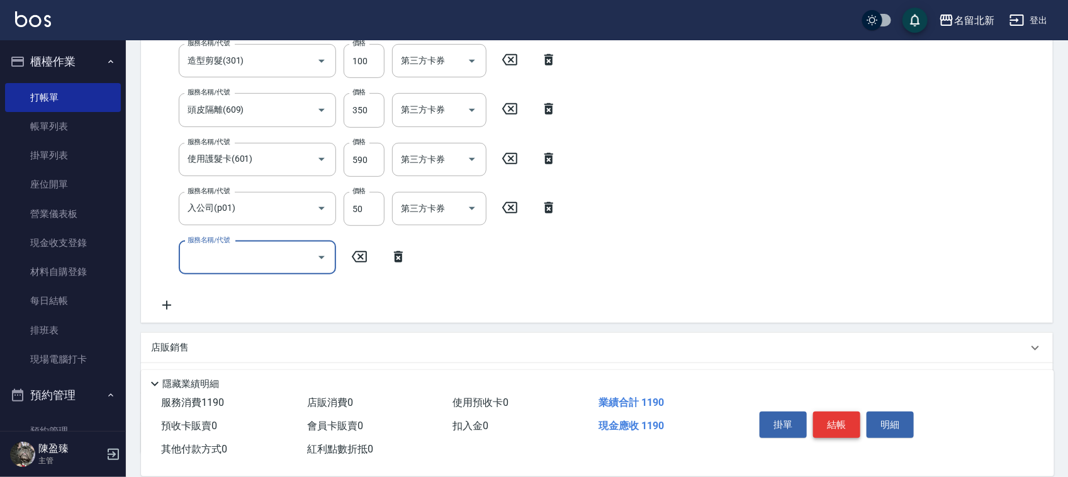
type input "1"
type input "染髮(501)"
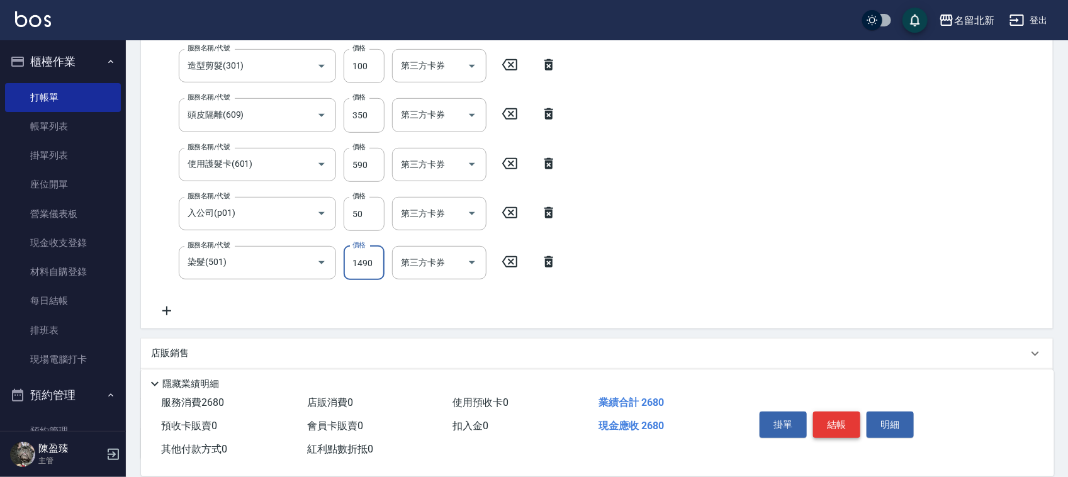
type input "1490"
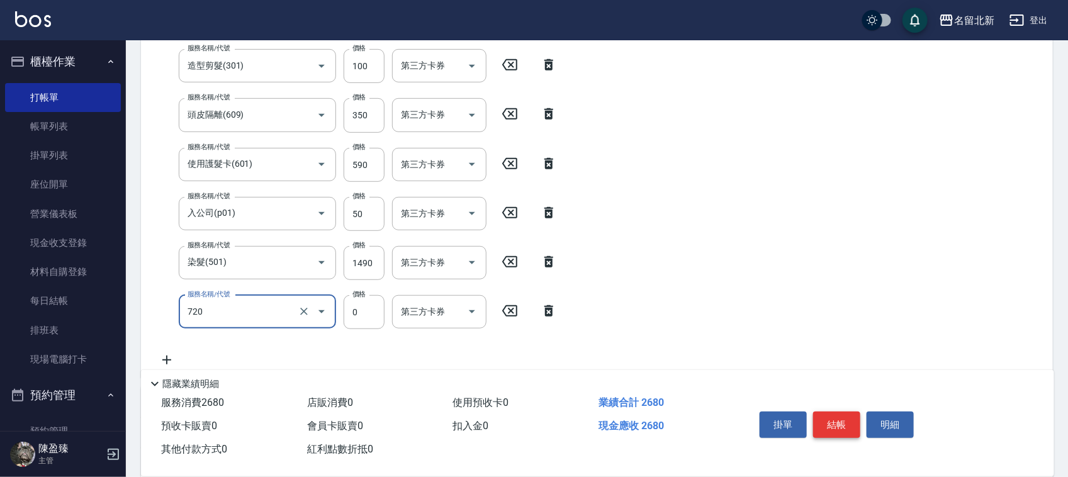
type input "互助200(720)"
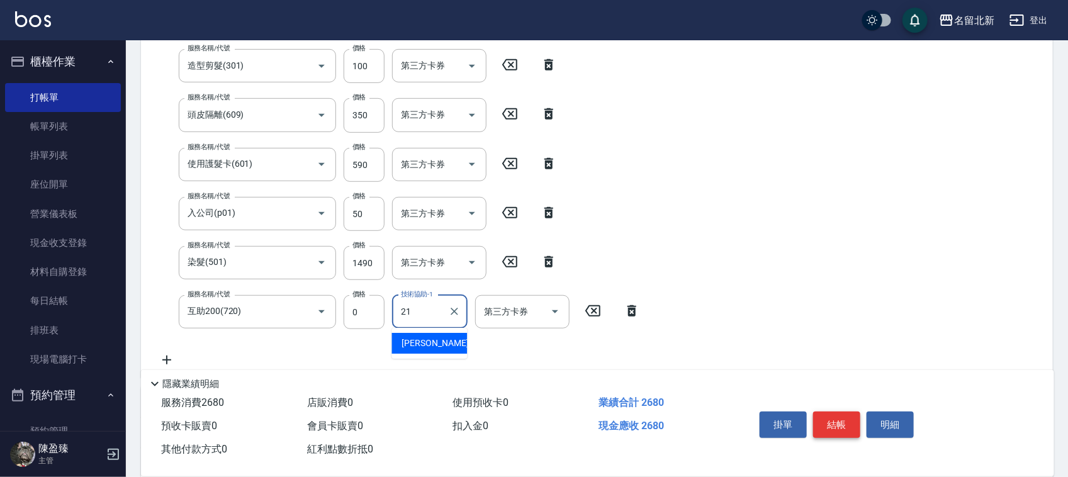
type input "[PERSON_NAME]-21"
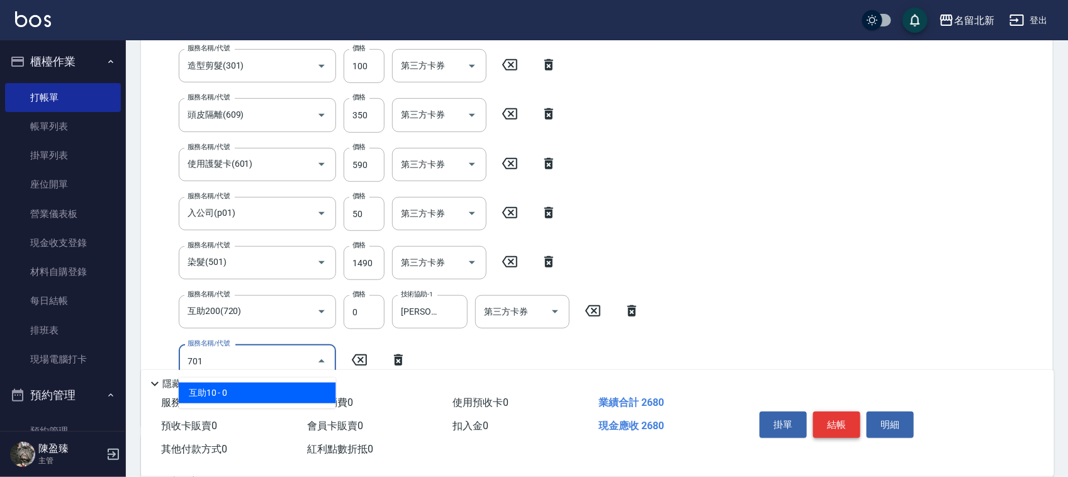
type input "互助10(701)"
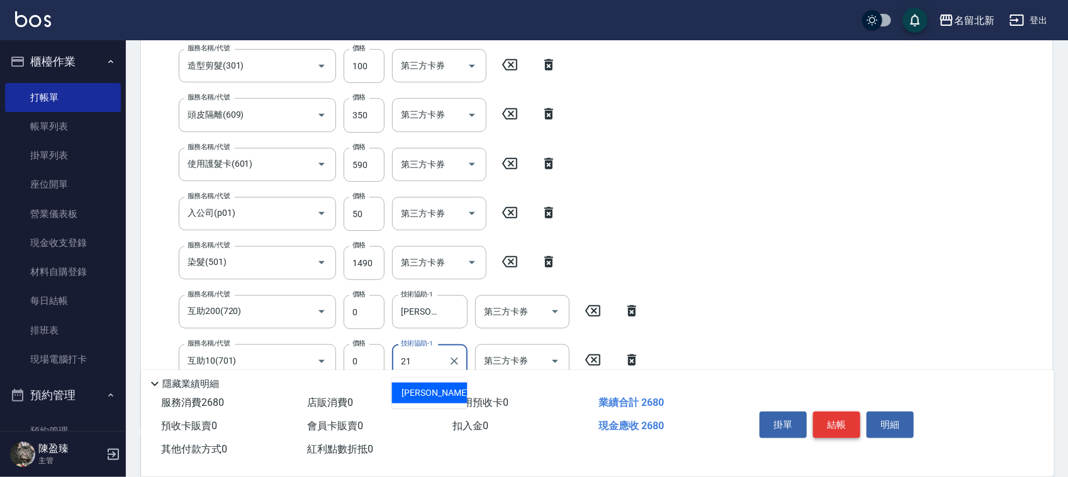
type input "[PERSON_NAME]-21"
click at [849, 420] on button "結帳" at bounding box center [836, 425] width 47 height 26
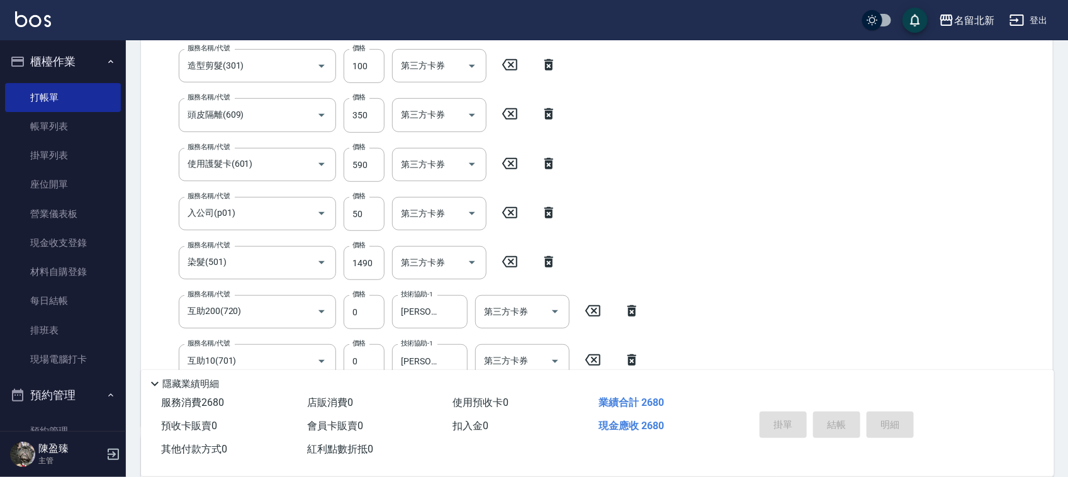
type input "[DATE] 15:17"
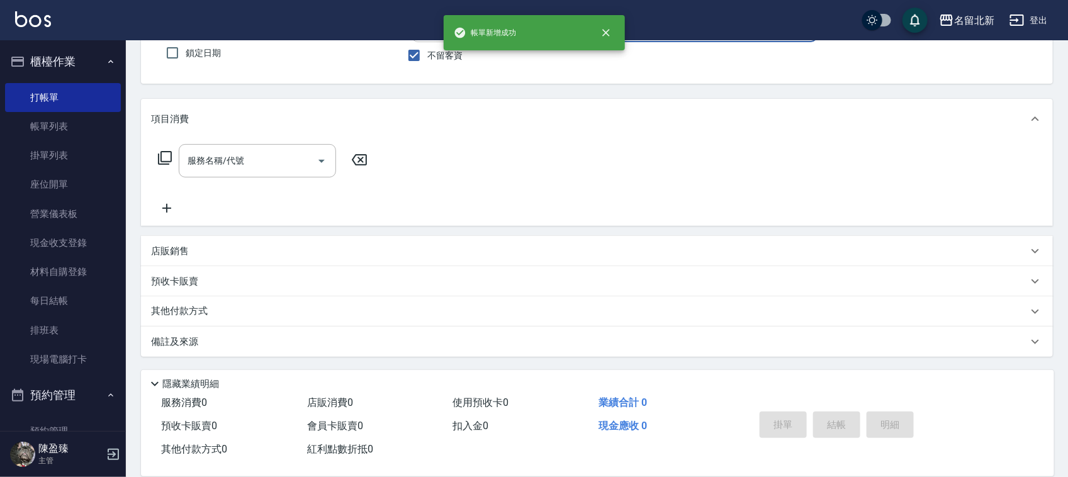
scroll to position [107, 0]
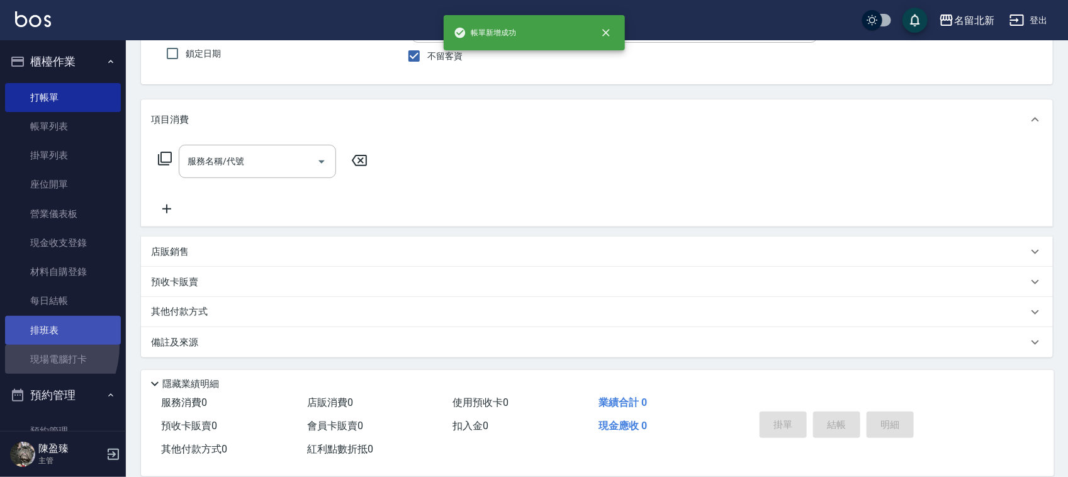
drag, startPoint x: 21, startPoint y: 346, endPoint x: 25, endPoint y: 338, distance: 9.3
click at [21, 345] on link "現場電腦打卡" at bounding box center [63, 359] width 116 height 29
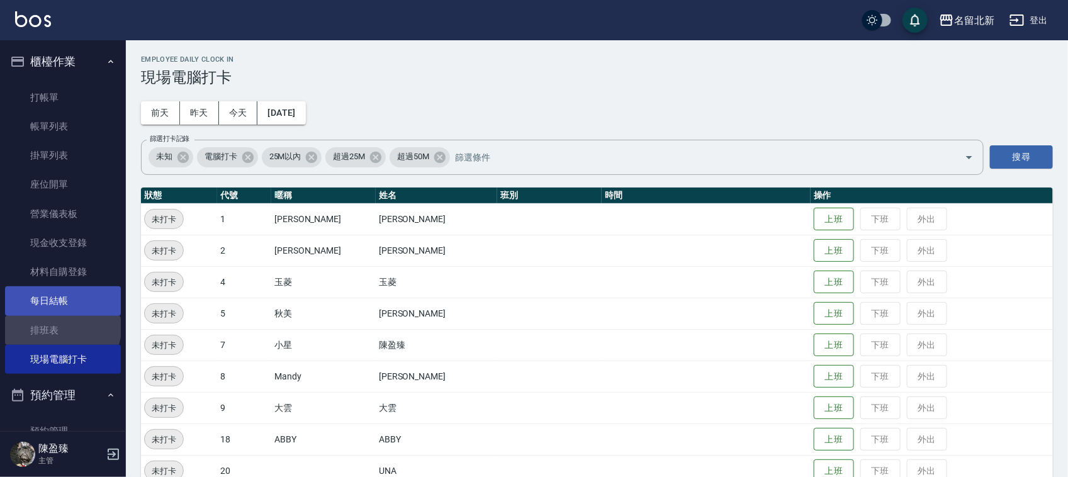
drag, startPoint x: 62, startPoint y: 327, endPoint x: 102, endPoint y: 290, distance: 54.8
click at [62, 327] on link "排班表" at bounding box center [63, 330] width 116 height 29
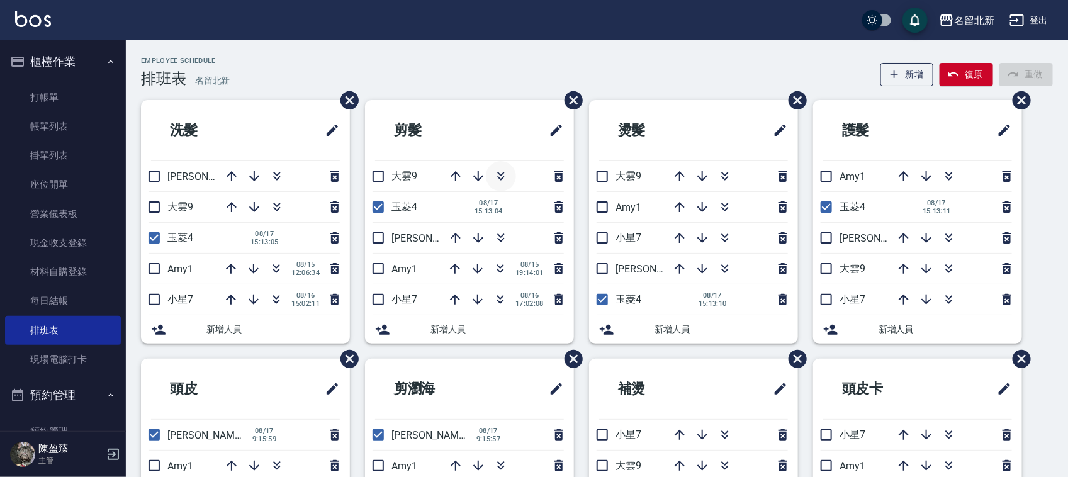
click at [500, 177] on icon "button" at bounding box center [501, 176] width 15 height 15
